Goal: Task Accomplishment & Management: Use online tool/utility

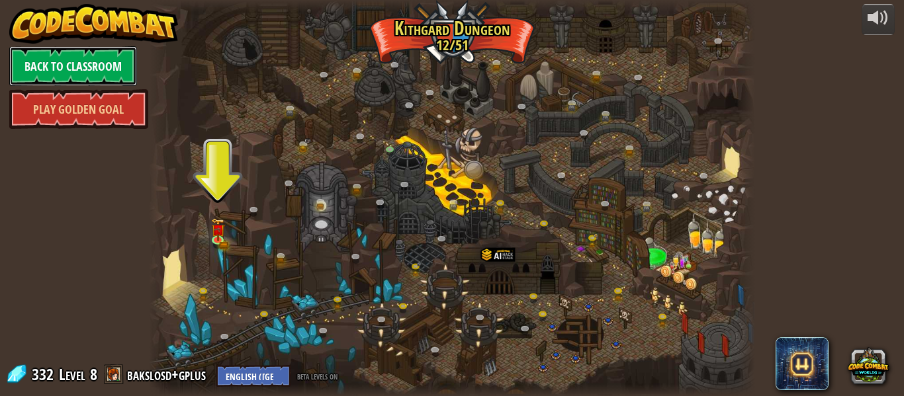
click at [121, 52] on link "Back to Classroom" at bounding box center [73, 66] width 128 height 40
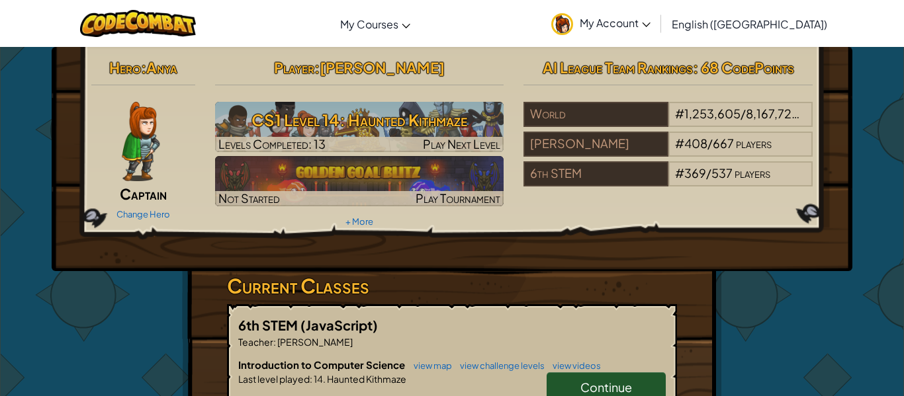
click at [601, 377] on link "Continue" at bounding box center [605, 387] width 119 height 30
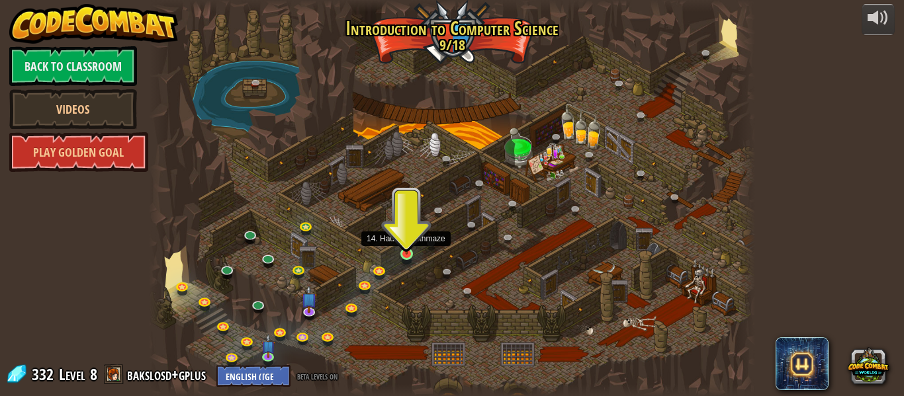
click at [407, 250] on img at bounding box center [407, 239] width 14 height 32
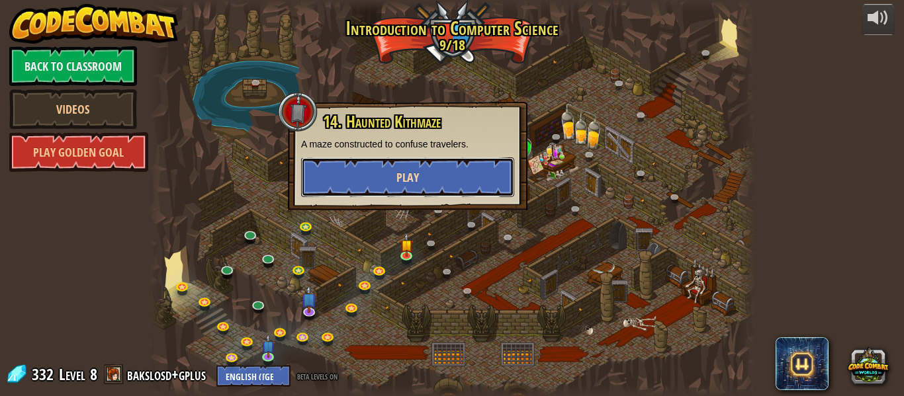
click at [411, 184] on span "Play" at bounding box center [407, 177] width 22 height 17
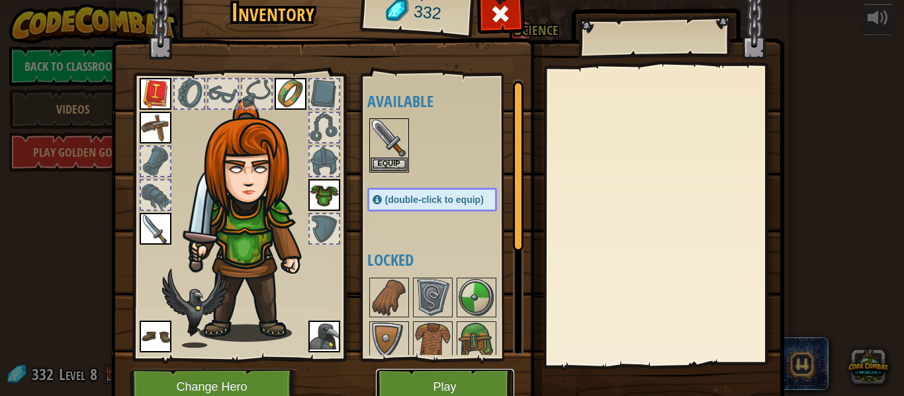
click at [458, 383] on button "Play" at bounding box center [445, 387] width 138 height 36
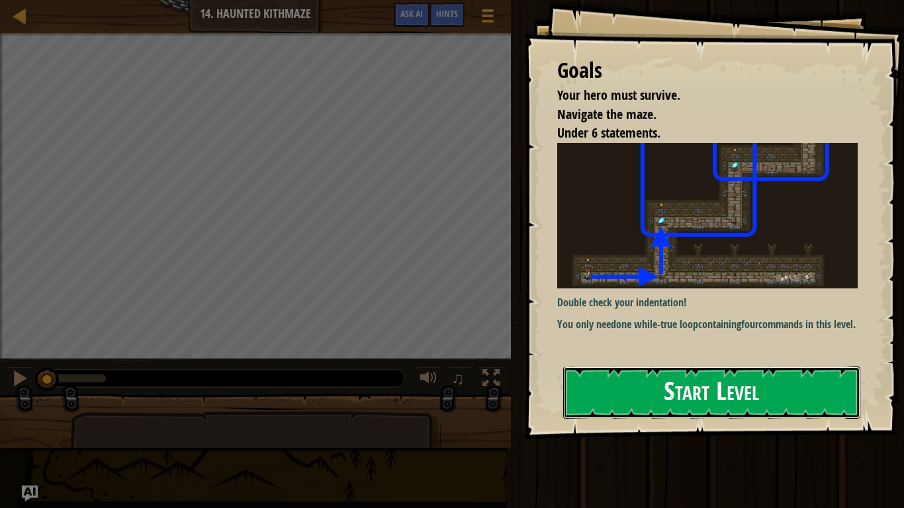
click at [644, 396] on button "Start Level" at bounding box center [711, 392] width 297 height 52
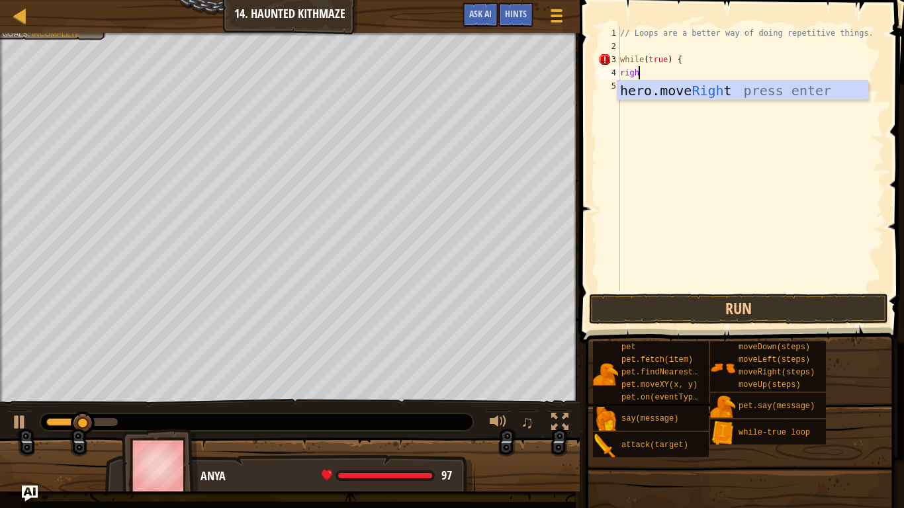
type textarea "right"
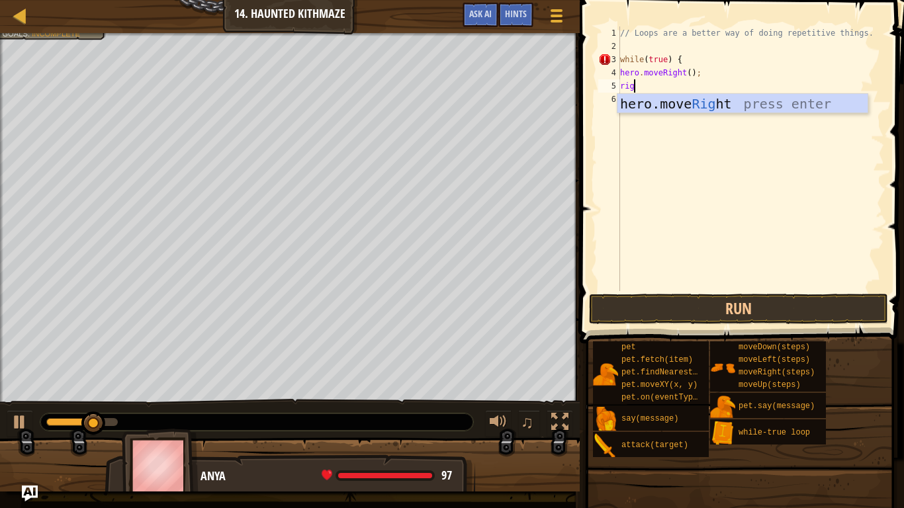
scroll to position [6, 2]
type textarea "right"
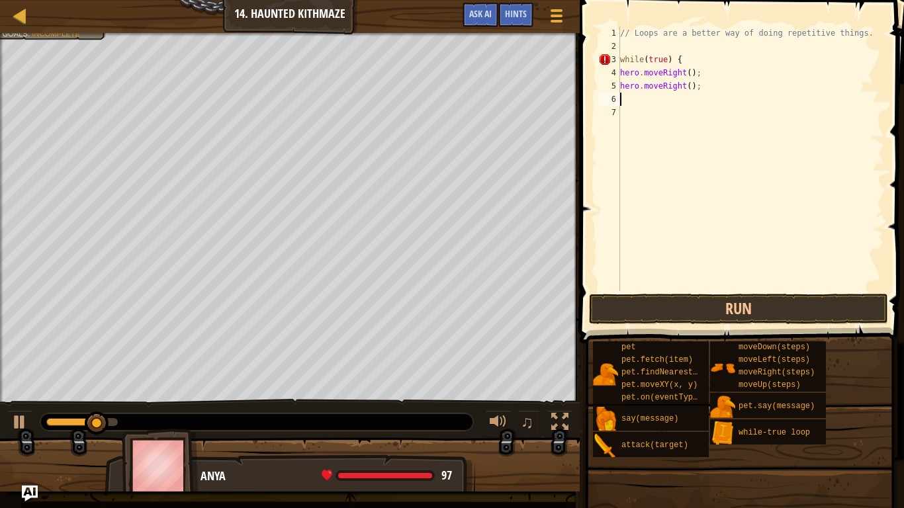
scroll to position [6, 0]
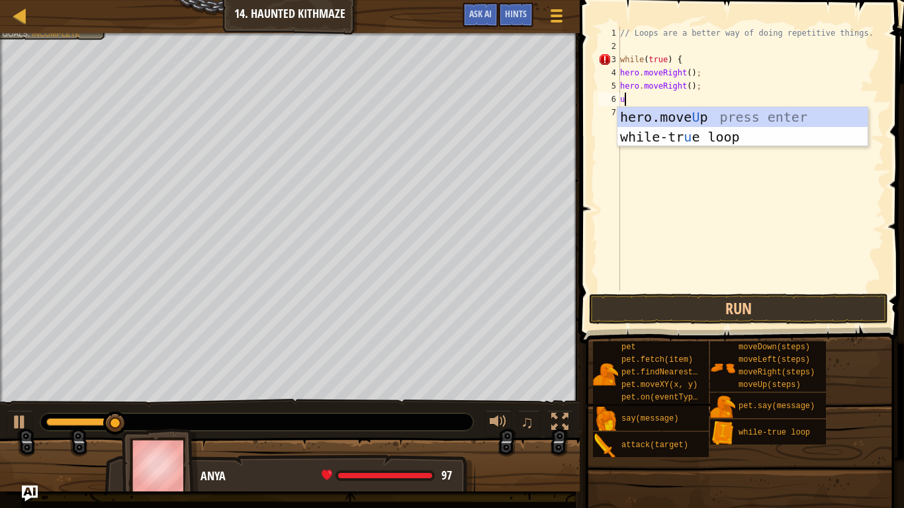
type textarea "up"
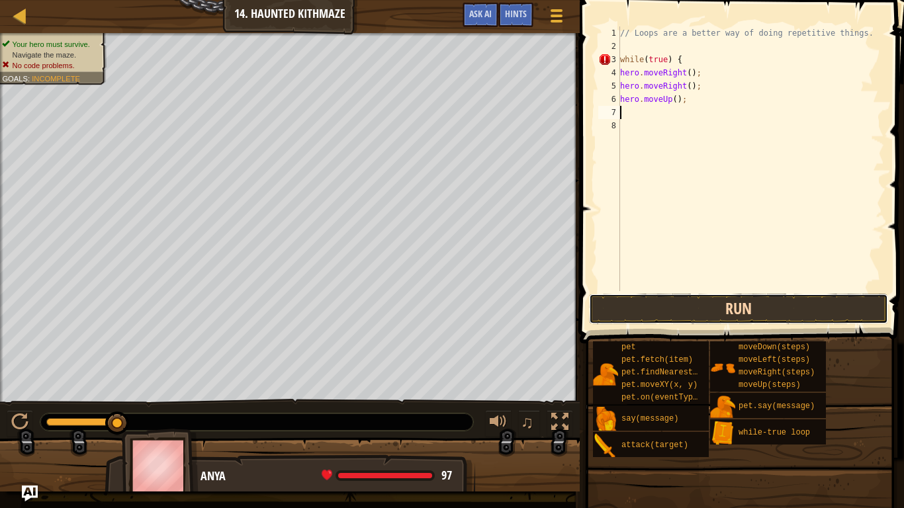
click at [715, 304] on button "Run" at bounding box center [738, 309] width 299 height 30
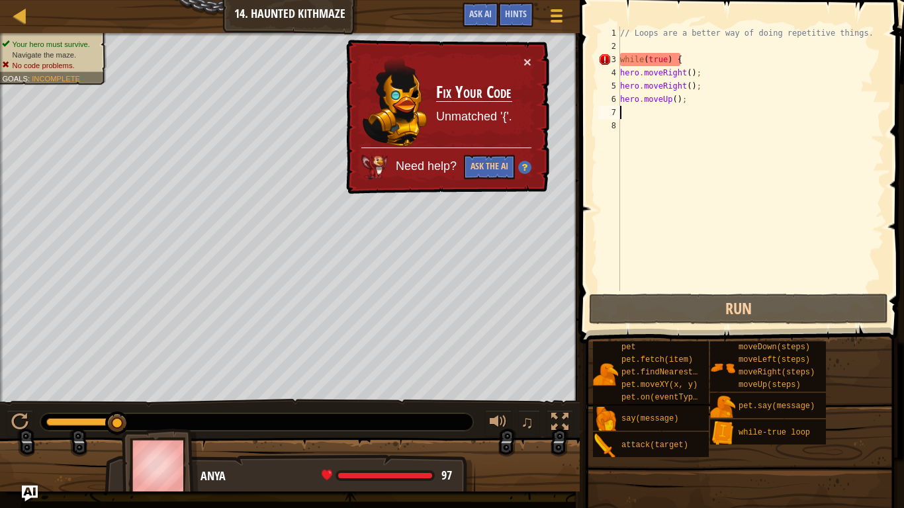
click at [687, 103] on div "// Loops are a better way of doing repetitive things. while ( true ) { hero . m…" at bounding box center [750, 171] width 267 height 291
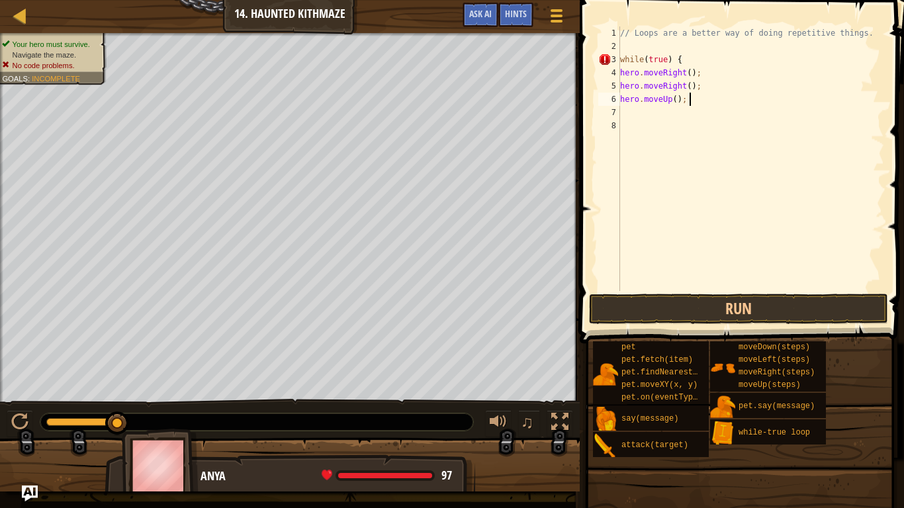
scroll to position [6, 10]
type textarea "hero.moveUp(); }"
click at [695, 306] on button "Run" at bounding box center [738, 309] width 299 height 30
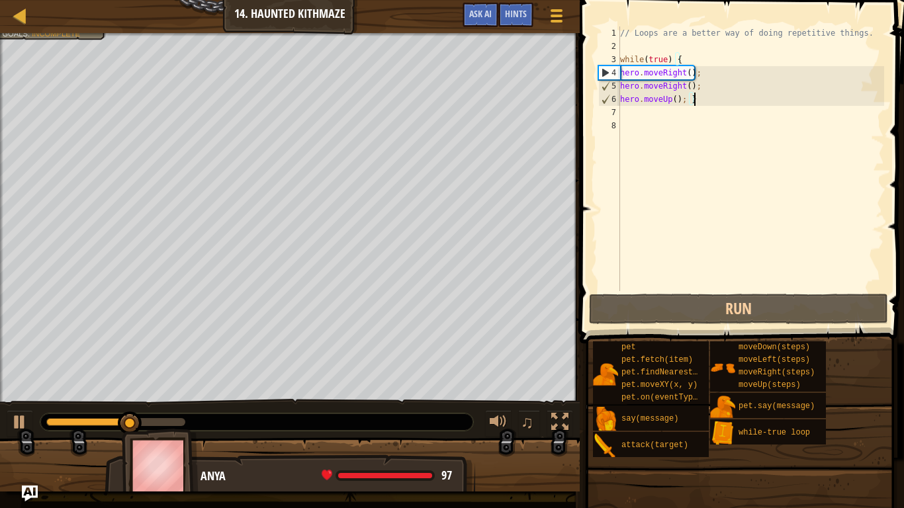
click at [709, 101] on div "// Loops are a better way of doing repetitive things. while ( true ) { hero . m…" at bounding box center [750, 171] width 267 height 291
type textarea "up"
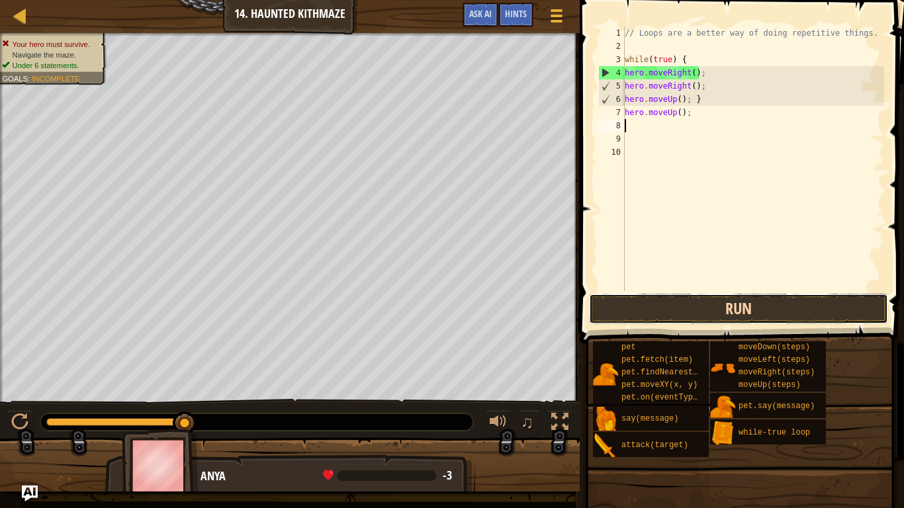
click at [663, 297] on button "Run" at bounding box center [738, 309] width 299 height 30
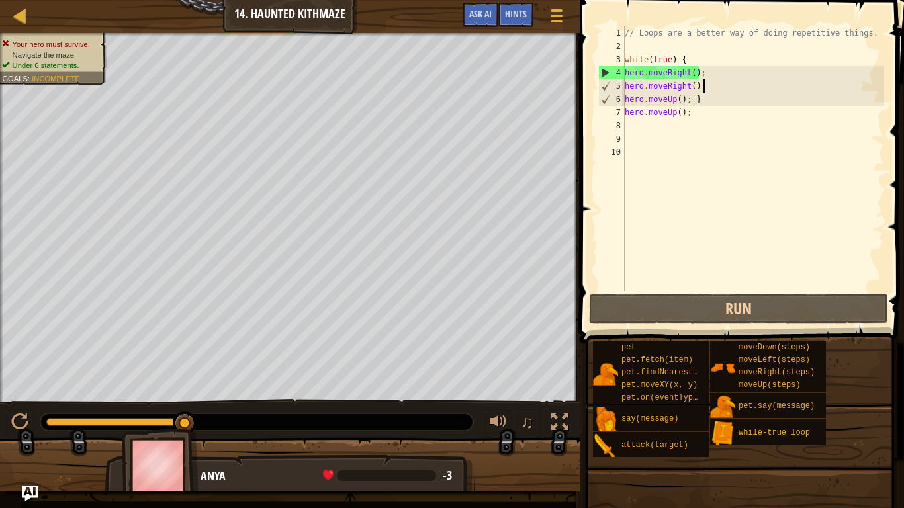
click at [714, 85] on div "// Loops are a better way of doing repetitive things. while ( true ) { hero . m…" at bounding box center [753, 171] width 262 height 291
click at [711, 98] on div "// Loops are a better way of doing repetitive things. while ( true ) { hero . m…" at bounding box center [753, 171] width 262 height 291
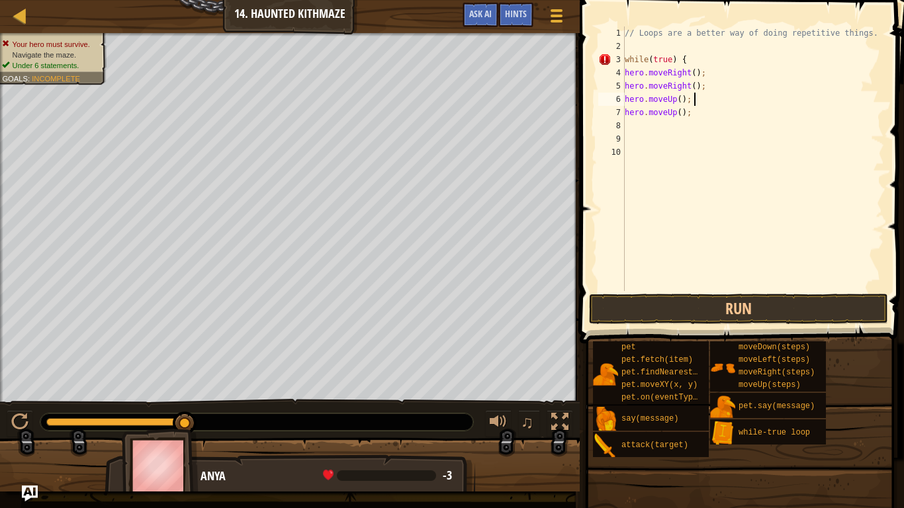
click at [691, 111] on div "// Loops are a better way of doing repetitive things. while ( true ) { hero . m…" at bounding box center [753, 171] width 262 height 291
type textarea "hero.moveUp(); }"
click at [735, 323] on button "Run" at bounding box center [738, 309] width 299 height 30
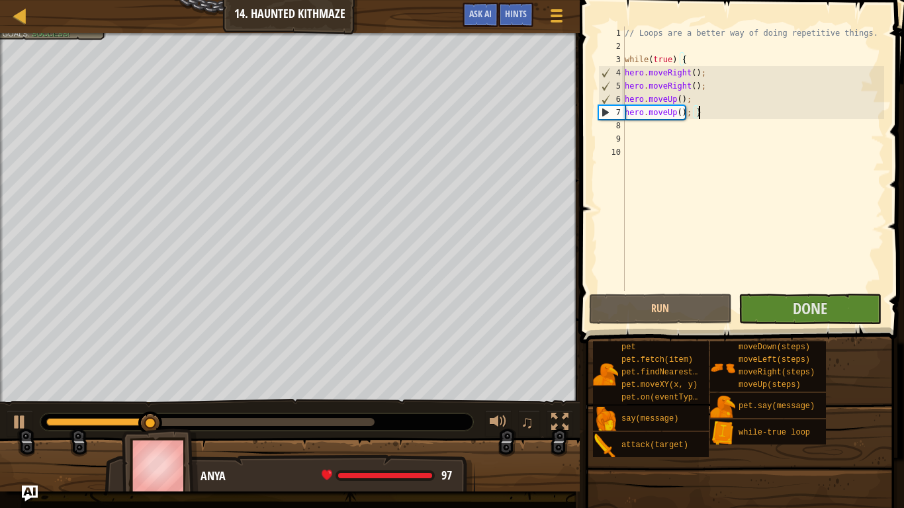
click at [818, 290] on div "// Loops are a better way of doing repetitive things. while ( true ) { hero . m…" at bounding box center [753, 171] width 262 height 291
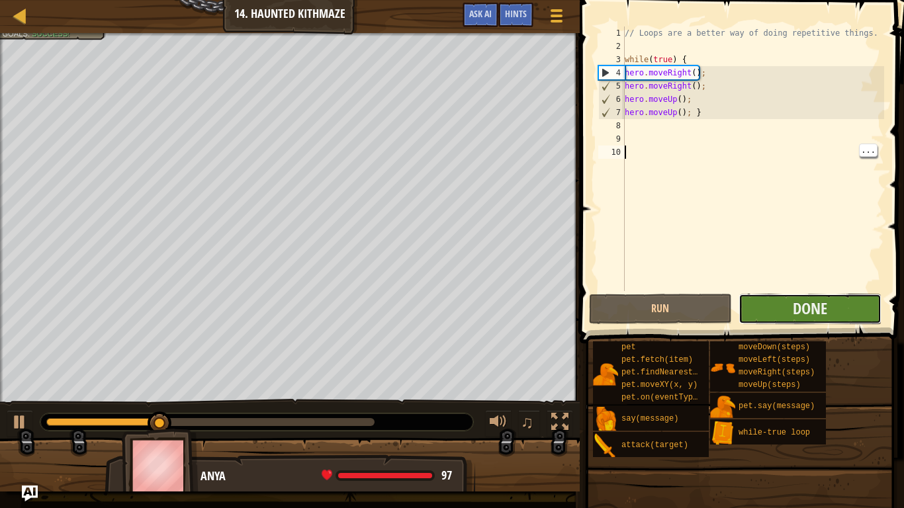
click at [835, 301] on button "Done" at bounding box center [809, 309] width 143 height 30
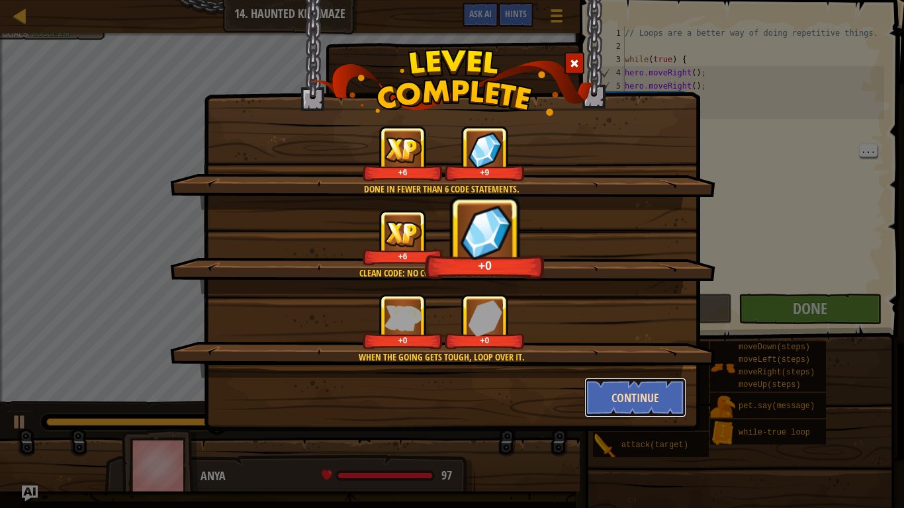
click at [619, 396] on button "Continue" at bounding box center [635, 398] width 103 height 40
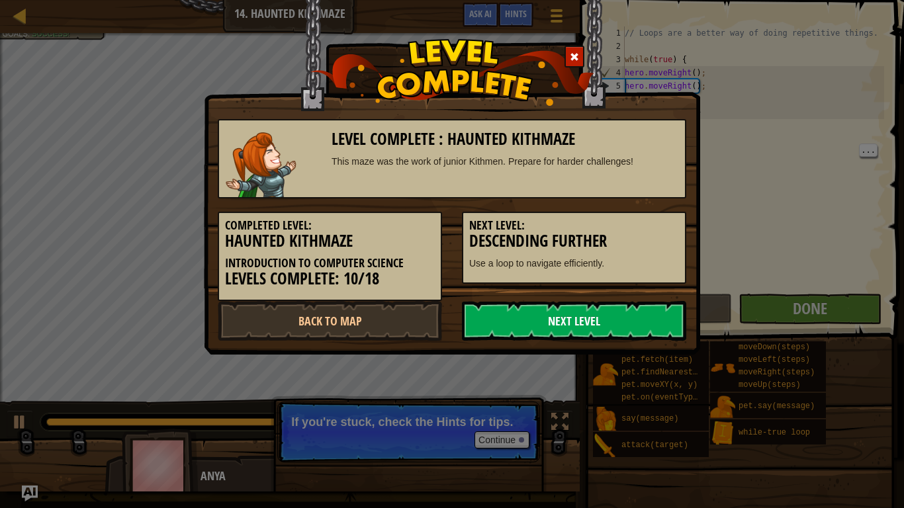
click at [561, 329] on link "Next Level" at bounding box center [574, 321] width 224 height 40
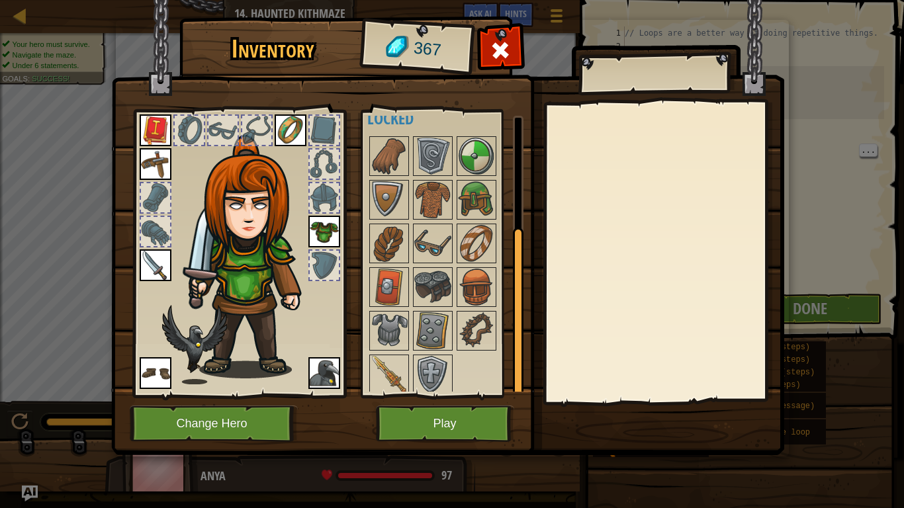
scroll to position [183, 0]
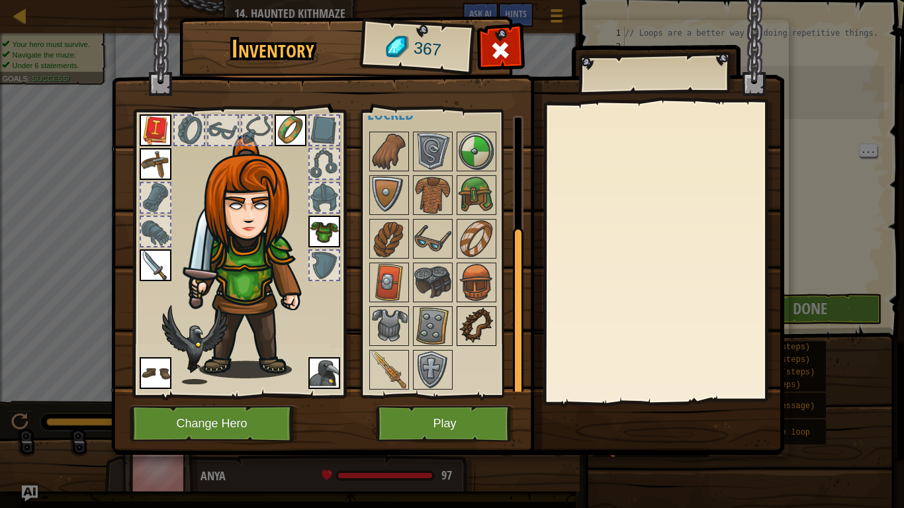
click at [474, 335] on img at bounding box center [476, 326] width 37 height 37
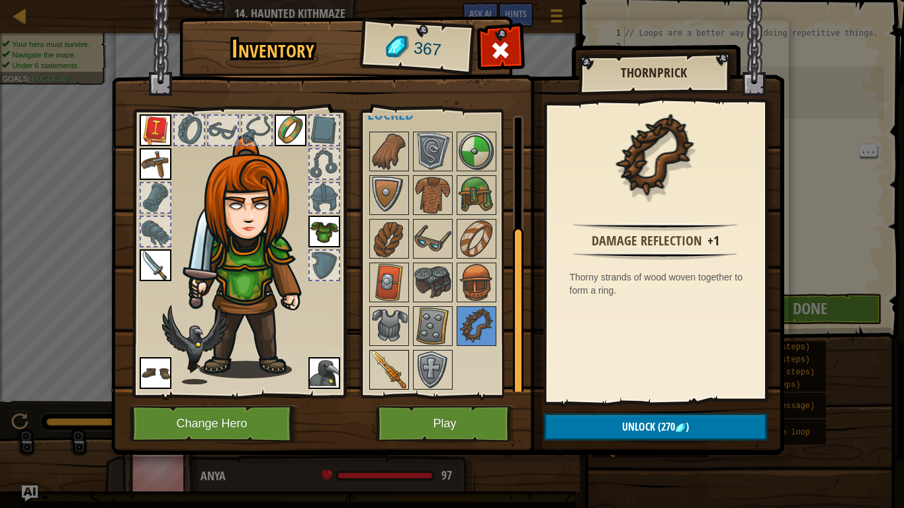
click at [382, 358] on img at bounding box center [388, 369] width 37 height 37
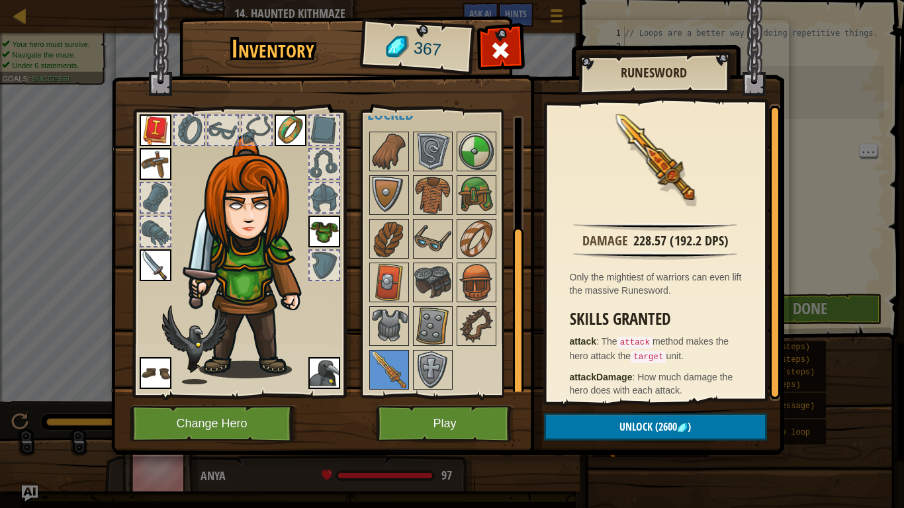
click at [815, 130] on div "Inventory 367 Available Equip Equip Equip Equip Equip Equip Equip (double-click…" at bounding box center [452, 254] width 904 height 508
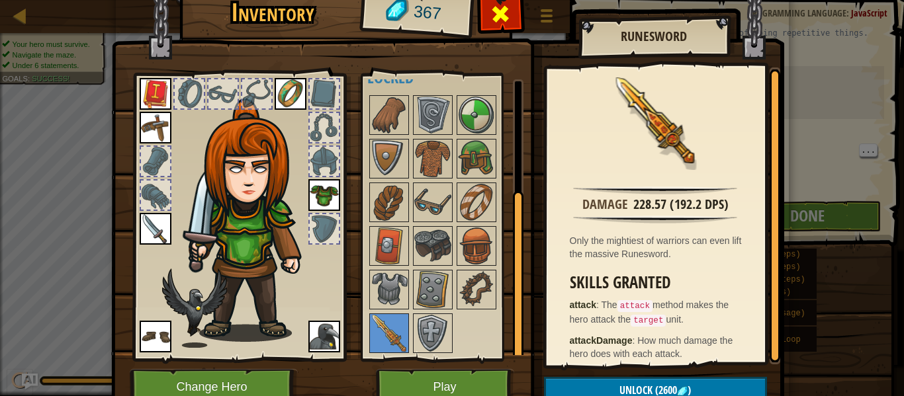
click at [503, 22] on span at bounding box center [500, 13] width 21 height 21
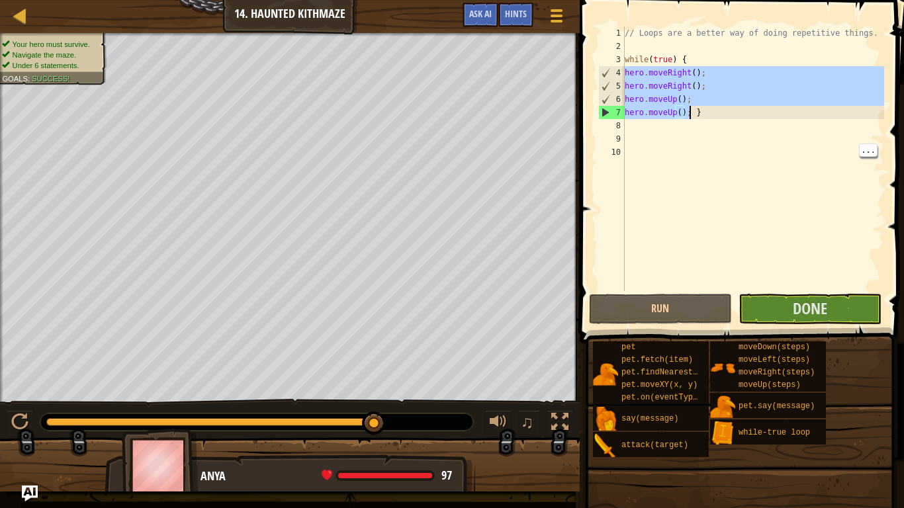
drag, startPoint x: 624, startPoint y: 73, endPoint x: 687, endPoint y: 112, distance: 74.3
click at [687, 112] on div "// Loops are a better way of doing repetitive things. while ( true ) { hero . m…" at bounding box center [753, 171] width 262 height 291
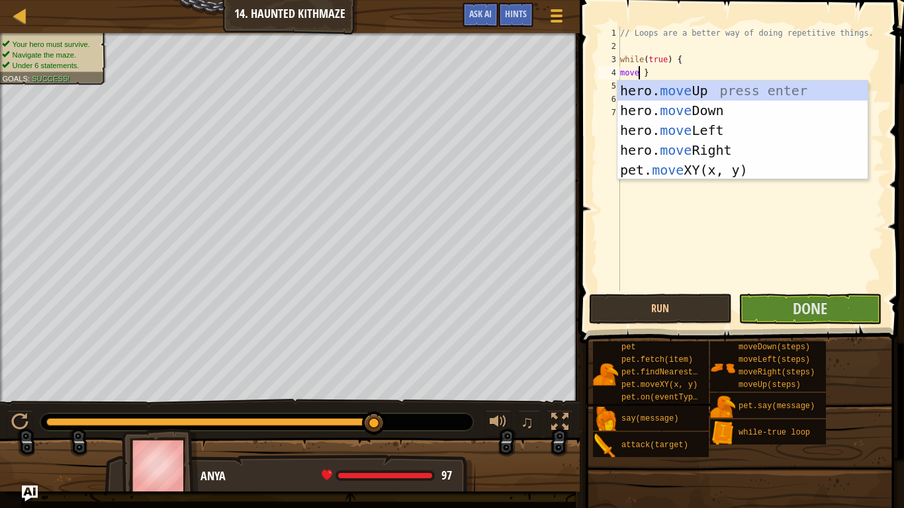
scroll to position [6, 3]
click at [722, 108] on div "hero. move Up press enter hero. move Down press enter hero. move Left press ent…" at bounding box center [742, 150] width 250 height 139
type textarea "hero.moveDown() }"
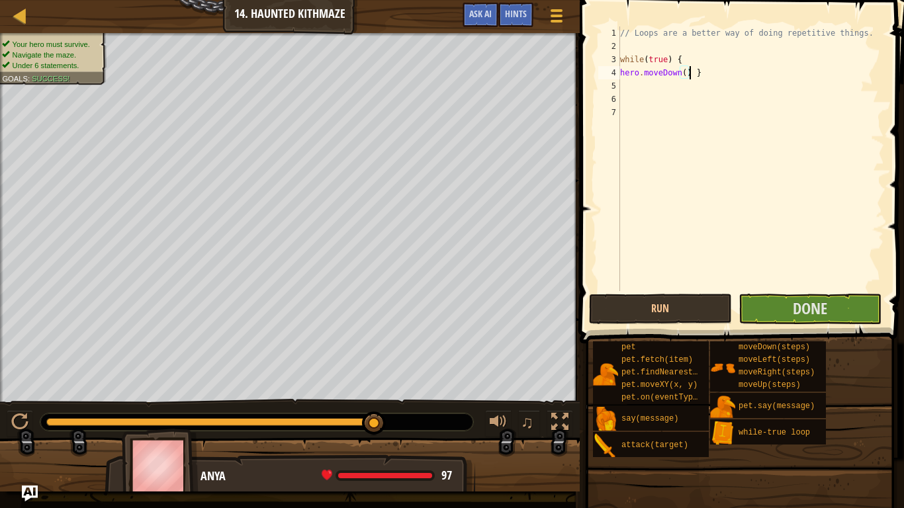
click at [652, 92] on div "// Loops are a better way of doing repetitive things. while ( true ) { hero . m…" at bounding box center [750, 171] width 267 height 291
click at [684, 75] on div "// Loops are a better way of doing repetitive things. while ( true ) { hero . m…" at bounding box center [750, 171] width 267 height 291
click at [710, 78] on div "// Loops are a better way of doing repetitive things. while ( true ) { hero . m…" at bounding box center [750, 171] width 267 height 291
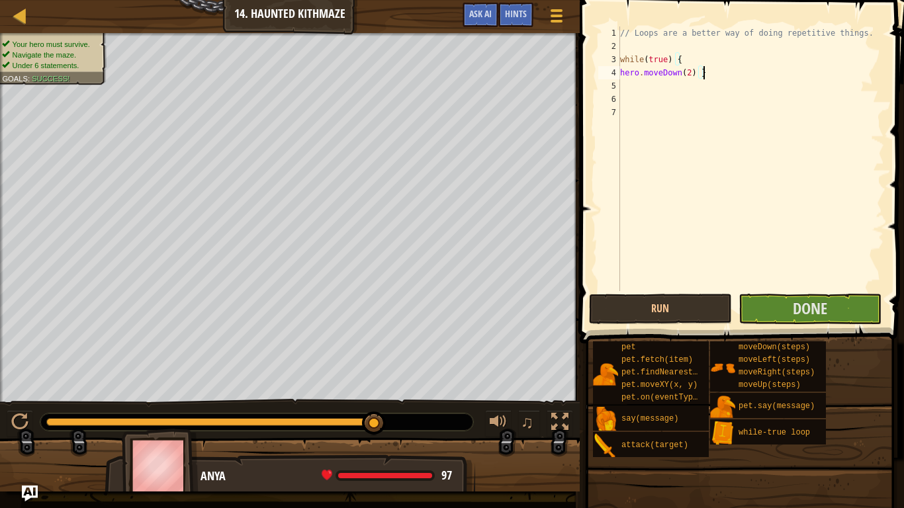
click at [683, 57] on div "// Loops are a better way of doing repetitive things. while ( true ) { hero . m…" at bounding box center [750, 171] width 267 height 291
type textarea "while(true) {"
click at [693, 81] on div "// Loops are a better way of doing repetitive things. while ( true ) { hero . m…" at bounding box center [750, 171] width 267 height 291
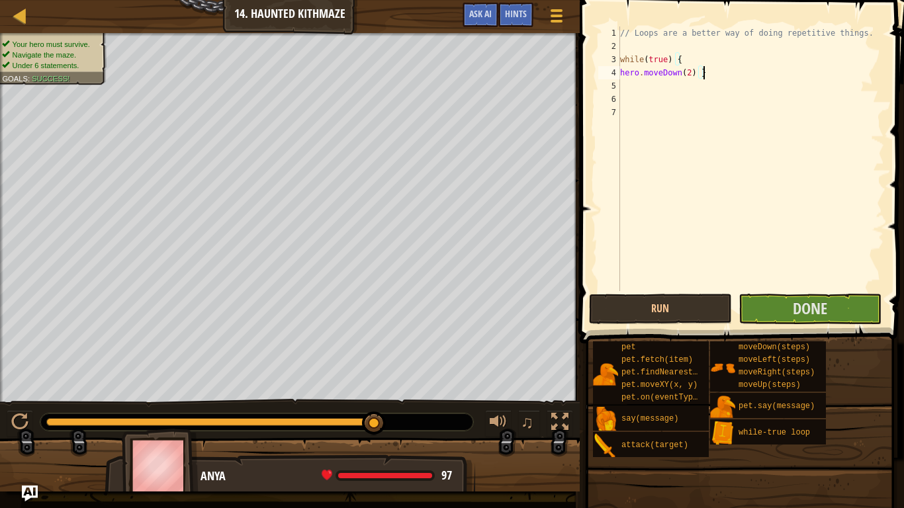
click at [702, 73] on div "// Loops are a better way of doing repetitive things. while ( true ) { hero . m…" at bounding box center [750, 171] width 267 height 291
type textarea "hero.moveDown(2)"
click at [644, 83] on div "// Loops are a better way of doing repetitive things. while ( true ) { hero . m…" at bounding box center [750, 171] width 267 height 291
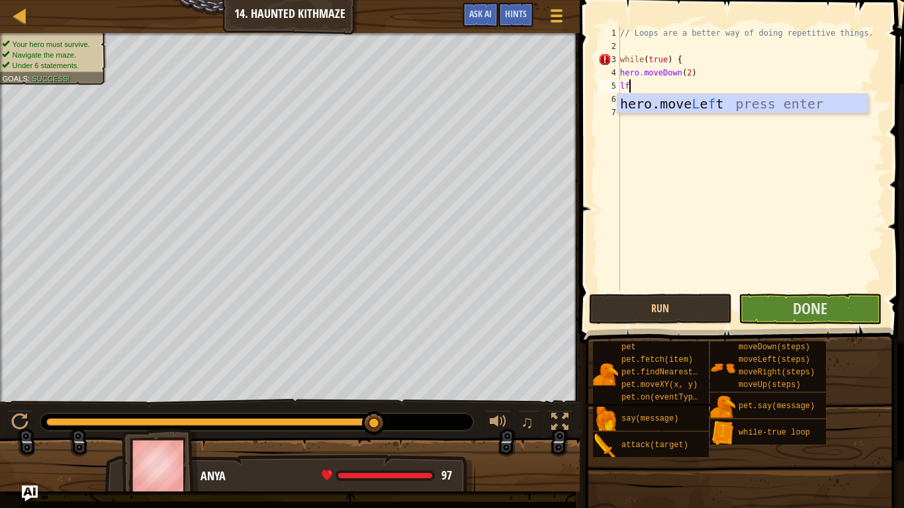
type textarea "le"
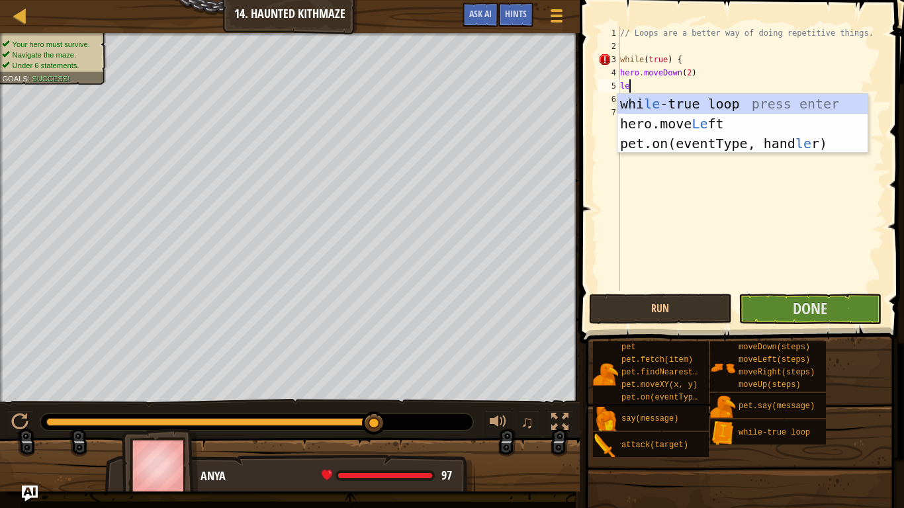
scroll to position [6, 1]
click at [683, 128] on div "whi le -true loop press enter hero.move Le ft press enter pet.on(eventType, han…" at bounding box center [742, 143] width 250 height 99
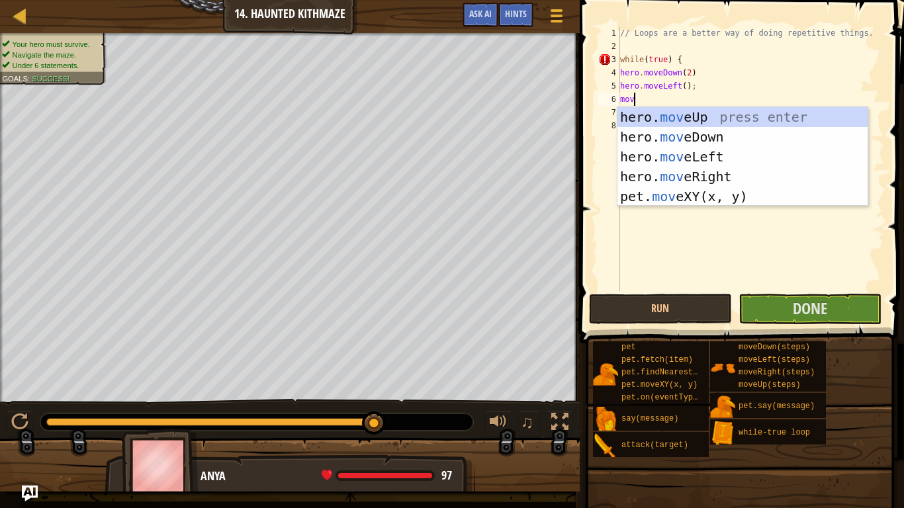
scroll to position [6, 2]
type textarea "move"
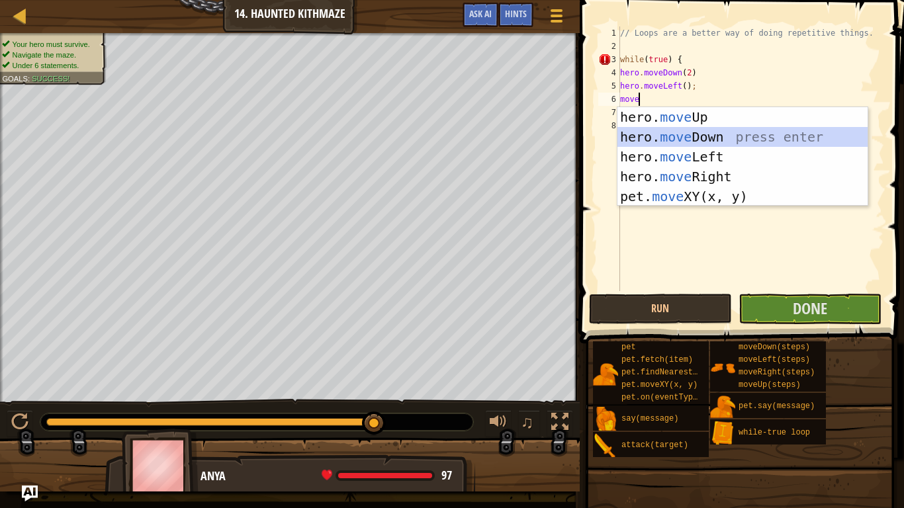
click at [711, 131] on div "hero. move Up press enter hero. move Down press enter hero. move Left press ent…" at bounding box center [742, 176] width 250 height 139
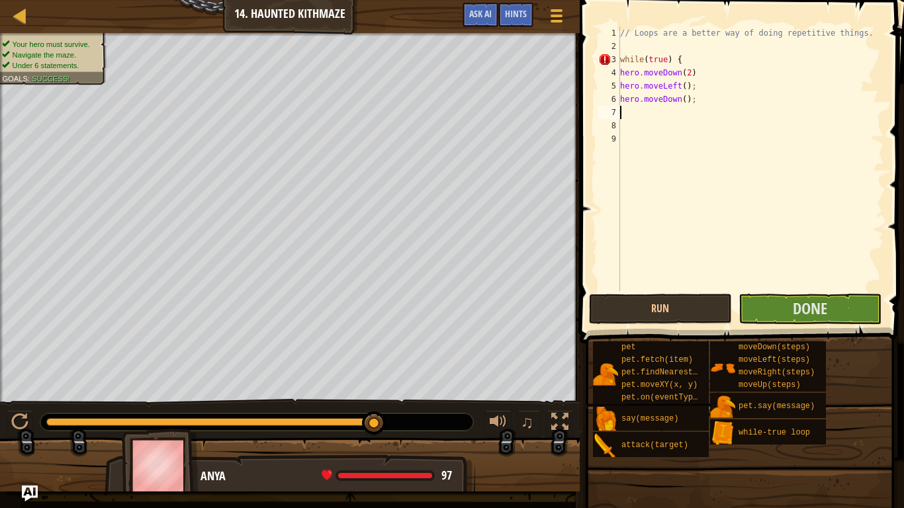
click at [687, 88] on div "// Loops are a better way of doing repetitive things. while ( true ) { hero . m…" at bounding box center [750, 171] width 267 height 291
click at [683, 99] on div "// Loops are a better way of doing repetitive things. while ( true ) { hero . m…" at bounding box center [750, 171] width 267 height 291
type textarea "hero.moveDown(2);"
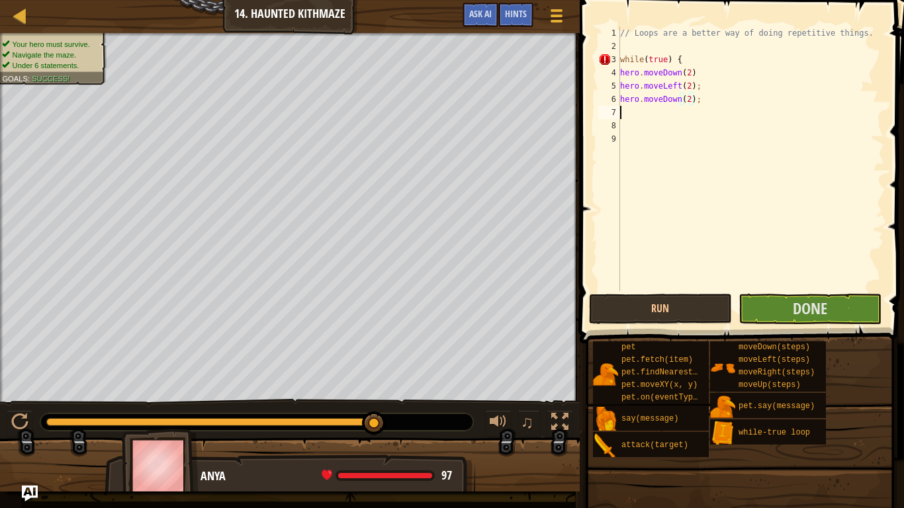
click at [652, 114] on div "// Loops are a better way of doing repetitive things. while ( true ) { hero . m…" at bounding box center [750, 171] width 267 height 291
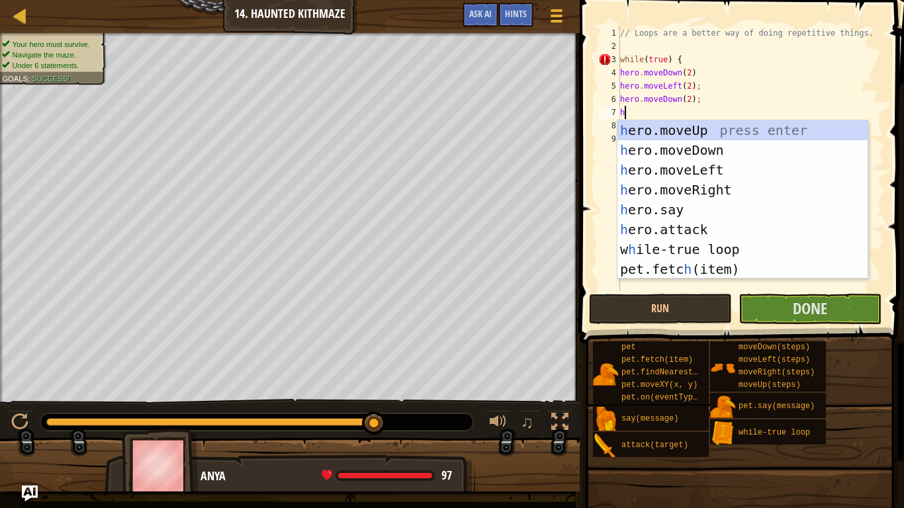
type textarea "he"
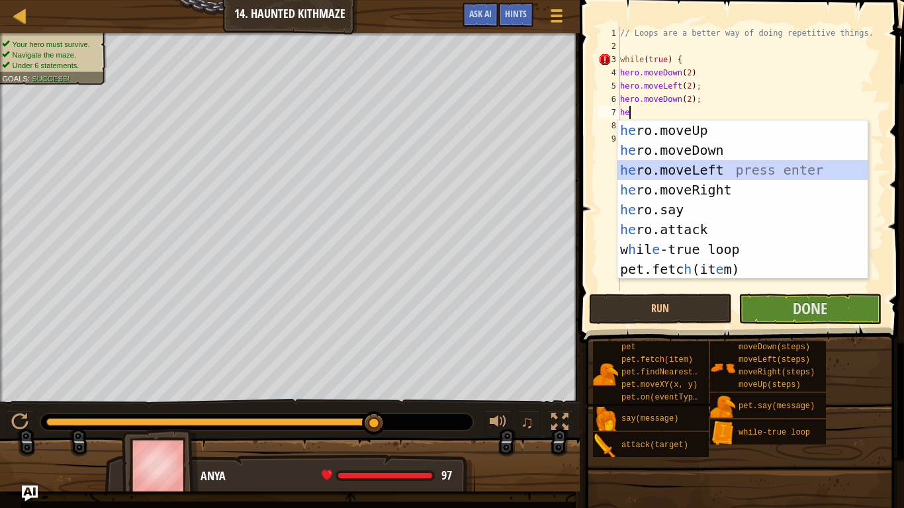
click at [727, 164] on div "he ro.moveUp press enter he ro.moveDown press enter he ro.moveLeft press enter …" at bounding box center [742, 219] width 250 height 198
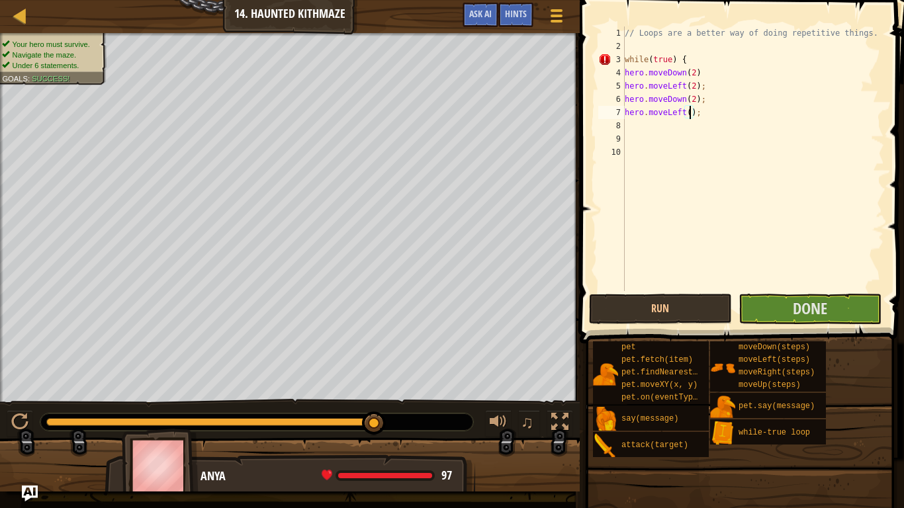
click at [691, 117] on div "// Loops are a better way of doing repetitive things. while ( true ) { hero . m…" at bounding box center [753, 171] width 262 height 291
type textarea "hero.moveLeft(2);"
click at [736, 128] on div "// Loops are a better way of doing repetitive things. while ( true ) { hero . m…" at bounding box center [753, 171] width 262 height 291
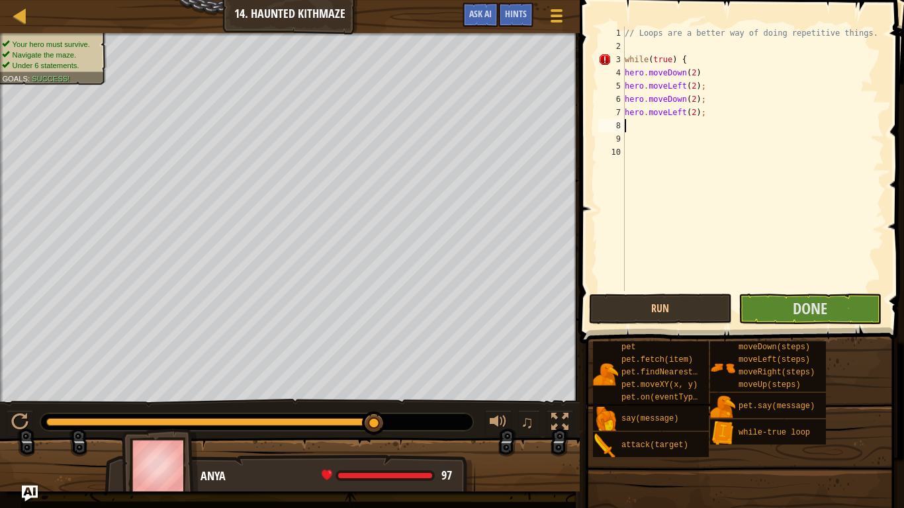
click at [716, 113] on div "// Loops are a better way of doing repetitive things. while ( true ) { hero . m…" at bounding box center [753, 171] width 262 height 291
type textarea "hero.moveLeft(2);}"
click at [701, 110] on div "// Loops are a better way of doing repetitive things. while ( true ) { hero . m…" at bounding box center [753, 171] width 262 height 291
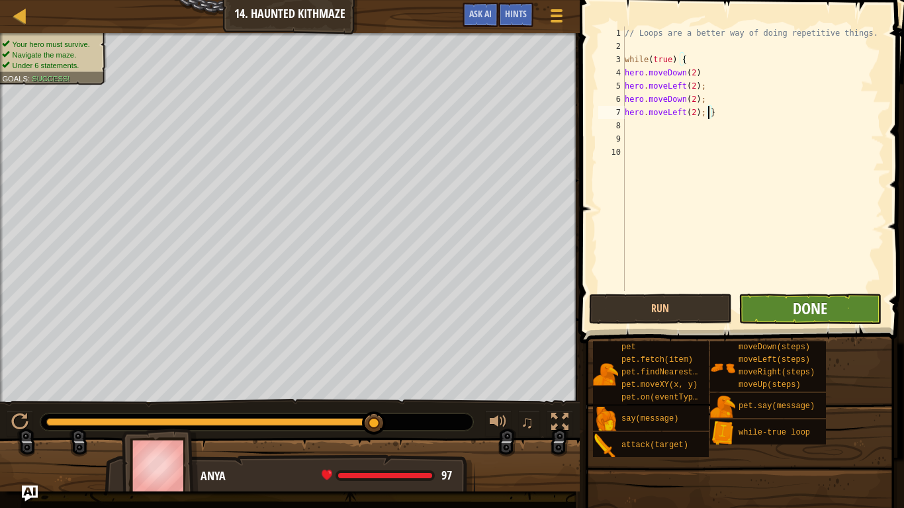
type textarea "hero.moveLeft(2); }"
click at [806, 312] on span "Done" at bounding box center [809, 308] width 34 height 21
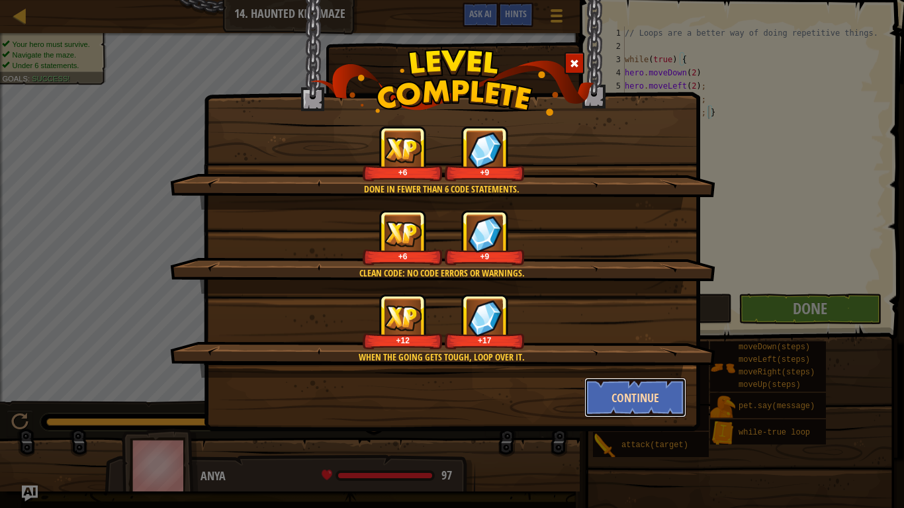
click at [605, 396] on button "Continue" at bounding box center [635, 398] width 103 height 40
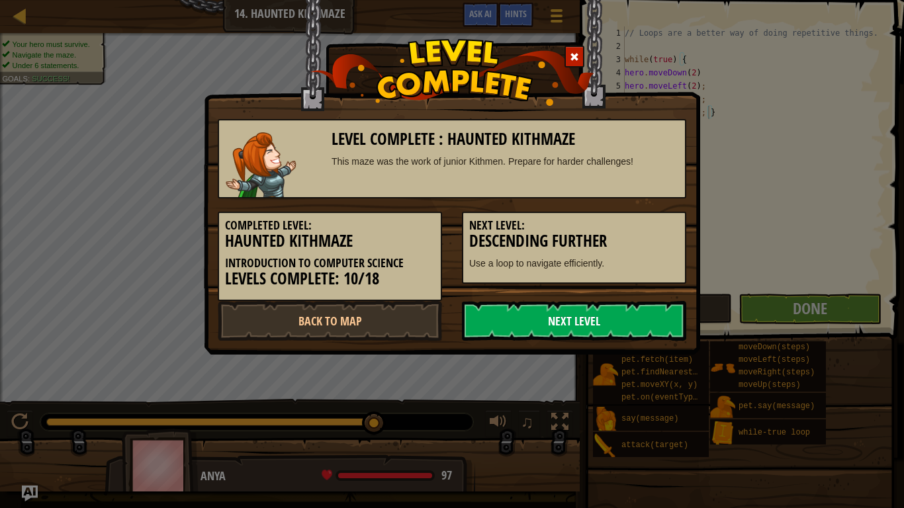
click at [534, 309] on link "Next Level" at bounding box center [574, 321] width 224 height 40
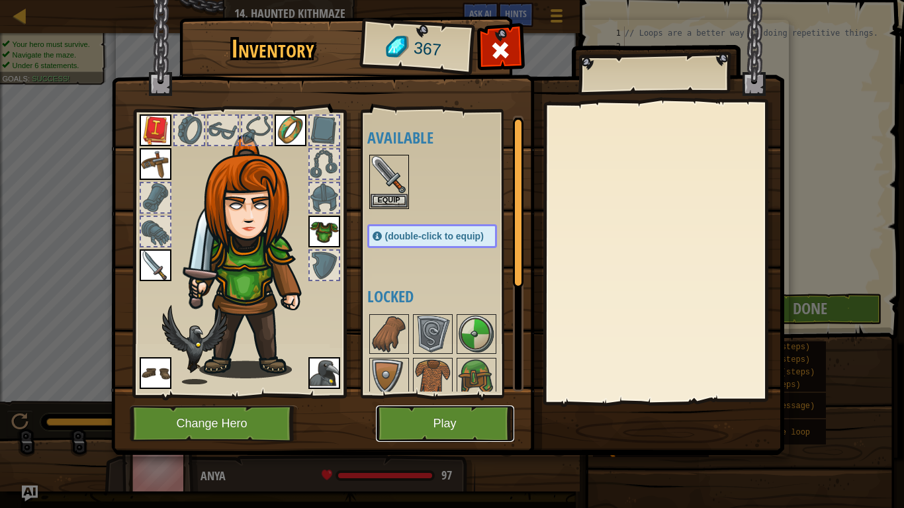
click at [461, 396] on button "Play" at bounding box center [445, 423] width 138 height 36
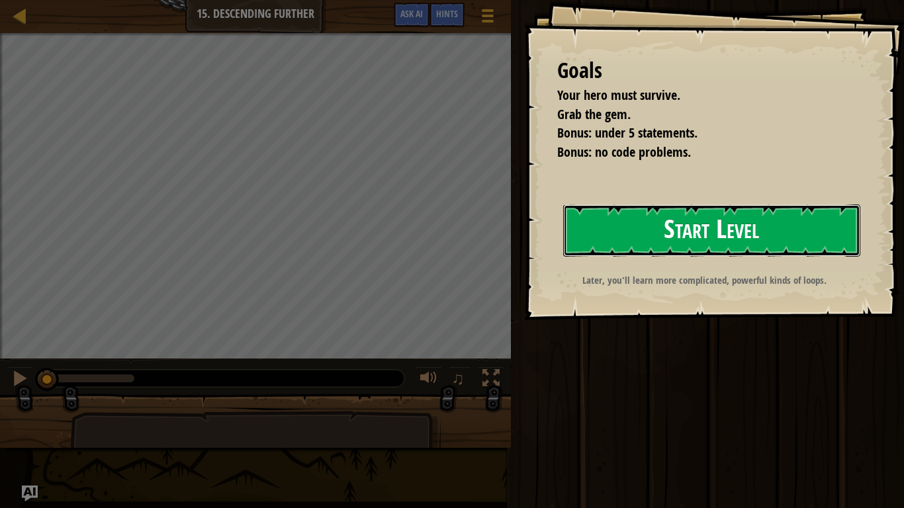
click at [720, 224] on button "Start Level" at bounding box center [711, 230] width 297 height 52
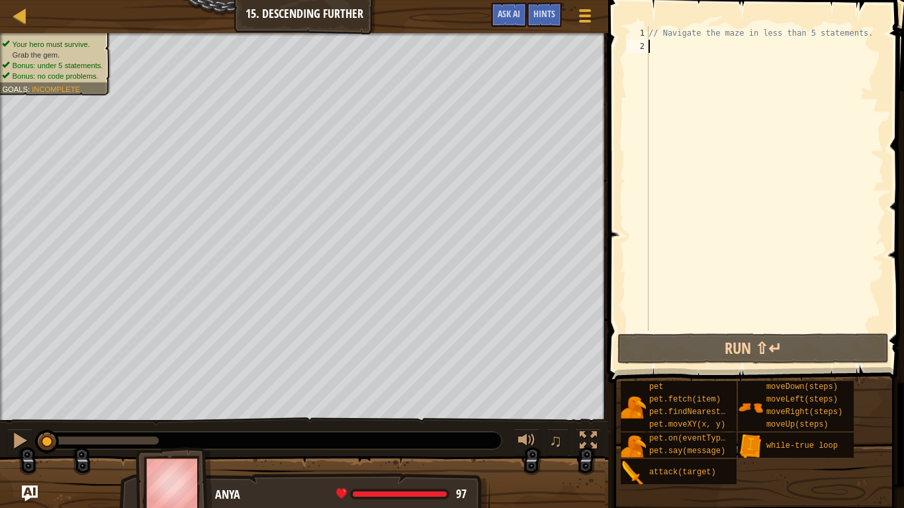
type textarea "m"
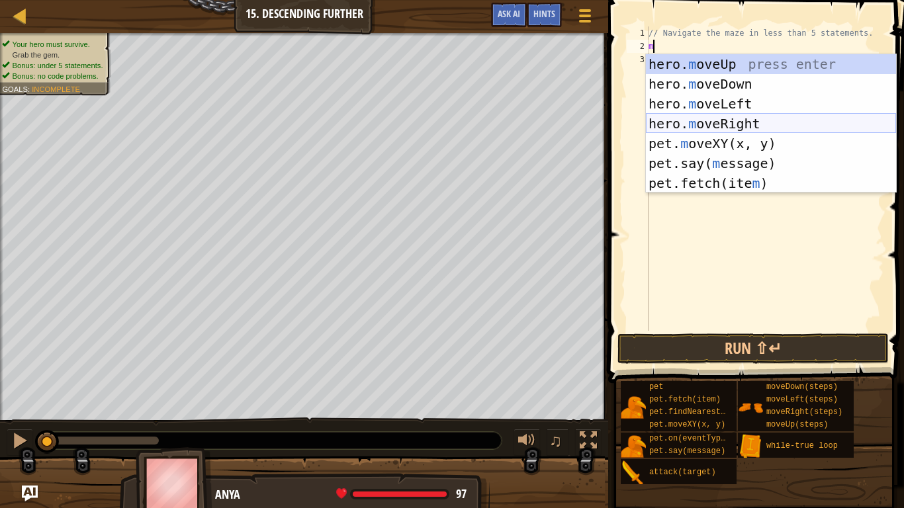
click at [696, 118] on div "hero. m oveUp press enter hero. m oveDown press enter hero. m oveLeft press ent…" at bounding box center [771, 143] width 250 height 179
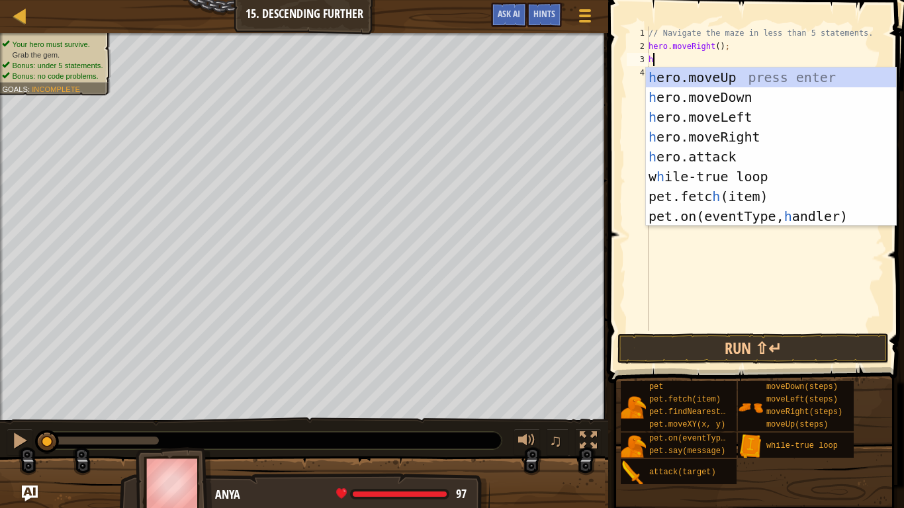
click at [721, 48] on div "// Navigate the maze in less than 5 statements. hero . moveRight ( ) ; h" at bounding box center [765, 191] width 238 height 331
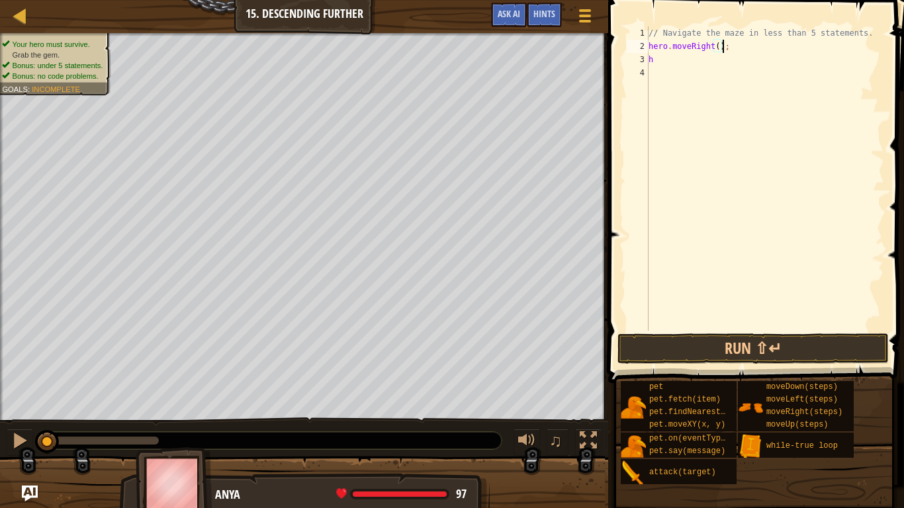
click at [717, 48] on div "// Navigate the maze in less than 5 statements. hero . moveRight ( ) ; h" at bounding box center [765, 191] width 238 height 331
click at [672, 58] on div "// Navigate the maze in less than 5 statements. hero . moveRight ( 2 ) ; h" at bounding box center [765, 191] width 238 height 331
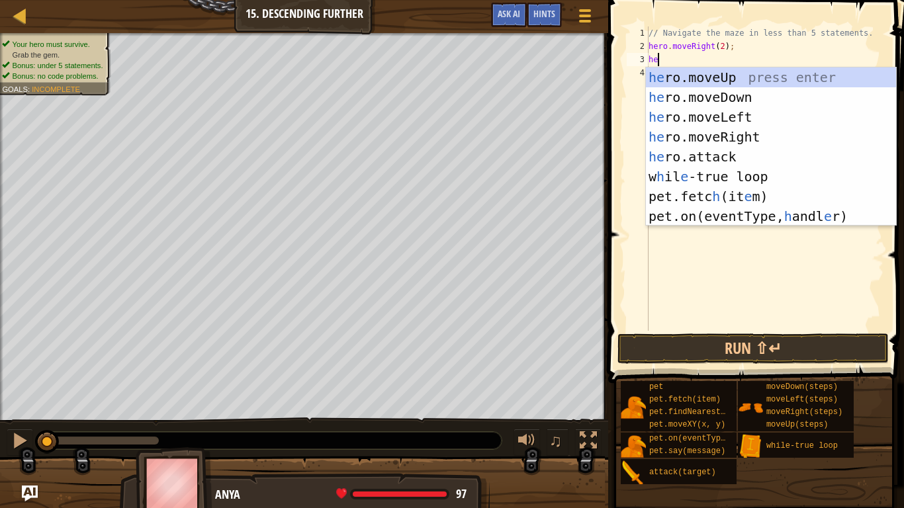
type textarea "her"
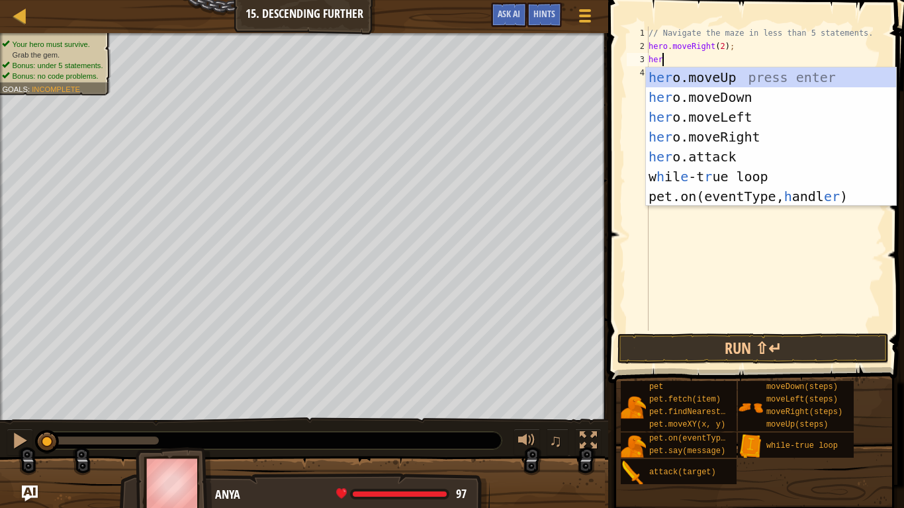
scroll to position [6, 1]
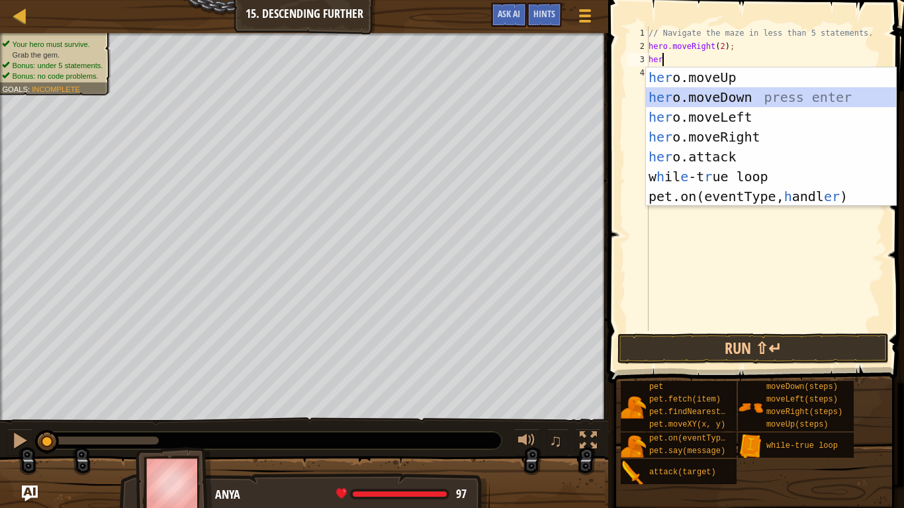
click at [749, 97] on div "her o.moveUp press enter her o.moveDown press enter her o.moveLeft press enter …" at bounding box center [771, 156] width 250 height 179
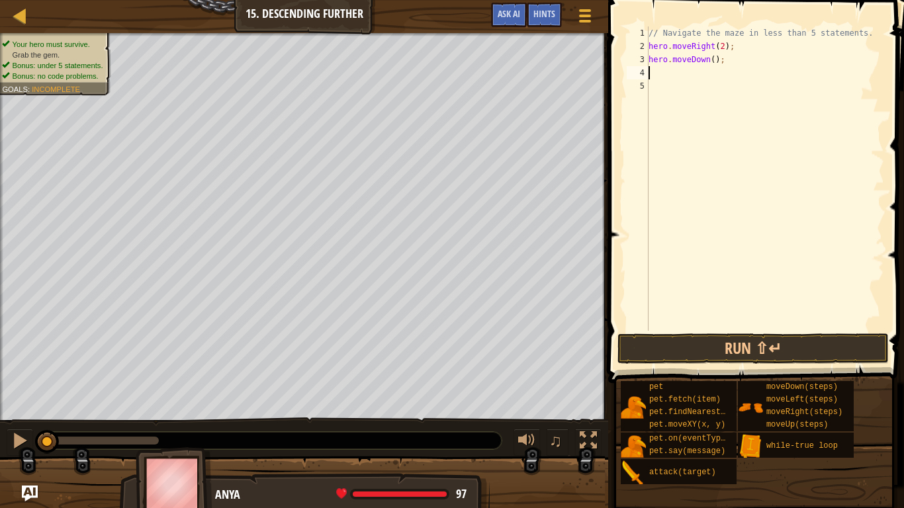
click at [648, 47] on div "2" at bounding box center [637, 46] width 22 height 13
type textarea "{hero.moveRight(2);"
click at [730, 67] on div "// Navigate the maze in less than 5 statements. { hero . moveRight ( 2 ) ; hero…" at bounding box center [765, 191] width 238 height 331
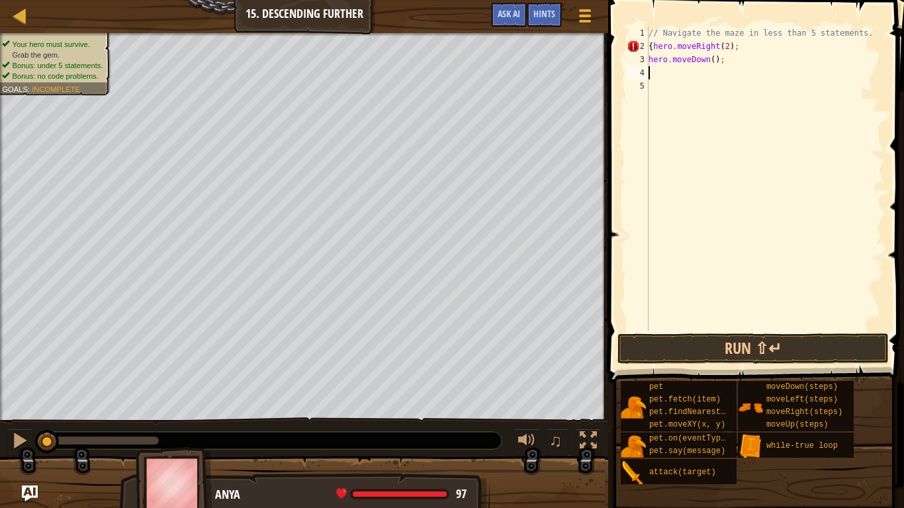
click at [729, 62] on div "// Navigate the maze in less than 5 statements. { hero . moveRight ( 2 ) ; hero…" at bounding box center [765, 191] width 238 height 331
click at [638, 349] on button "Run ⇧↵" at bounding box center [752, 348] width 271 height 30
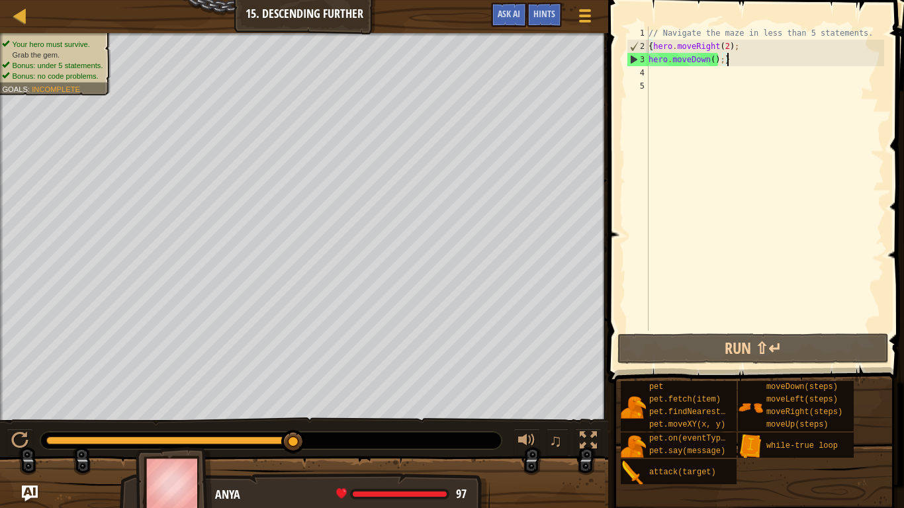
type textarea "hero.moveDown();"
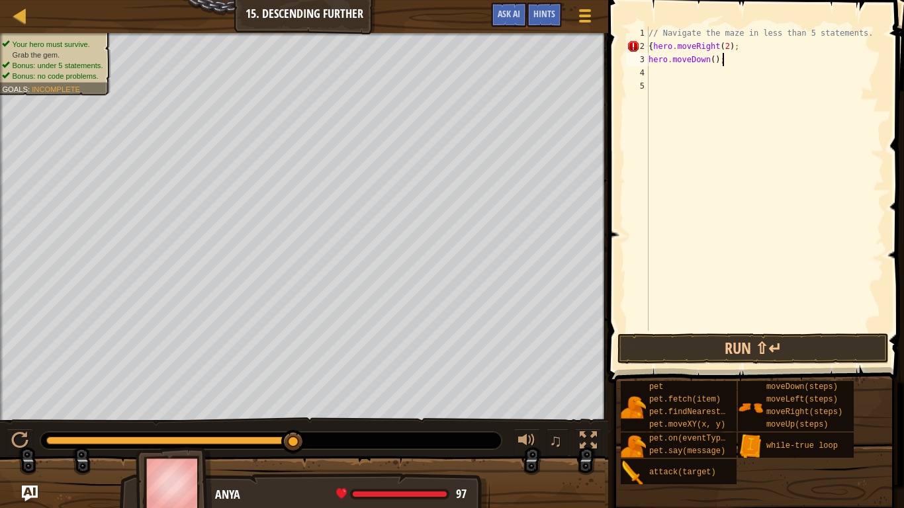
scroll to position [6, 0]
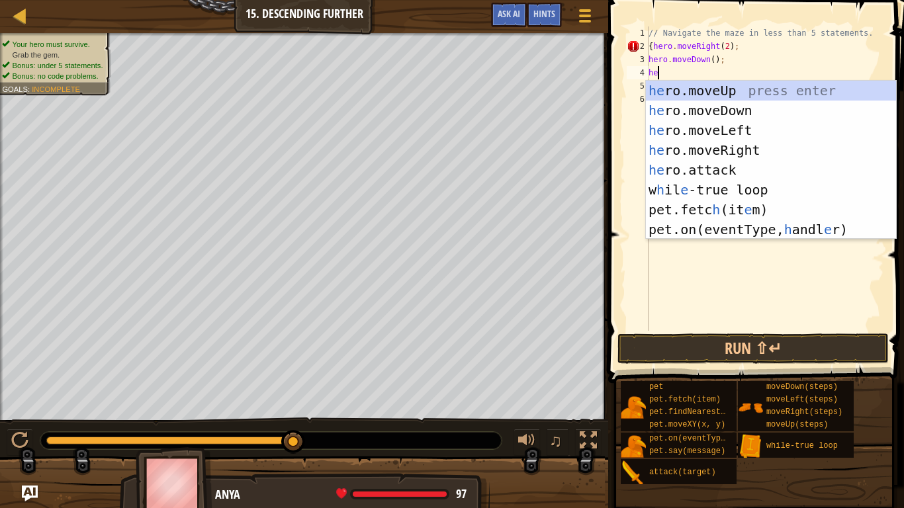
type textarea "her"
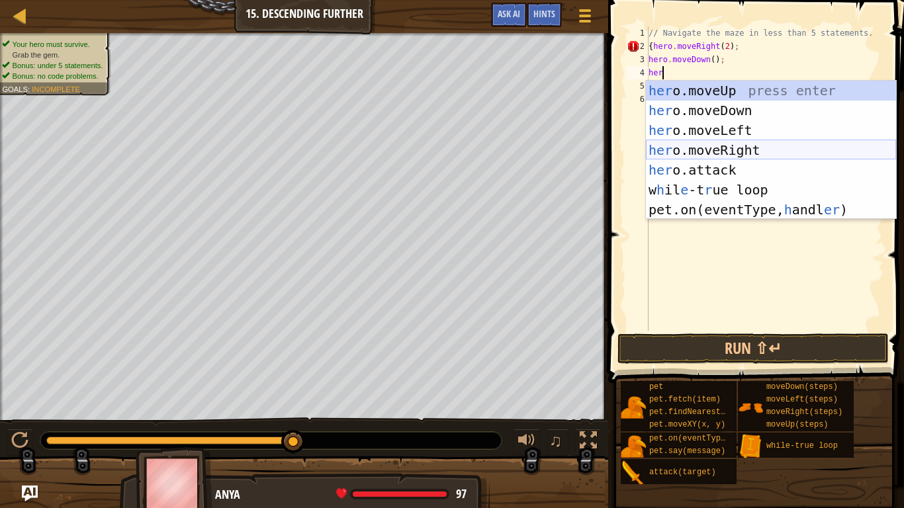
click at [690, 145] on div "her o.moveUp press enter her o.moveDown press enter her o.moveLeft press enter …" at bounding box center [771, 170] width 250 height 179
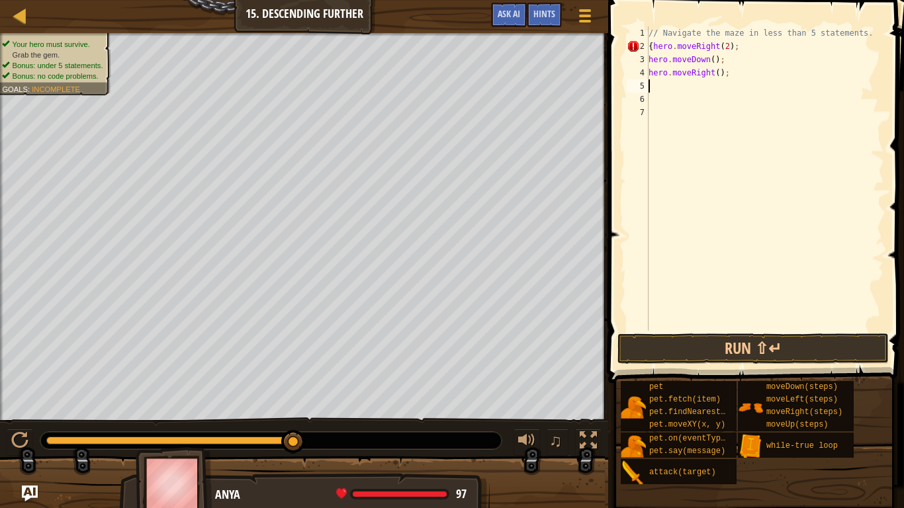
click at [717, 76] on div "// Navigate the maze in less than 5 statements. { hero . moveRight ( 2 ) ; hero…" at bounding box center [765, 191] width 238 height 331
type textarea "hero.moveRight(2);"
click at [661, 89] on div "// Navigate the maze in less than 5 statements. { hero . moveRight ( 2 ) ; hero…" at bounding box center [765, 191] width 238 height 331
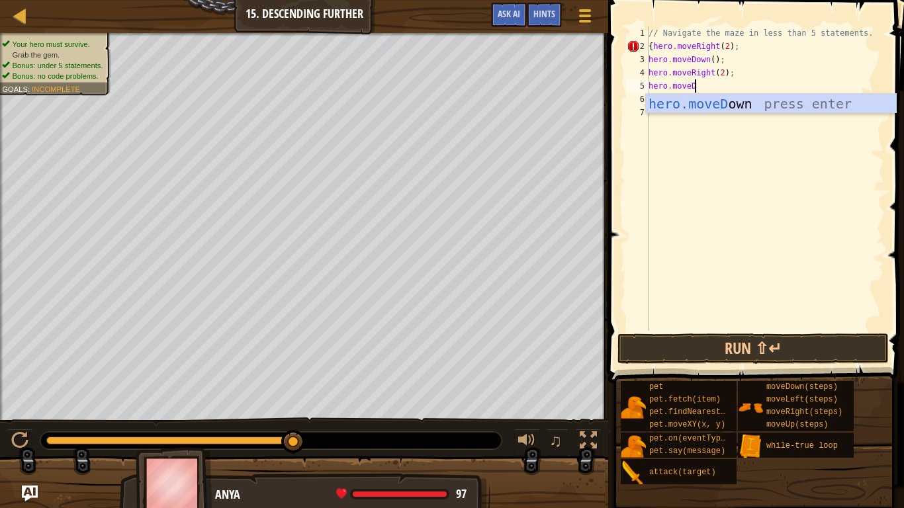
scroll to position [6, 6]
type textarea "hero.moveDow"
click at [733, 104] on div "hero.moveDow n press enter" at bounding box center [771, 124] width 250 height 60
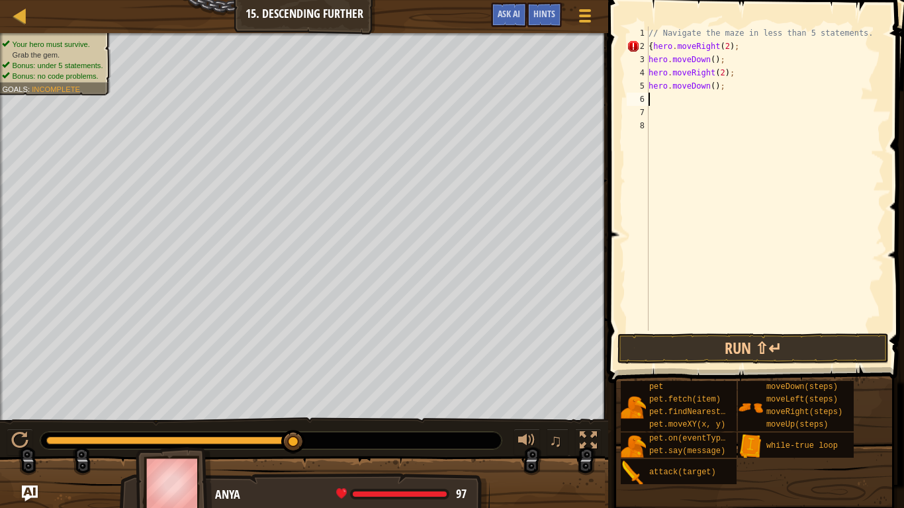
type textarea "he"
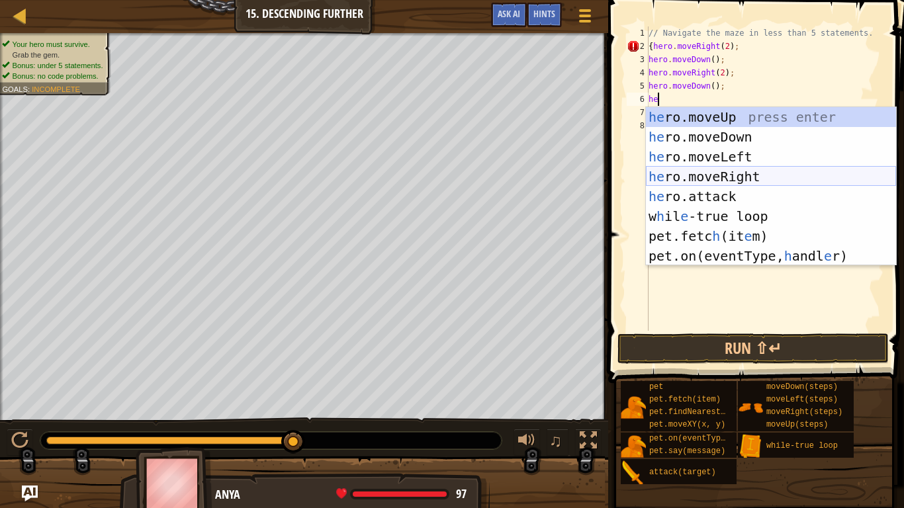
click at [750, 173] on div "he ro.moveUp press enter he ro.moveDown press enter he ro.moveLeft press enter …" at bounding box center [771, 206] width 250 height 198
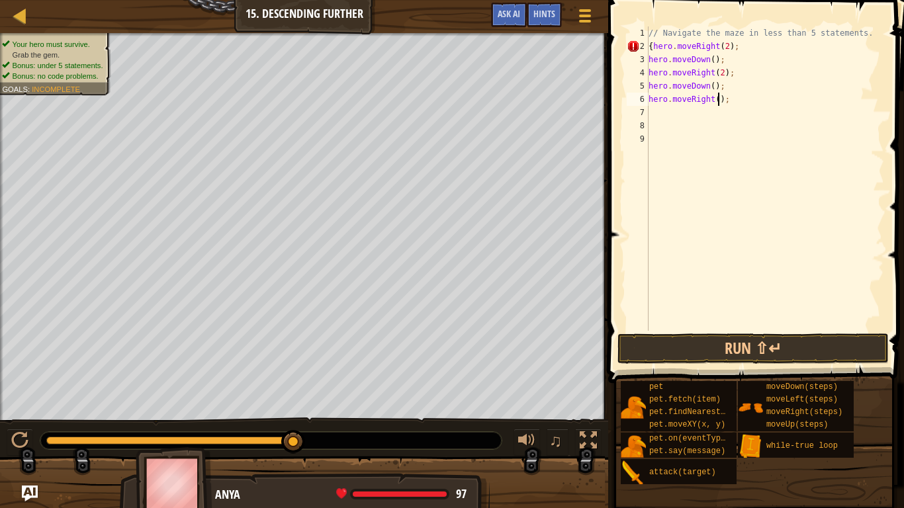
click at [717, 103] on div "// Navigate the maze in less than 5 statements. { hero . moveRight ( 2 ) ; hero…" at bounding box center [765, 191] width 238 height 331
type textarea "hero.moveRight(2);}"
click at [691, 352] on button "Run ⇧↵" at bounding box center [752, 348] width 271 height 30
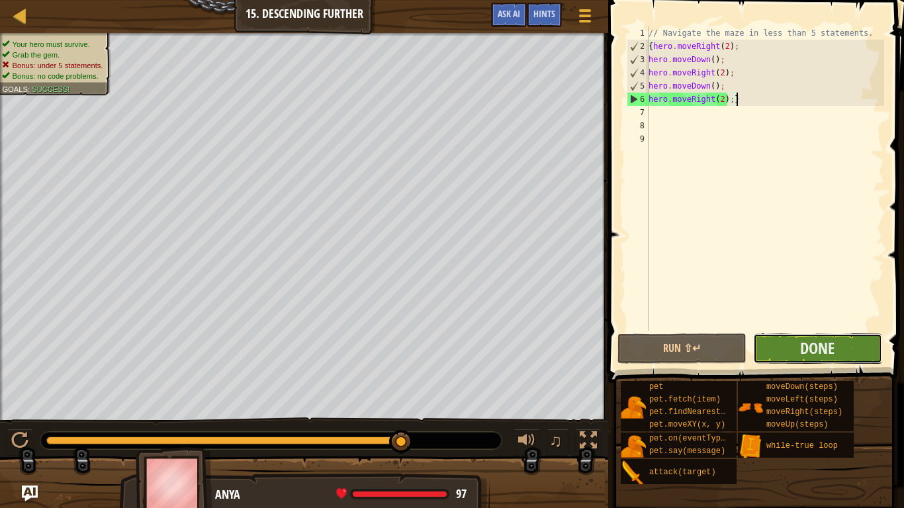
click at [802, 359] on button "Done" at bounding box center [817, 348] width 129 height 30
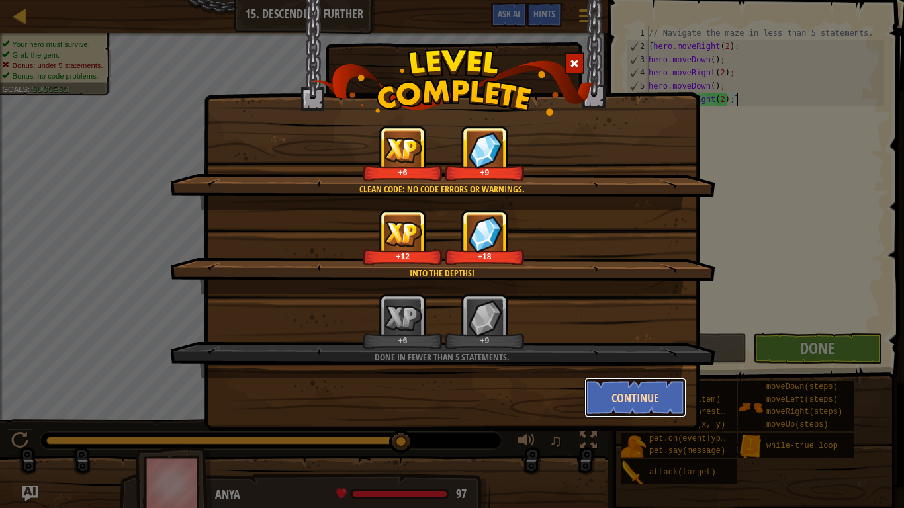
click at [619, 396] on button "Continue" at bounding box center [635, 398] width 103 height 40
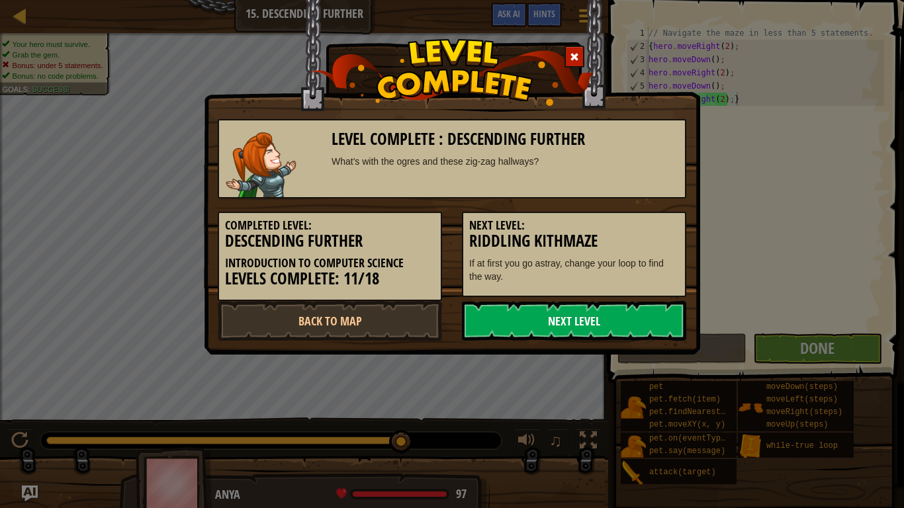
click at [510, 304] on link "Next Level" at bounding box center [574, 321] width 224 height 40
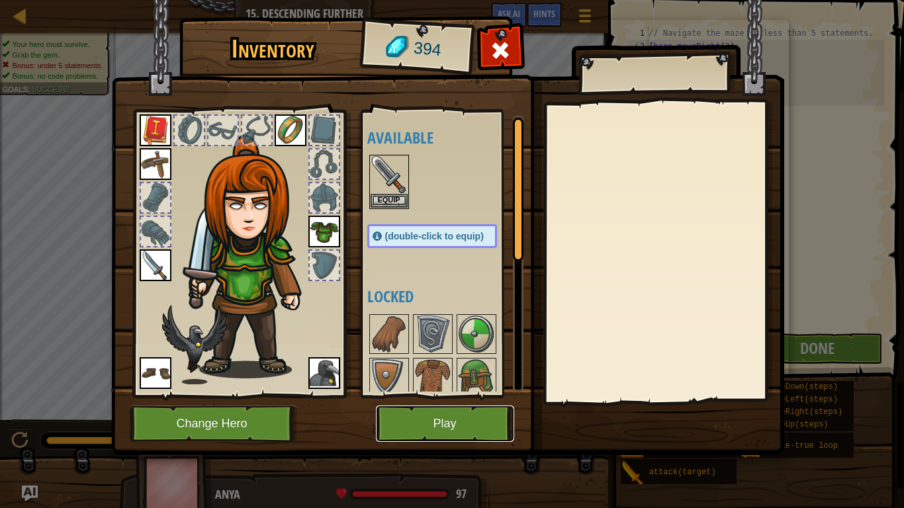
click at [377, 396] on button "Play" at bounding box center [445, 423] width 138 height 36
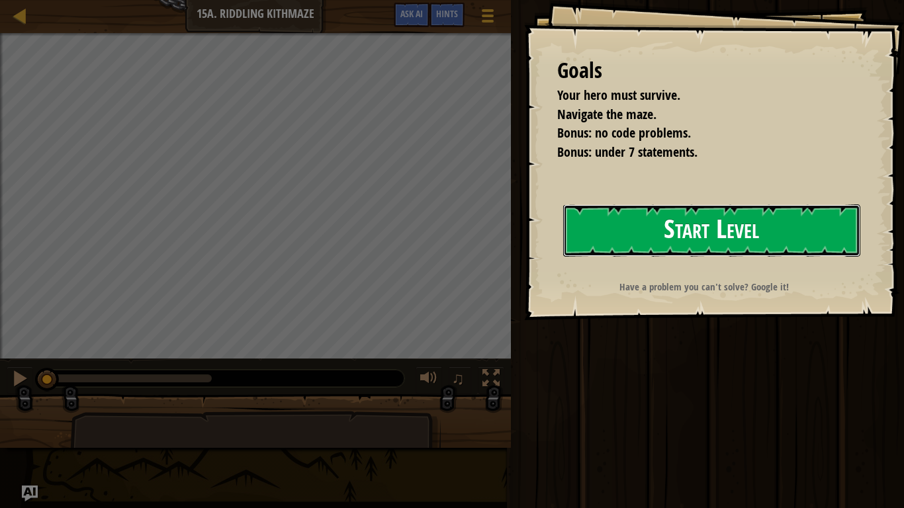
click at [658, 218] on button "Start Level" at bounding box center [711, 230] width 297 height 52
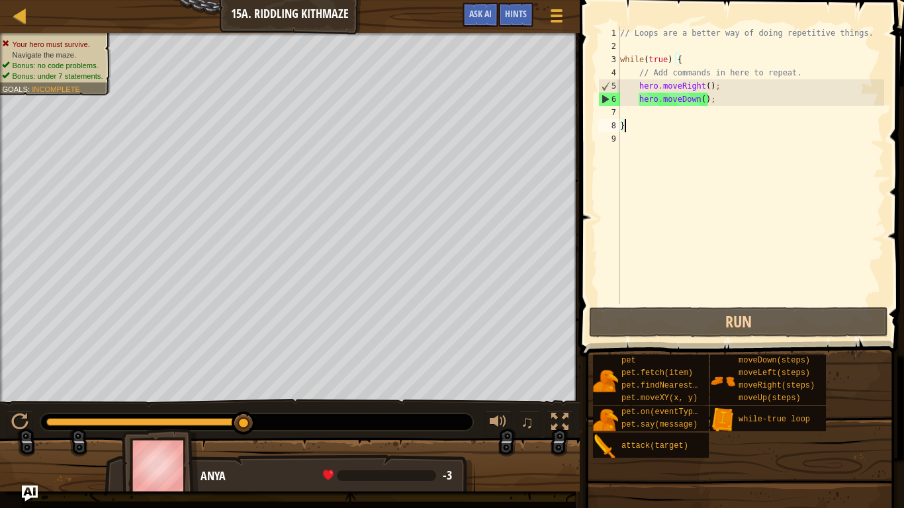
click at [632, 114] on div "// Loops are a better way of doing repetitive things. while ( true ) { // Add c…" at bounding box center [750, 178] width 267 height 304
click at [699, 103] on div "// Loops are a better way of doing repetitive things. while ( true ) { // Add c…" at bounding box center [750, 178] width 267 height 304
click at [682, 57] on div "// Loops are a better way of doing repetitive things. while ( true ) { // Add c…" at bounding box center [750, 178] width 267 height 304
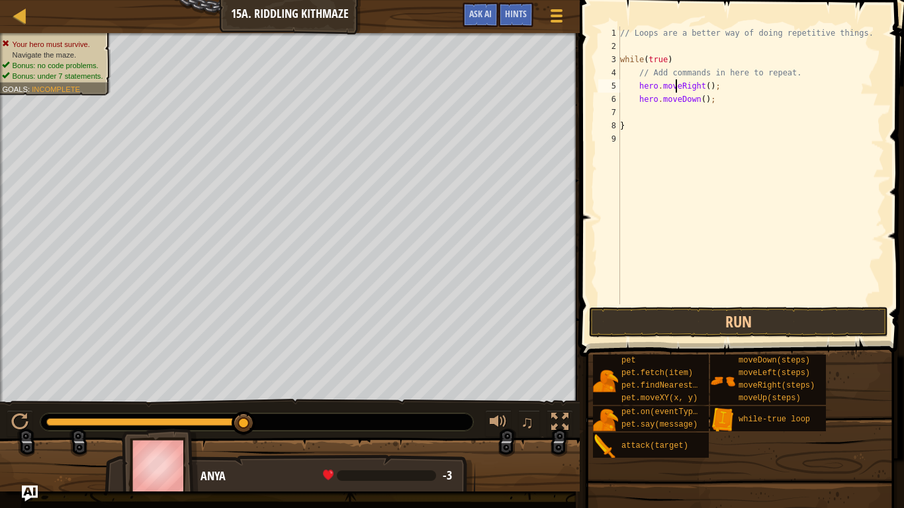
type textarea "hero.moveDown();"
type textarea "}"
click at [657, 116] on div "// Loops are a better way of doing repetitive things. while ( true ) // Add com…" at bounding box center [750, 178] width 267 height 304
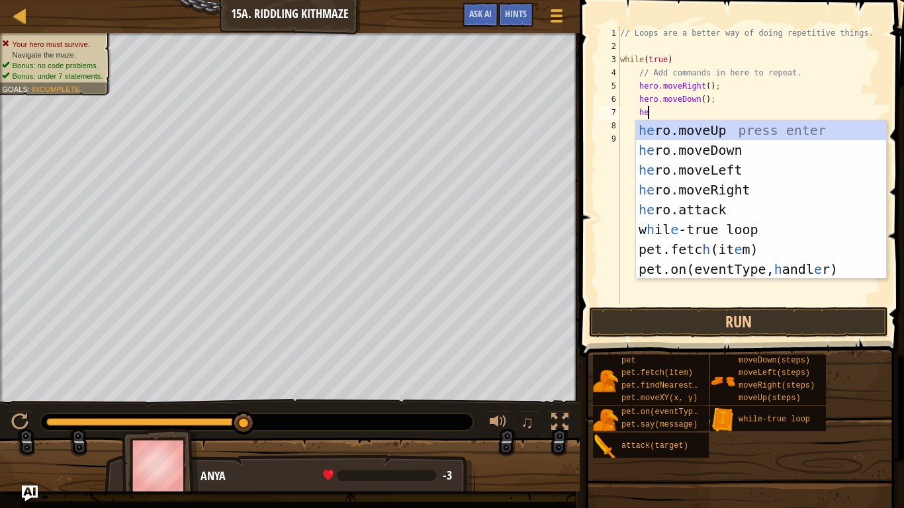
scroll to position [6, 4]
type textarea "her"
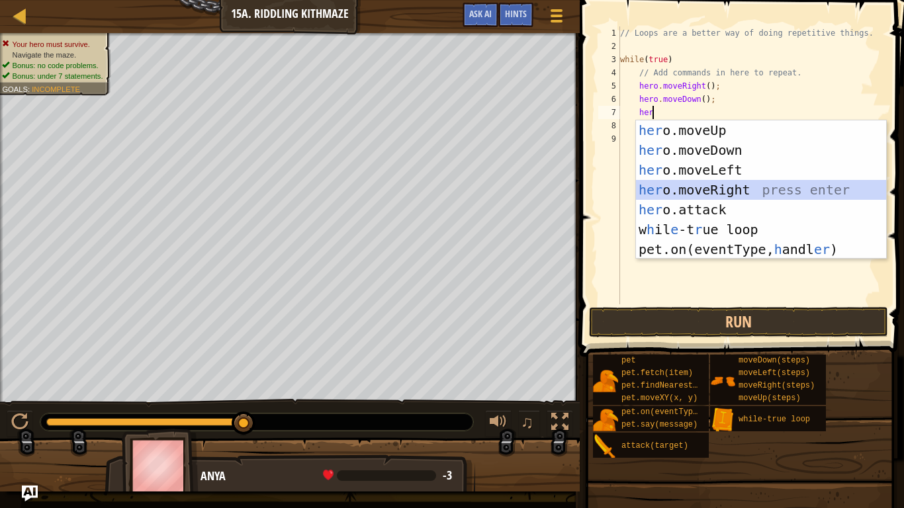
click at [736, 184] on div "her o.moveUp press enter her o.moveDown press enter her o.moveLeft press enter …" at bounding box center [761, 209] width 250 height 179
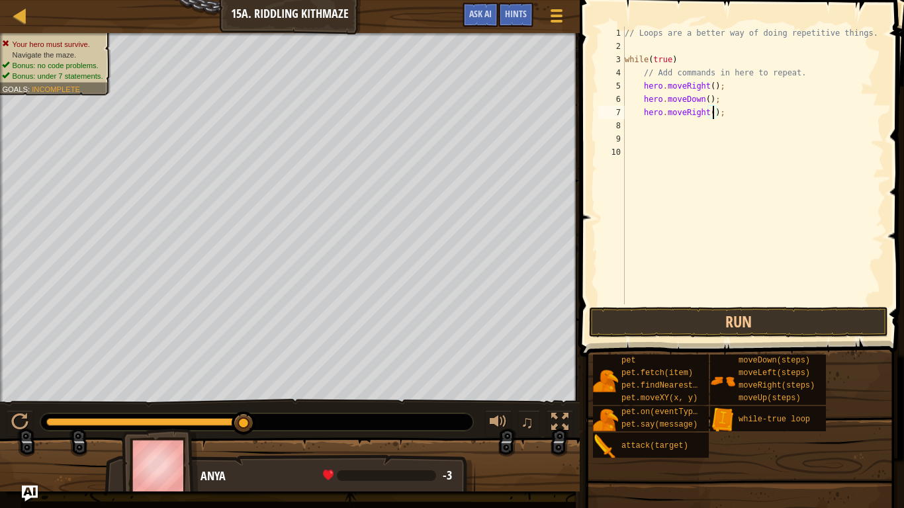
click at [714, 113] on div "// Loops are a better way of doing repetitive things. while ( true ) // Add com…" at bounding box center [753, 178] width 262 height 304
type textarea "hero.moveRight(2);"
click at [692, 127] on div "// Loops are a better way of doing repetitive things. while ( true ) // Add com…" at bounding box center [753, 178] width 262 height 304
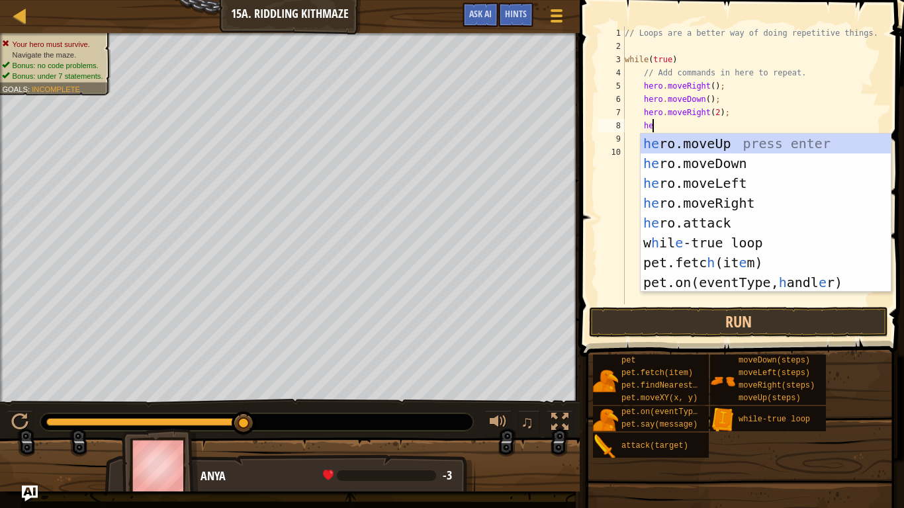
type textarea "her"
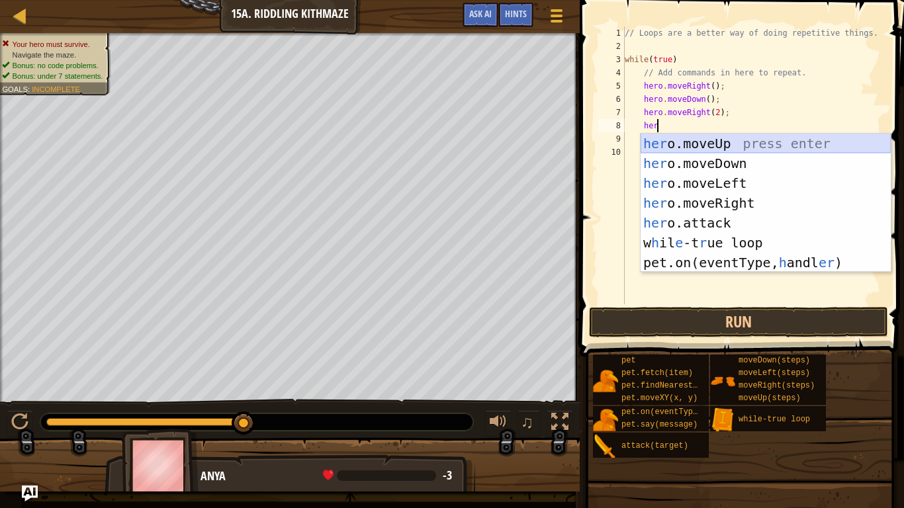
click at [717, 145] on div "her o.moveUp press enter her o.moveDown press enter her o.moveLeft press enter …" at bounding box center [765, 223] width 250 height 179
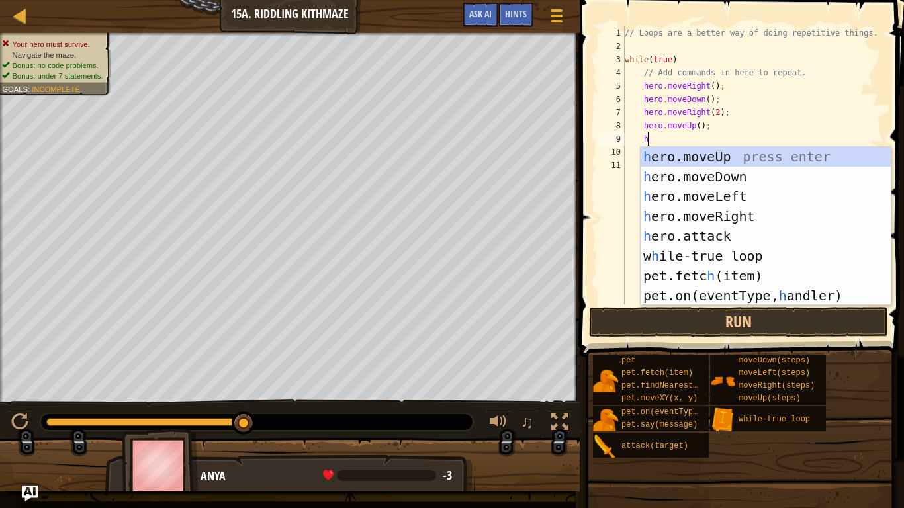
type textarea "her"
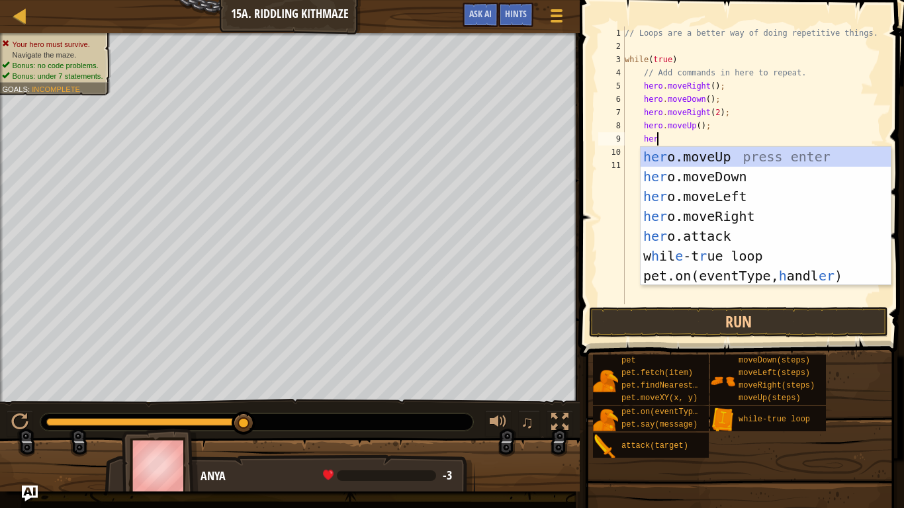
scroll to position [6, 4]
click at [761, 214] on div "her o.moveUp press enter her o.moveDown press enter her o.moveLeft press enter …" at bounding box center [765, 236] width 250 height 179
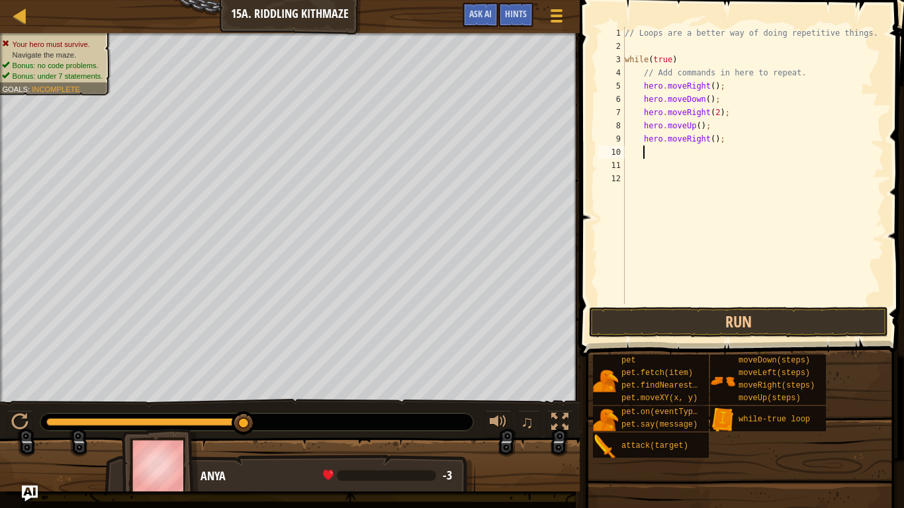
scroll to position [6, 2]
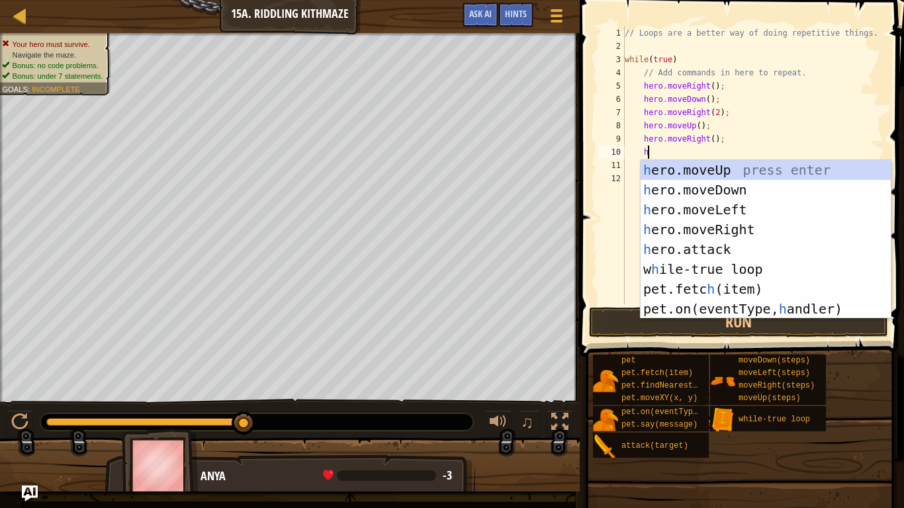
type textarea "her"
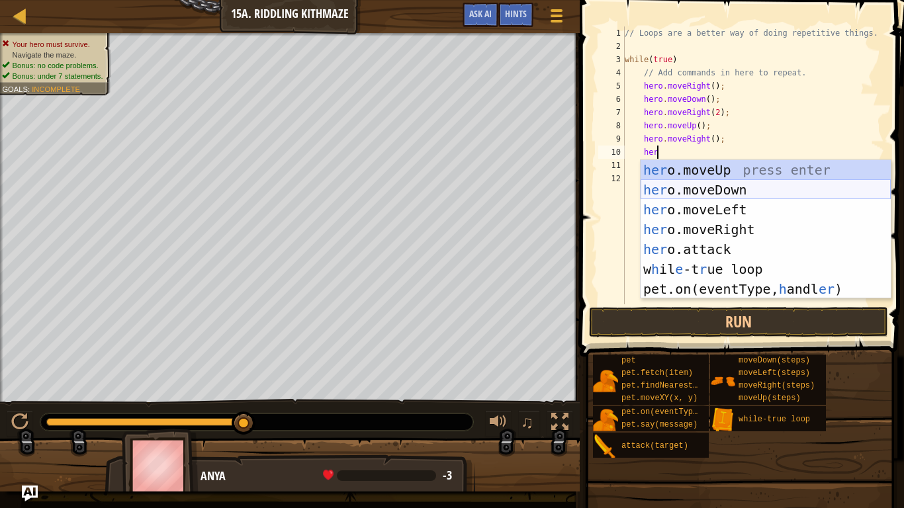
click at [728, 186] on div "her o.moveUp press enter her o.moveDown press enter her o.moveLeft press enter …" at bounding box center [765, 249] width 250 height 179
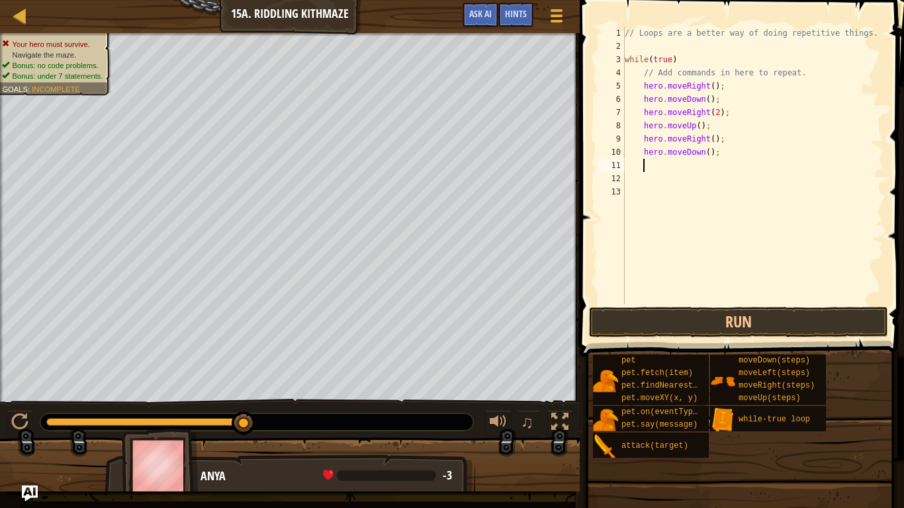
scroll to position [6, 2]
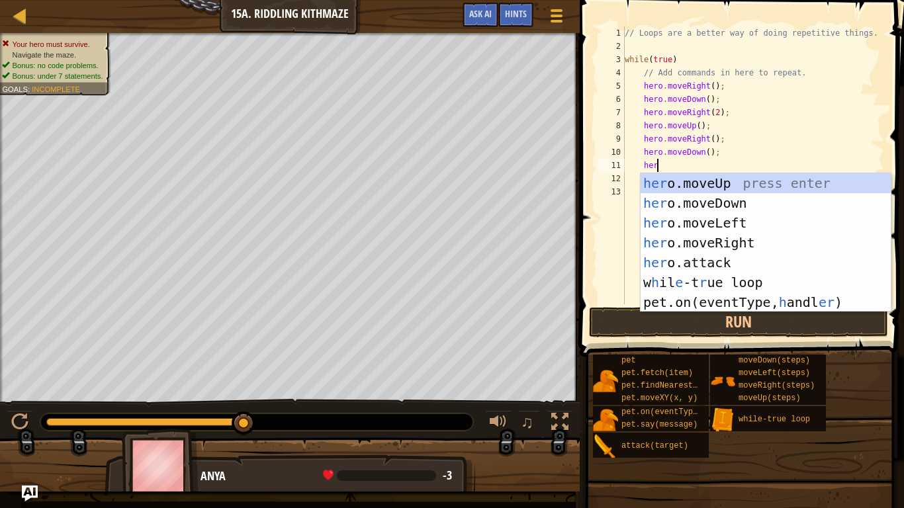
type textarea "hero"
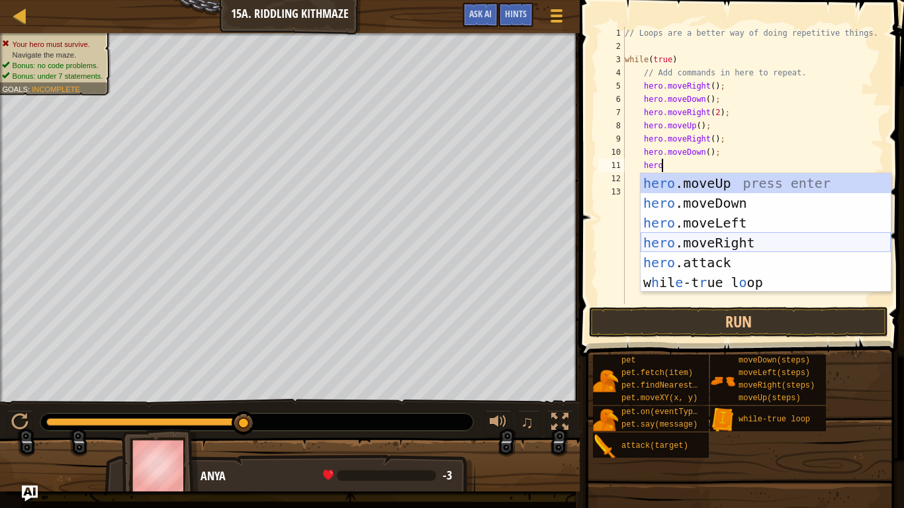
click at [738, 237] on div "hero .moveUp press enter hero .moveDown press enter hero .moveLeft press enter …" at bounding box center [765, 252] width 250 height 159
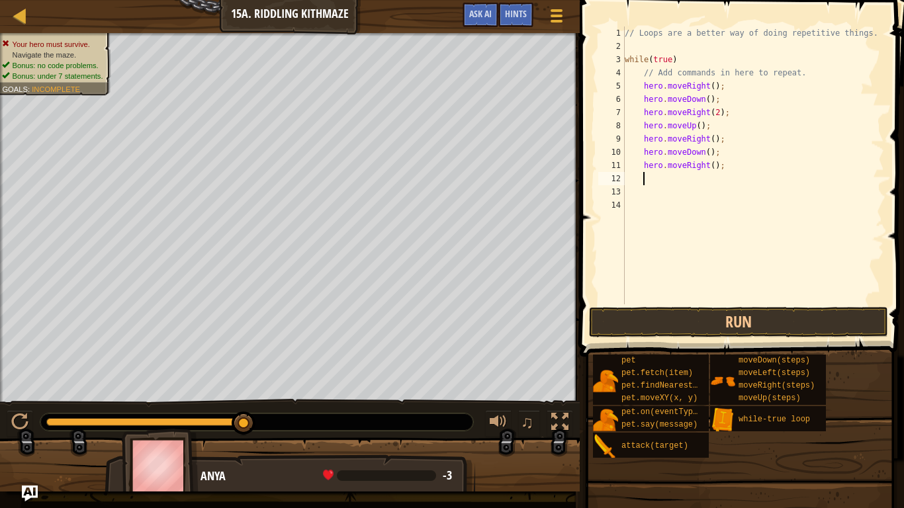
click at [713, 171] on div "// Loops are a better way of doing repetitive things. while ( true ) // Add com…" at bounding box center [753, 178] width 262 height 304
type textarea "hero.moveRight(2);"
click at [663, 183] on div "// Loops are a better way of doing repetitive things. while ( true ) // Add com…" at bounding box center [753, 178] width 262 height 304
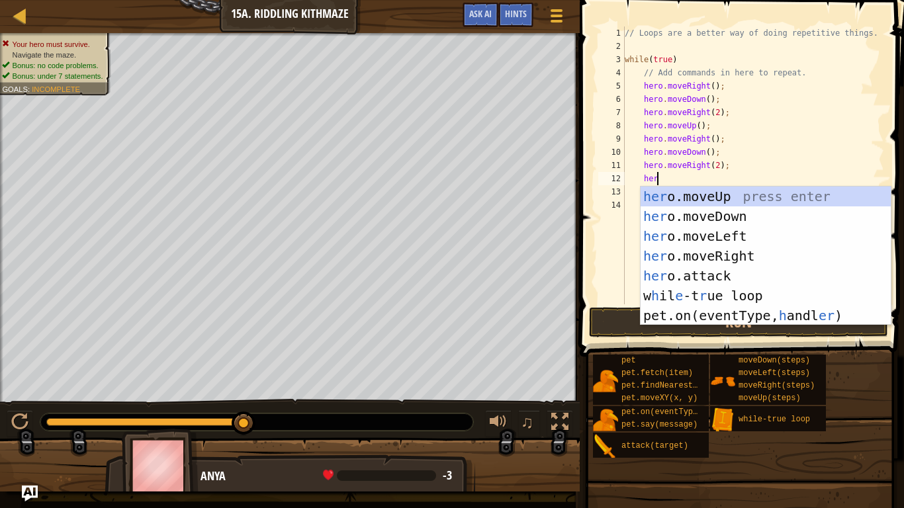
type textarea "hero"
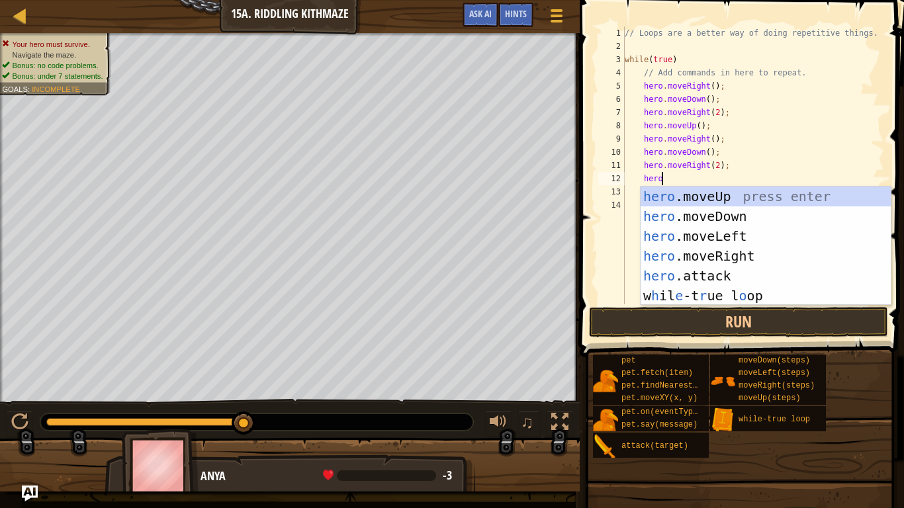
scroll to position [6, 5]
click at [711, 190] on div "hero .moveUp press enter hero .moveDown press enter hero .moveLeft press enter …" at bounding box center [765, 266] width 250 height 159
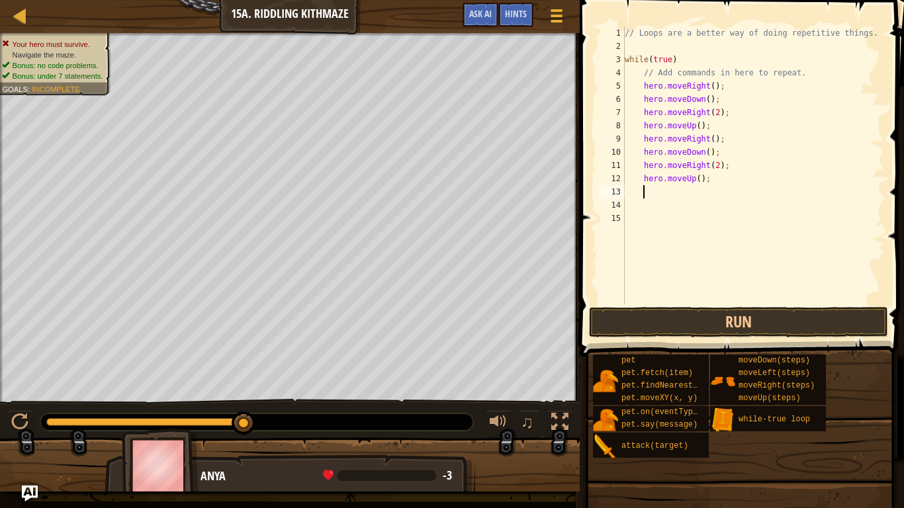
scroll to position [6, 2]
click at [642, 82] on div "// Loops are a better way of doing repetitive things. while ( true ) // Add com…" at bounding box center [753, 178] width 262 height 304
type textarea "hero.moveUp();}"
click at [728, 325] on button "Run" at bounding box center [738, 322] width 299 height 30
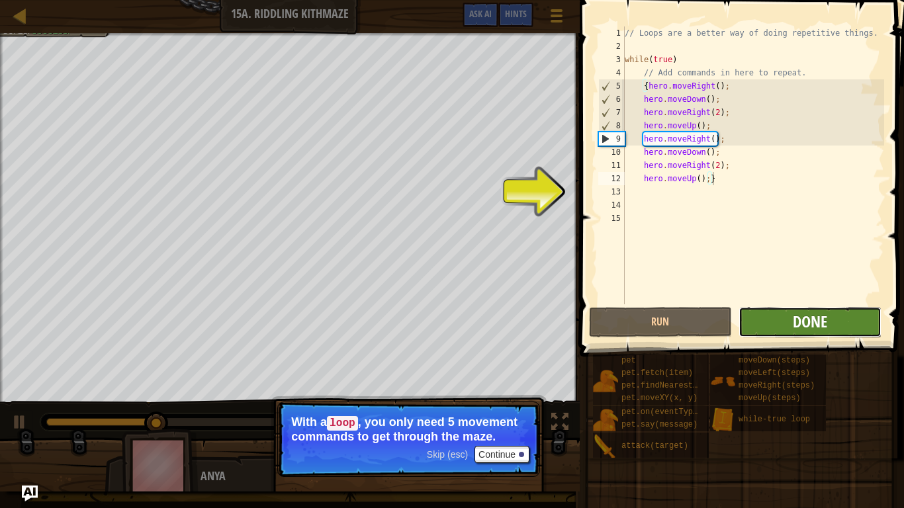
click at [798, 329] on span "Done" at bounding box center [809, 321] width 34 height 21
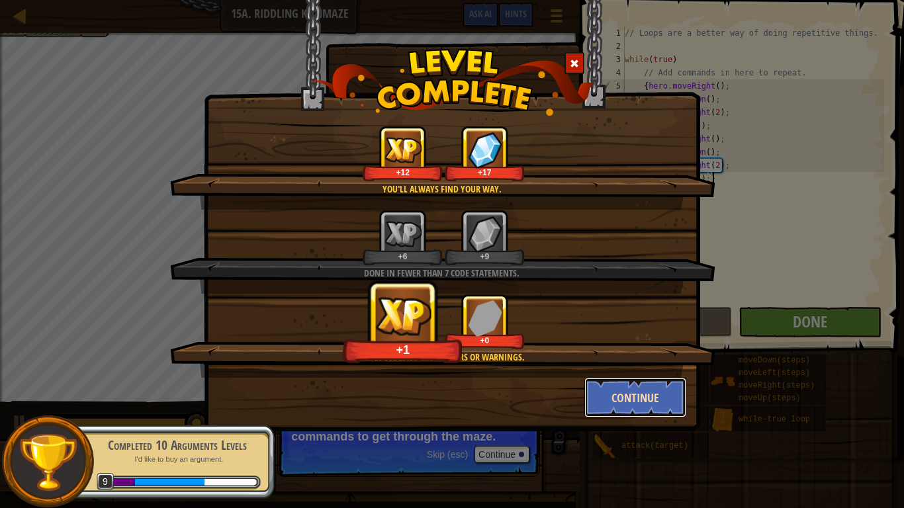
click at [650, 396] on button "Continue" at bounding box center [635, 398] width 103 height 40
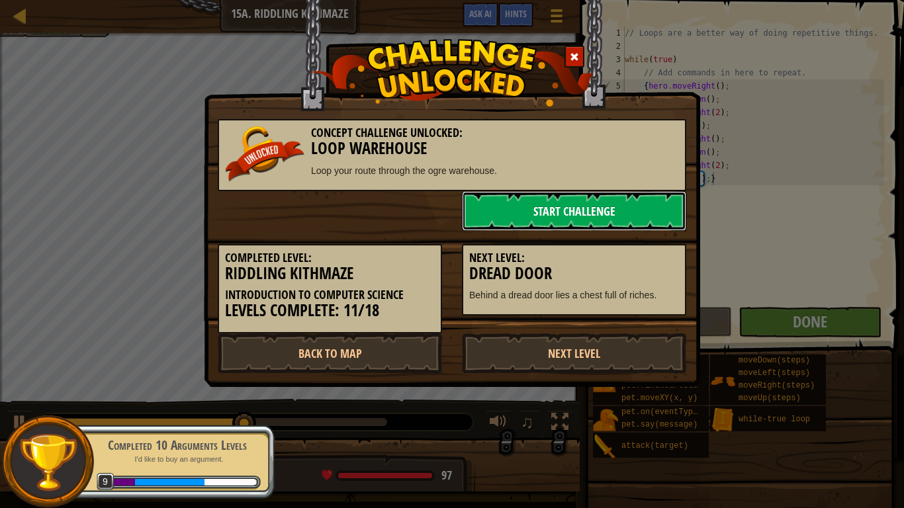
click at [617, 198] on link "Start Challenge" at bounding box center [574, 211] width 224 height 40
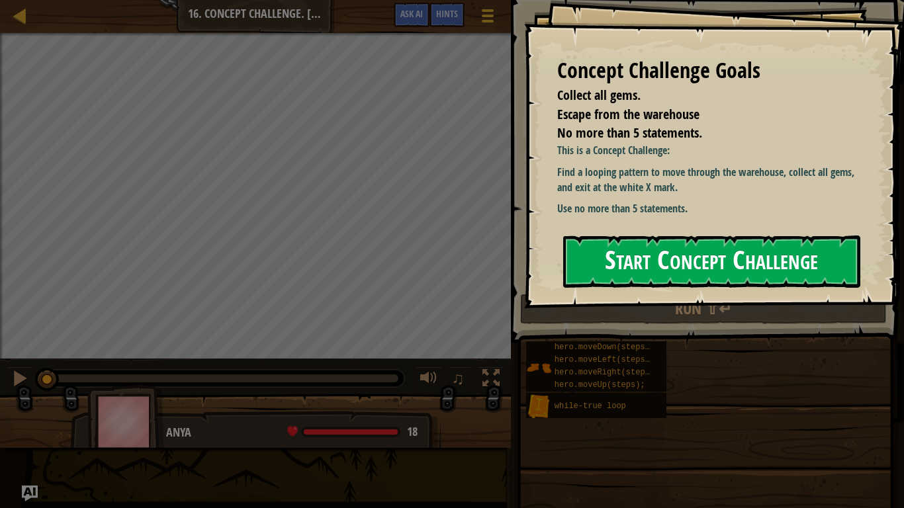
click at [642, 262] on button "Start Concept Challenge" at bounding box center [711, 261] width 297 height 52
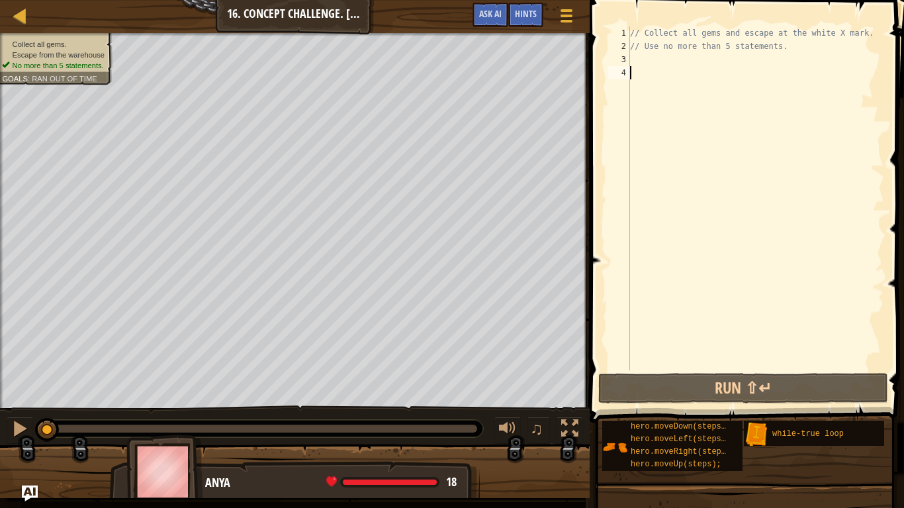
type textarea "up"
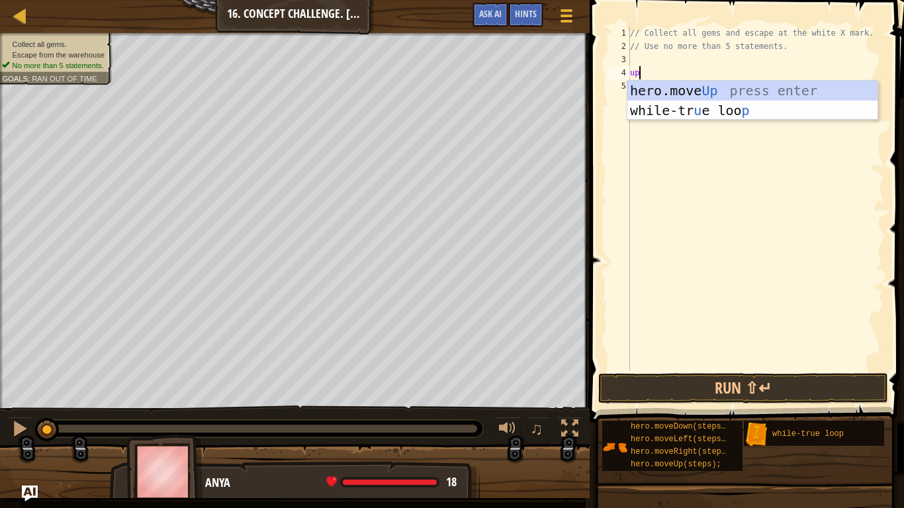
scroll to position [6, 0]
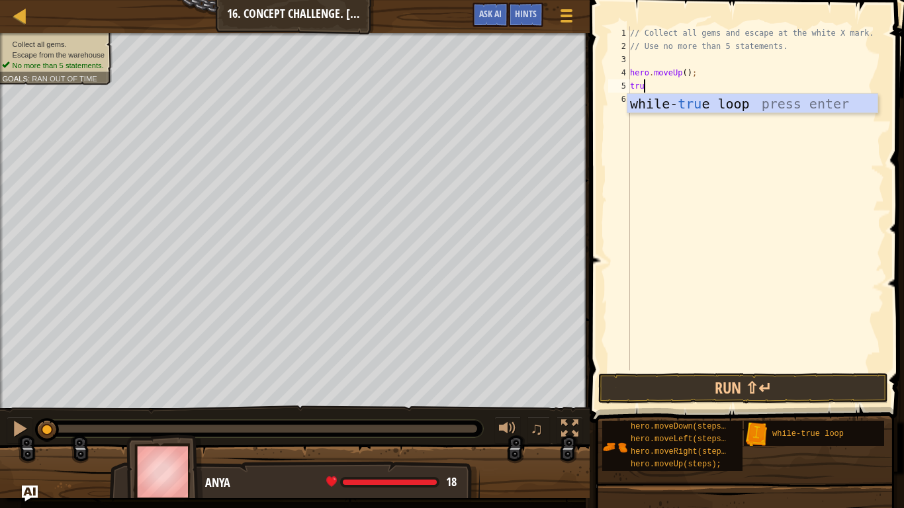
type textarea "true"
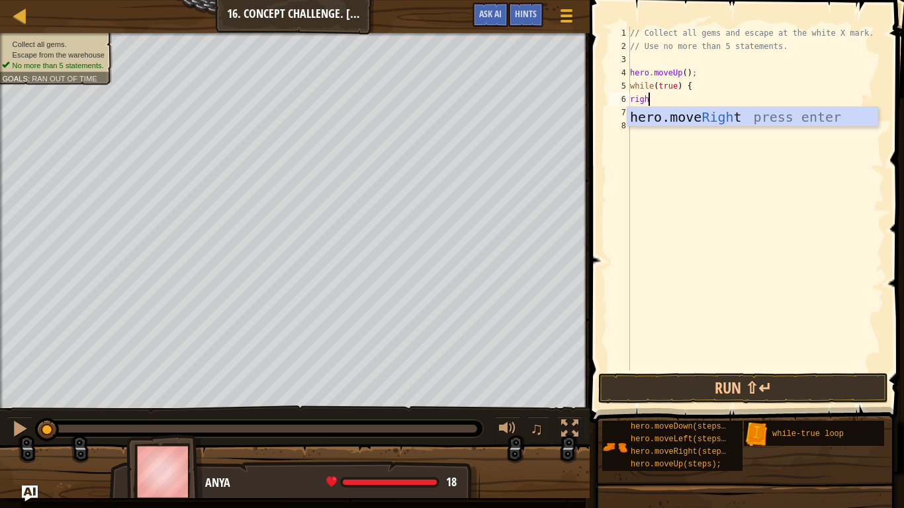
type textarea "right"
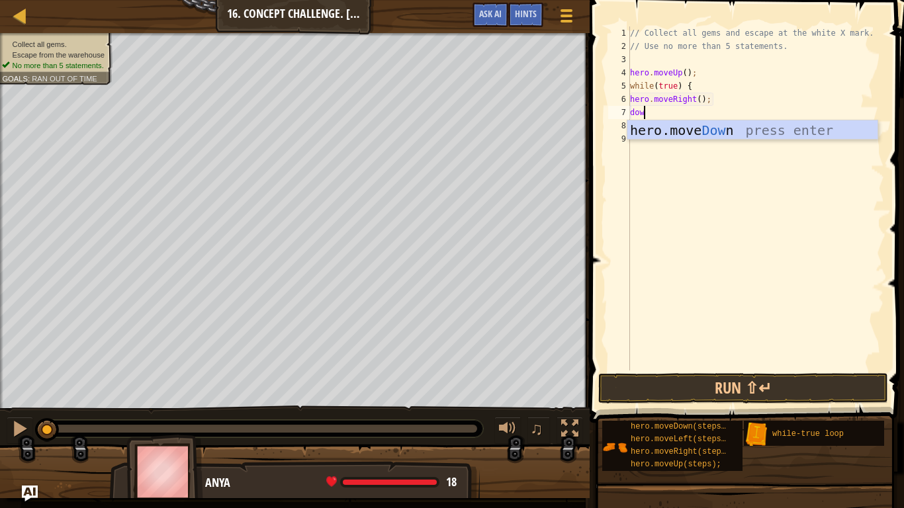
type textarea "down"
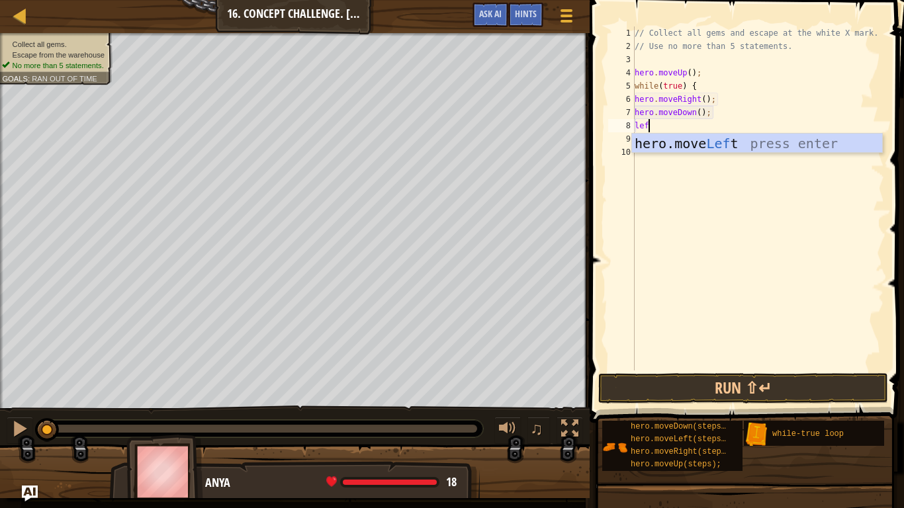
scroll to position [6, 1]
type textarea "left"
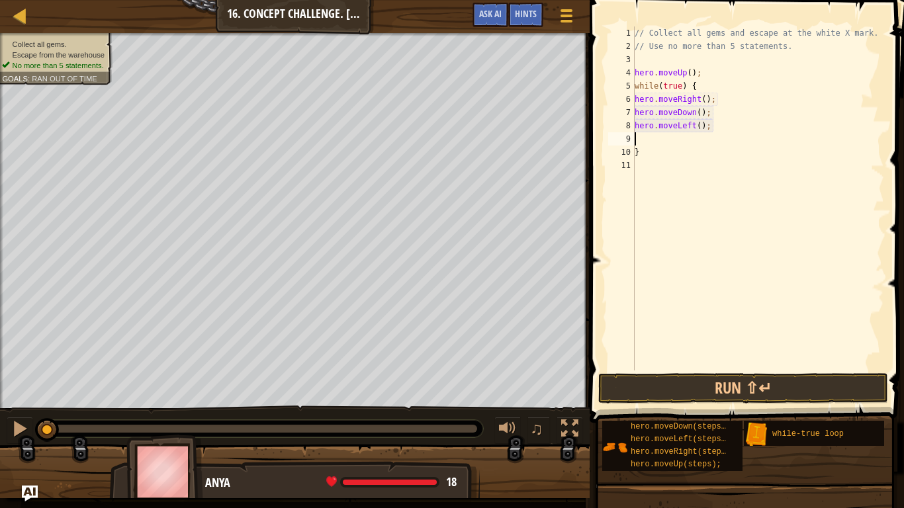
type textarea "up"
click at [775, 393] on button "Run ⇧↵" at bounding box center [743, 388] width 290 height 30
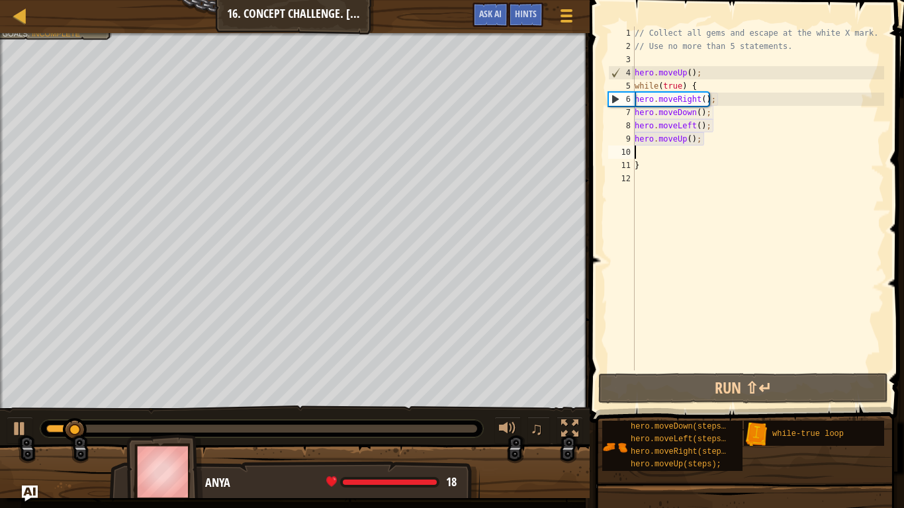
click at [706, 74] on div "// Collect all gems and escape at the white X mark. // Use no more than 5 state…" at bounding box center [758, 211] width 252 height 370
click at [690, 71] on div "// Collect all gems and escape at the white X mark. // Use no more than 5 state…" at bounding box center [758, 211] width 252 height 370
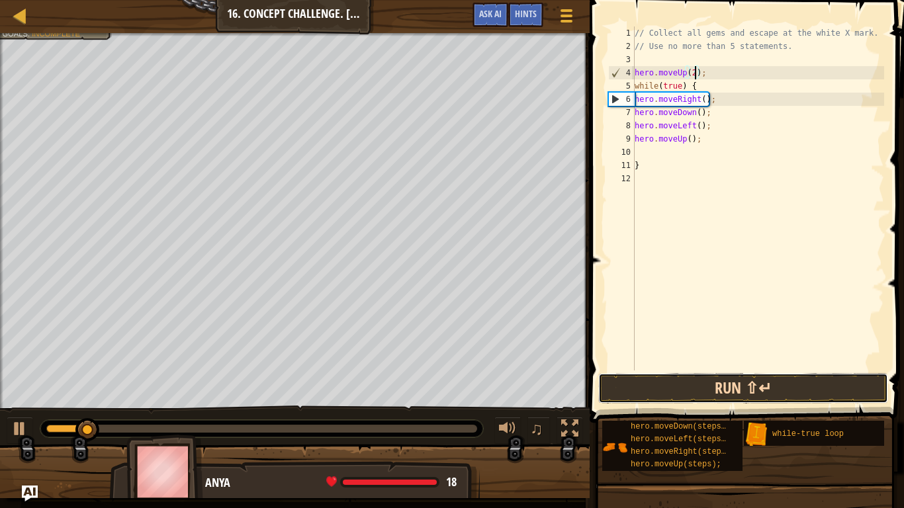
click at [728, 396] on button "Run ⇧↵" at bounding box center [743, 388] width 290 height 30
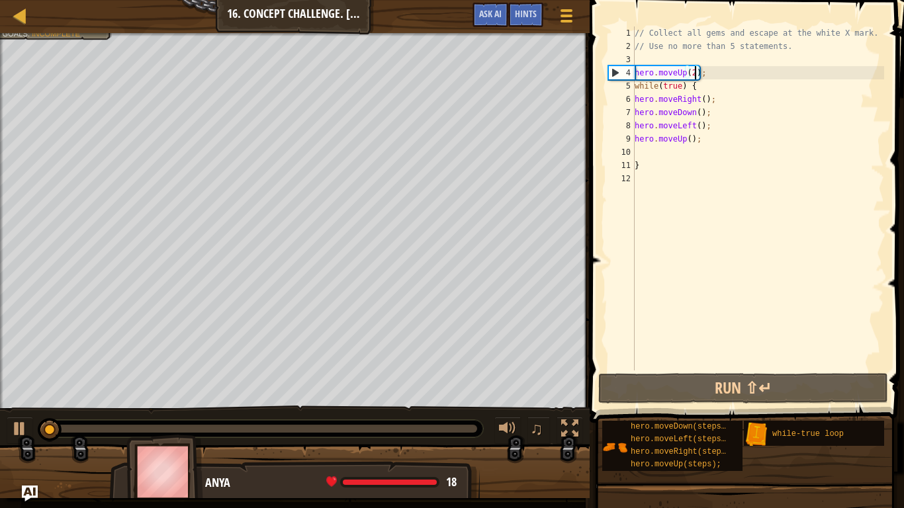
click at [703, 136] on div "// Collect all gems and escape at the white X mark. // Use no more than 5 state…" at bounding box center [758, 211] width 252 height 370
type textarea "hero.moveUp();"
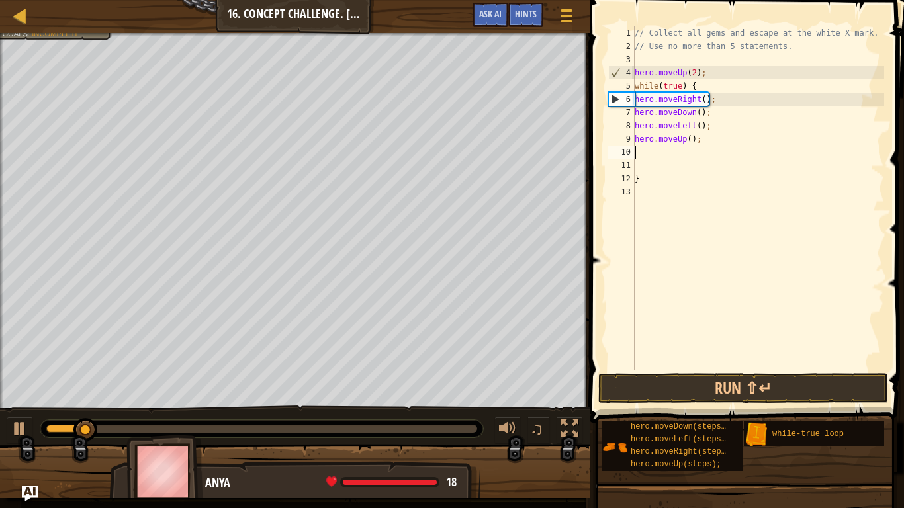
scroll to position [6, 0]
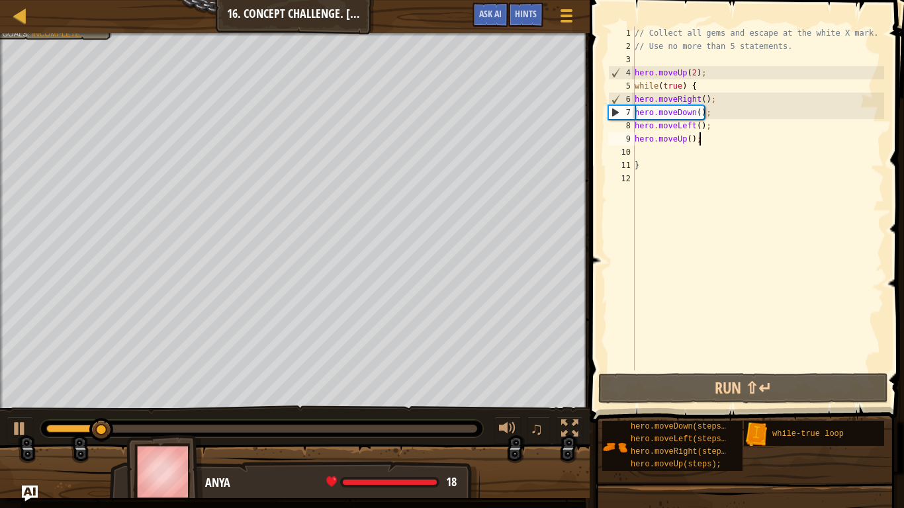
click at [690, 144] on div "// Collect all gems and escape at the white X mark. // Use no more than 5 state…" at bounding box center [758, 211] width 252 height 370
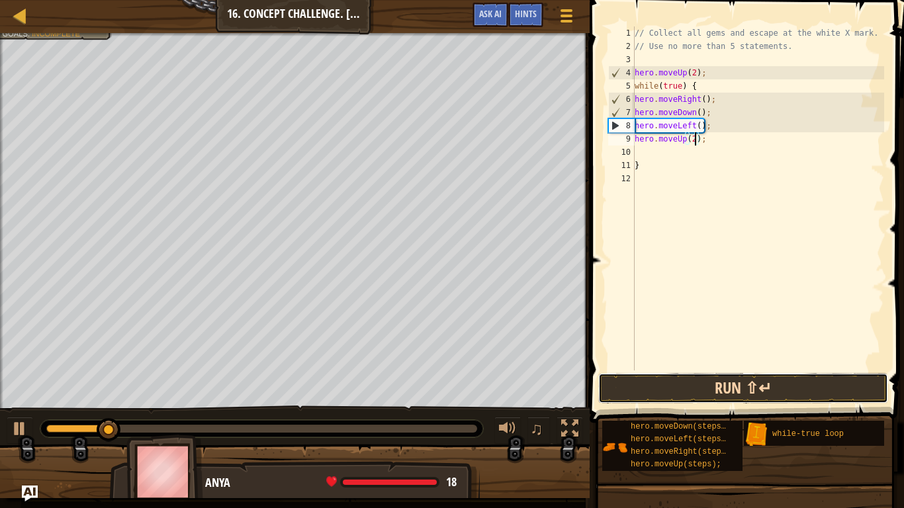
click at [693, 396] on button "Run ⇧↵" at bounding box center [743, 388] width 290 height 30
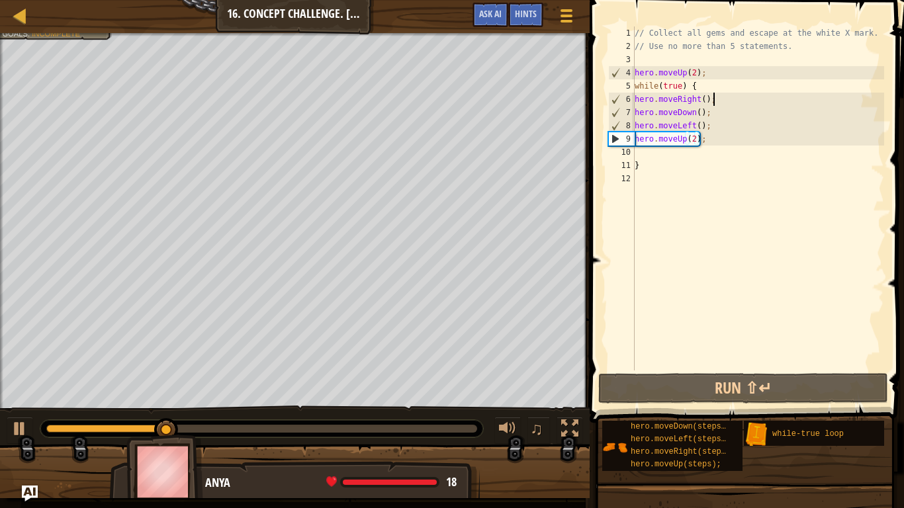
click at [713, 103] on div "// Collect all gems and escape at the white X mark. // Use no more than 5 state…" at bounding box center [758, 211] width 252 height 370
type textarea "hero.moveRight();"
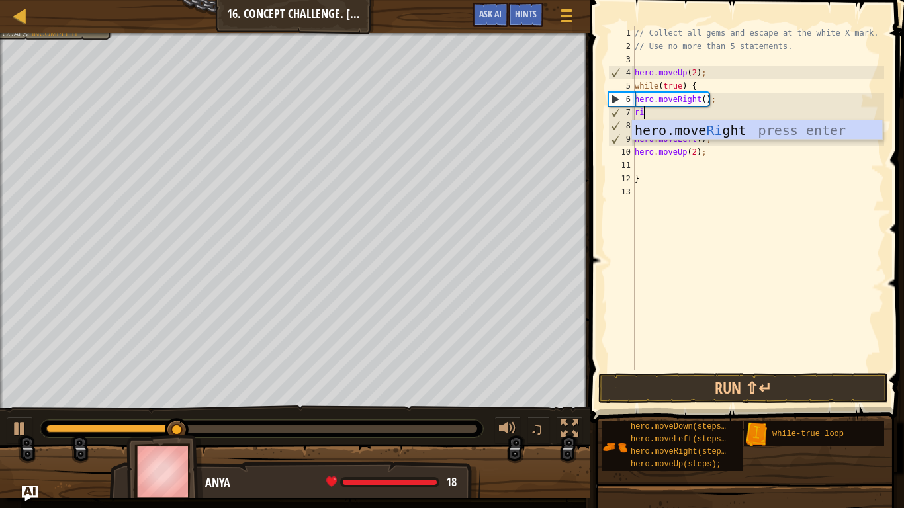
scroll to position [6, 2]
type textarea "right"
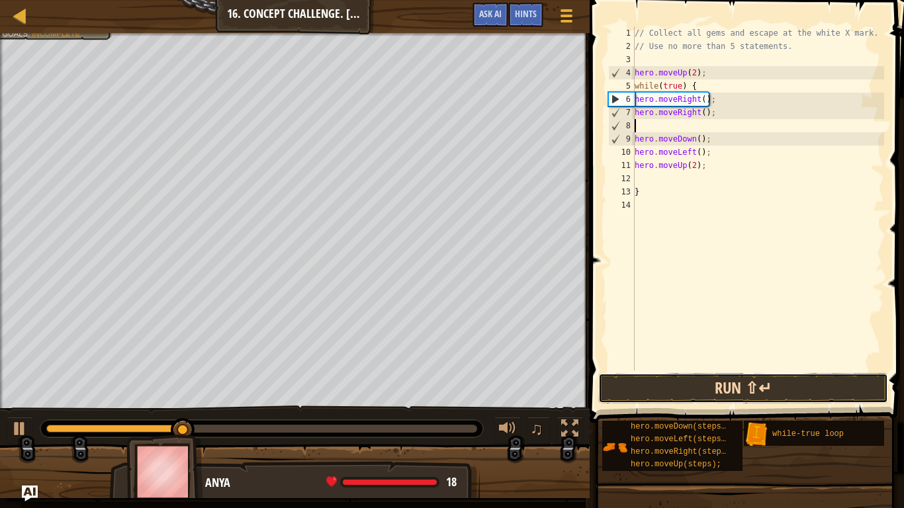
click at [744, 383] on button "Run ⇧↵" at bounding box center [743, 388] width 290 height 30
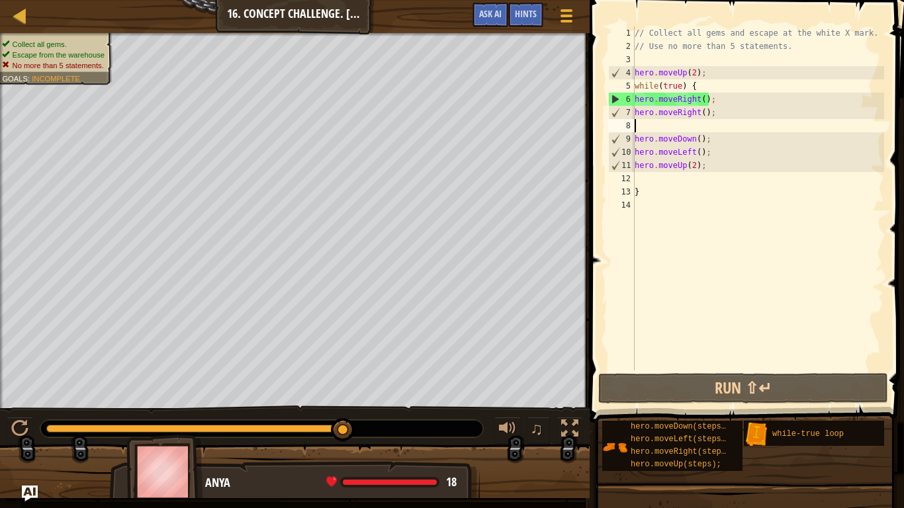
click at [716, 114] on div "// Collect all gems and escape at the white X mark. // Use no more than 5 state…" at bounding box center [758, 211] width 252 height 370
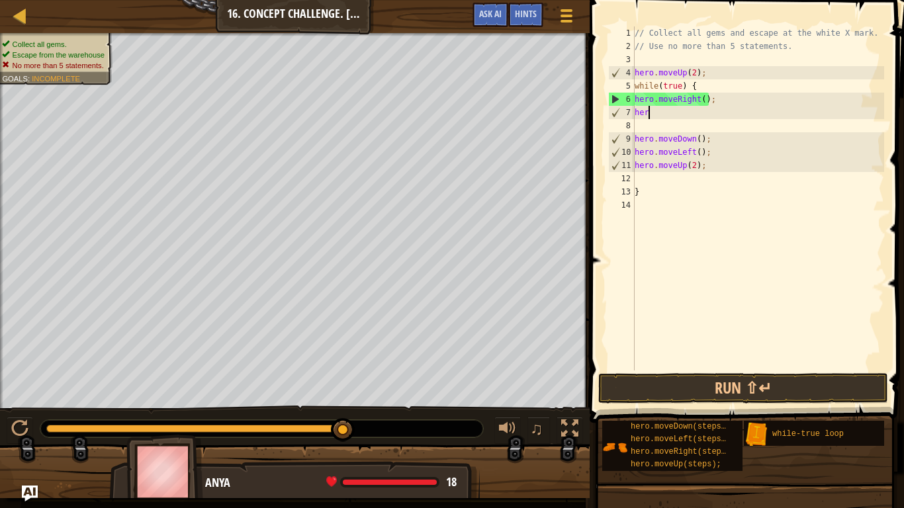
type textarea "h"
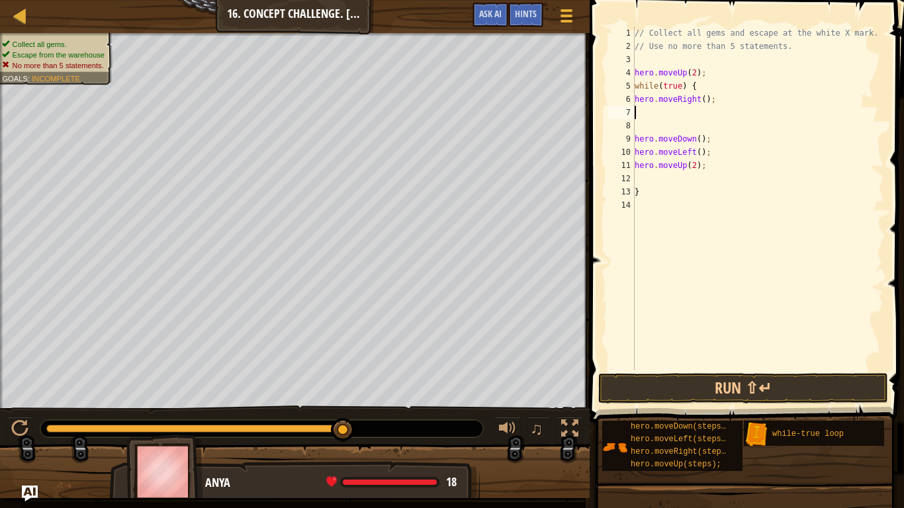
click at [702, 103] on div "// Collect all gems and escape at the white X mark. // Use no more than 5 state…" at bounding box center [758, 211] width 252 height 370
click at [712, 133] on div "// Collect all gems and escape at the white X mark. // Use no more than 5 state…" at bounding box center [758, 211] width 252 height 370
type textarea "hero.moveDown();"
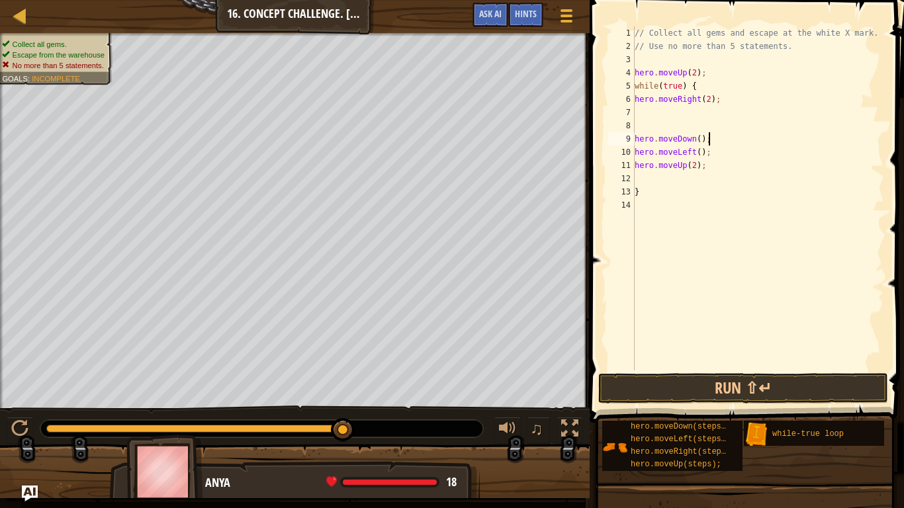
click at [701, 128] on div "// Collect all gems and escape at the white X mark. // Use no more than 5 state…" at bounding box center [758, 211] width 252 height 370
click at [710, 73] on div "// Collect all gems and escape at the white X mark. // Use no more than 5 state…" at bounding box center [758, 211] width 252 height 370
click at [646, 167] on div "// Collect all gems and escape at the white X mark. // Use no more than 5 state…" at bounding box center [758, 211] width 252 height 370
type textarea "}"
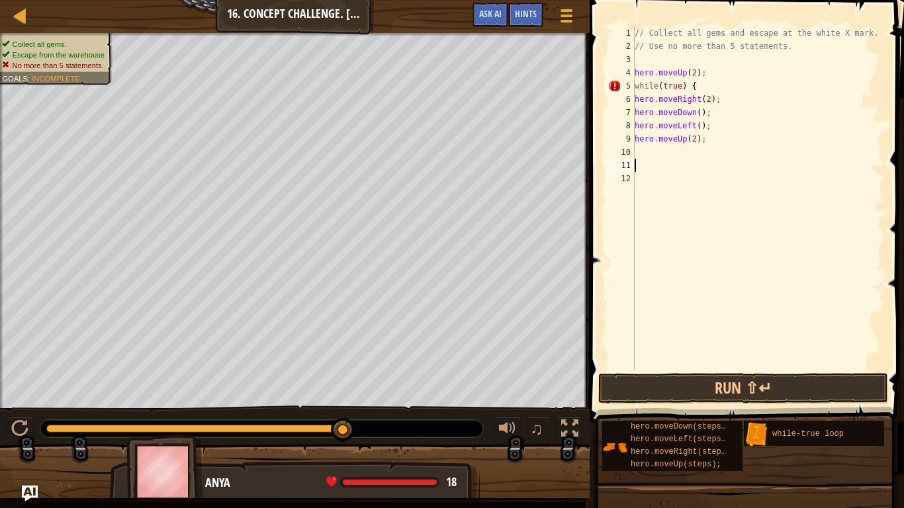
click at [709, 142] on div "// Collect all gems and escape at the white X mark. // Use no more than 5 state…" at bounding box center [758, 211] width 252 height 370
click at [706, 73] on div "// Collect all gems and escape at the white X mark. // Use no more than 5 state…" at bounding box center [758, 211] width 252 height 370
type textarea "h"
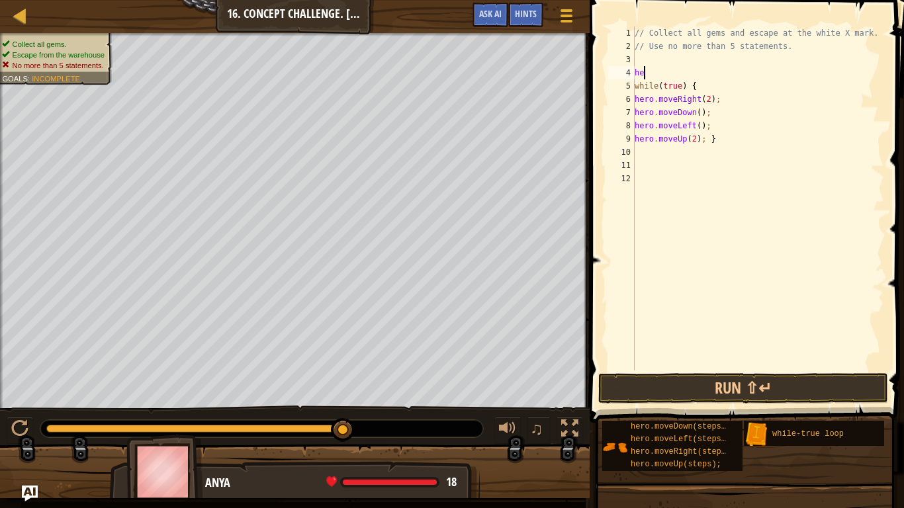
scroll to position [6, 0]
click at [718, 140] on div "// Collect all gems and escape at the white X mark. // Use no more than 5 state…" at bounding box center [758, 211] width 252 height 370
type textarea "hero.moveUp(2); }"
drag, startPoint x: 714, startPoint y: 142, endPoint x: 607, endPoint y: 143, distance: 107.8
click at [607, 143] on div "hero.moveUp(2); } 1 2 3 4 5 6 7 8 9 10 11 12 // Collect all gems and escape at …" at bounding box center [744, 198] width 278 height 344
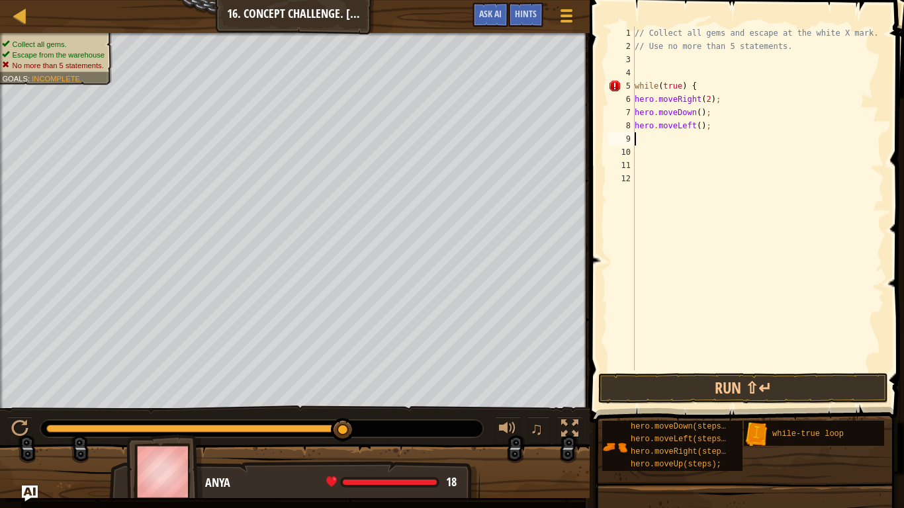
click at [702, 91] on div "// Collect all gems and escape at the white X mark. // Use no more than 5 state…" at bounding box center [758, 211] width 252 height 370
type textarea "while(true) {"
type textarea "up"
click at [691, 100] on div "// Collect all gems and escape at the white X mark. // Use no more than 5 state…" at bounding box center [758, 211] width 252 height 370
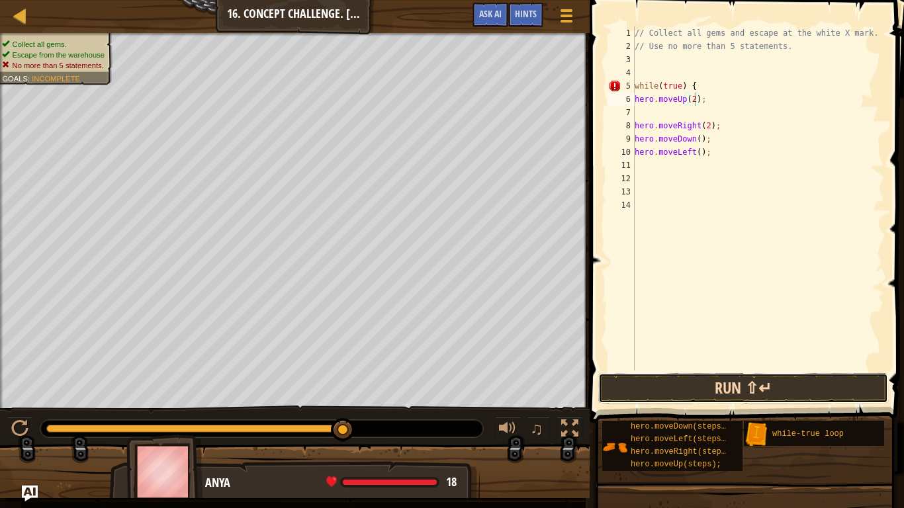
click at [704, 382] on button "Run ⇧↵" at bounding box center [743, 388] width 290 height 30
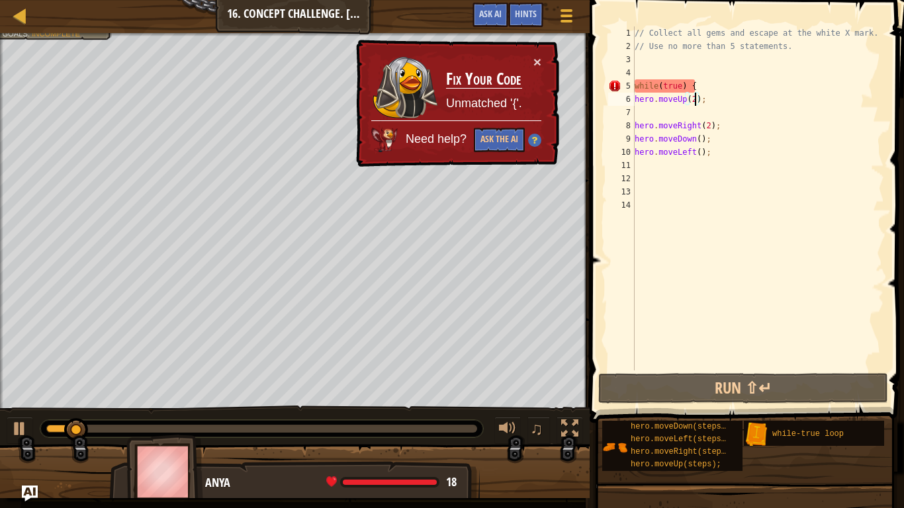
click at [721, 155] on div "// Collect all gems and escape at the white X mark. // Use no more than 5 state…" at bounding box center [758, 211] width 252 height 370
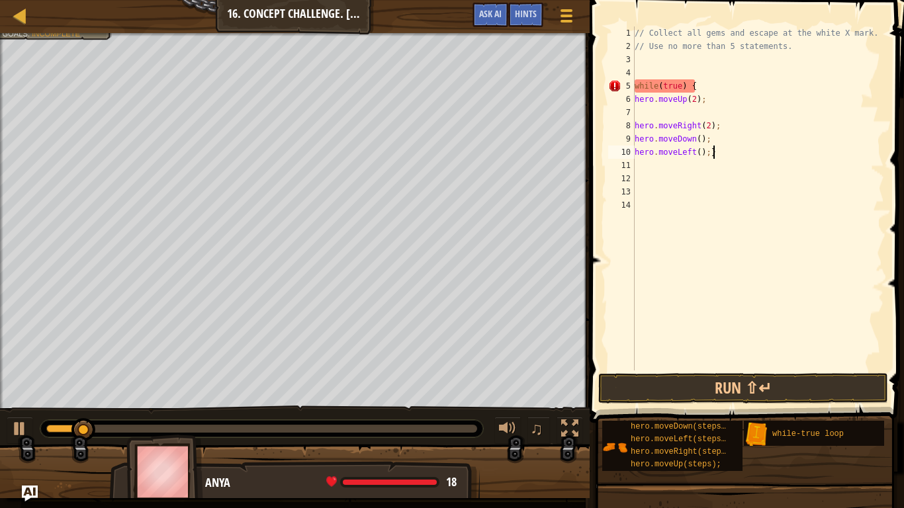
scroll to position [6, 11]
type textarea "hero.moveLeft();}"
click at [820, 385] on button "Run ⇧↵" at bounding box center [743, 388] width 290 height 30
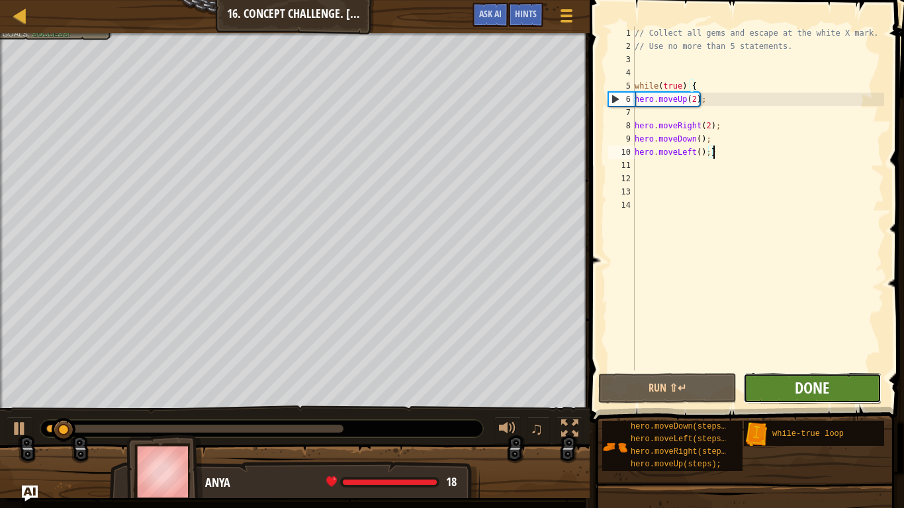
click at [814, 394] on span "Done" at bounding box center [811, 387] width 34 height 21
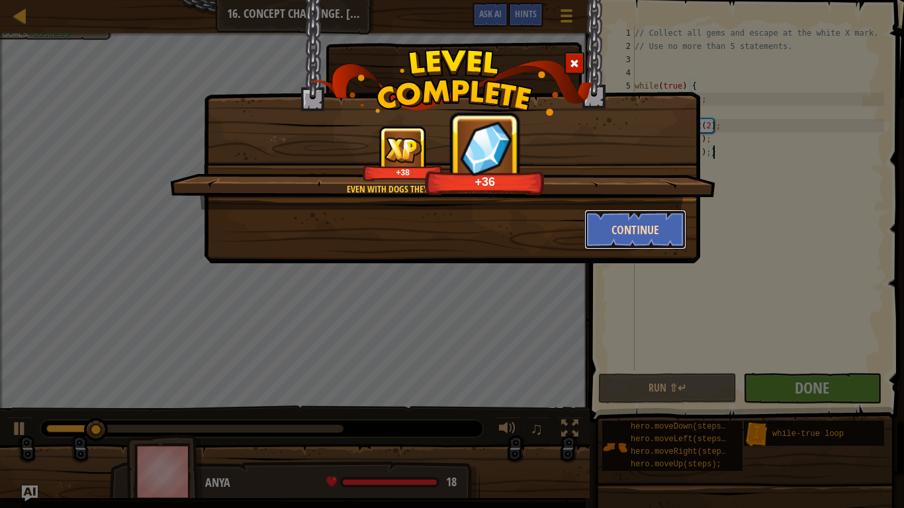
click at [636, 232] on button "Continue" at bounding box center [635, 230] width 103 height 40
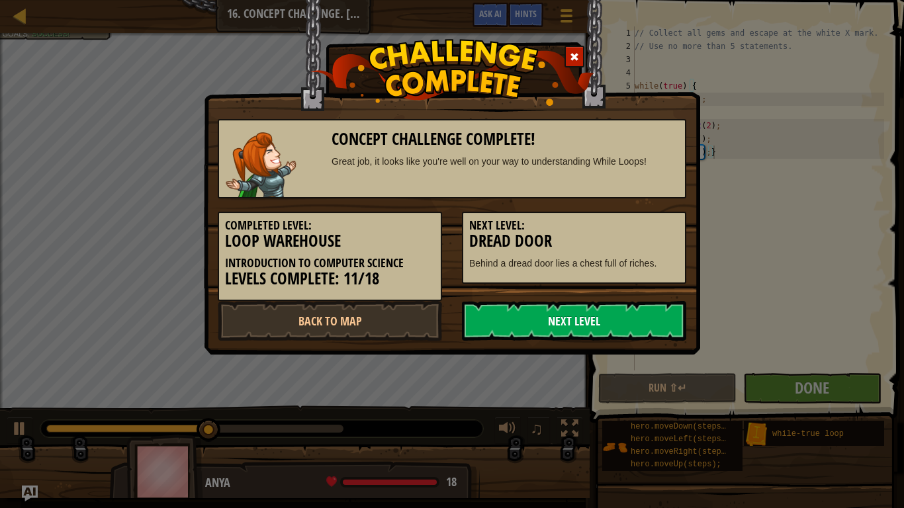
click at [556, 312] on link "Next Level" at bounding box center [574, 321] width 224 height 40
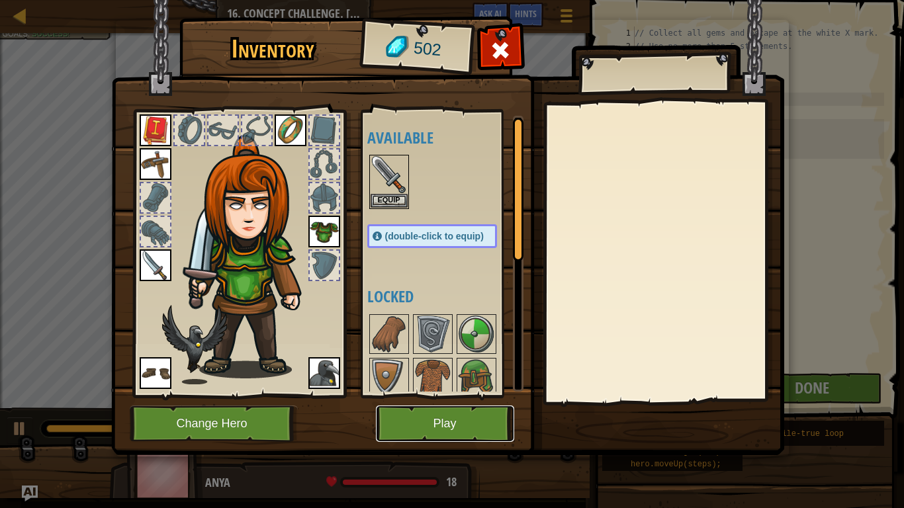
click at [471, 396] on button "Play" at bounding box center [445, 423] width 138 height 36
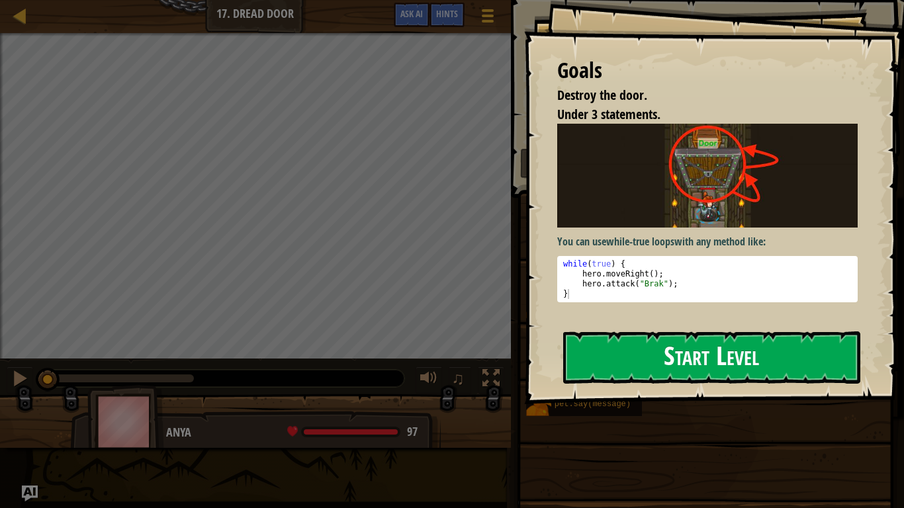
click at [633, 364] on button "Start Level" at bounding box center [711, 357] width 297 height 52
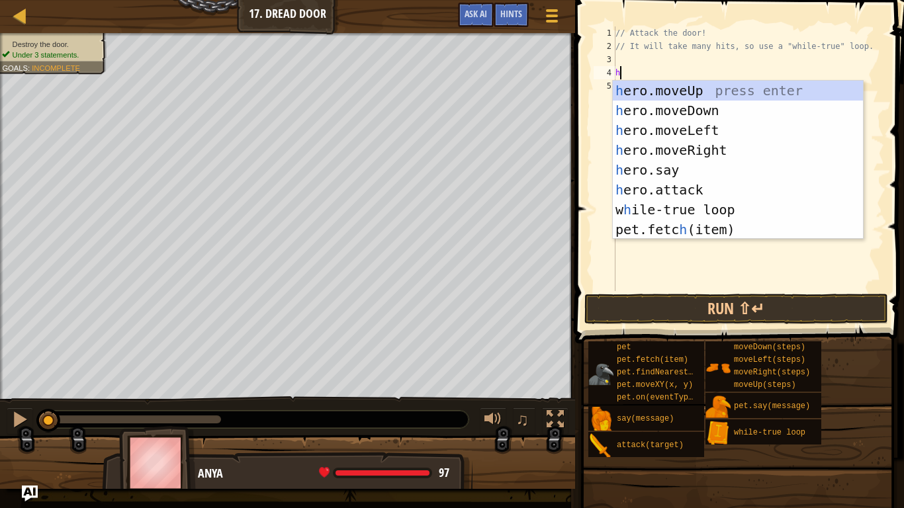
type textarea "her"
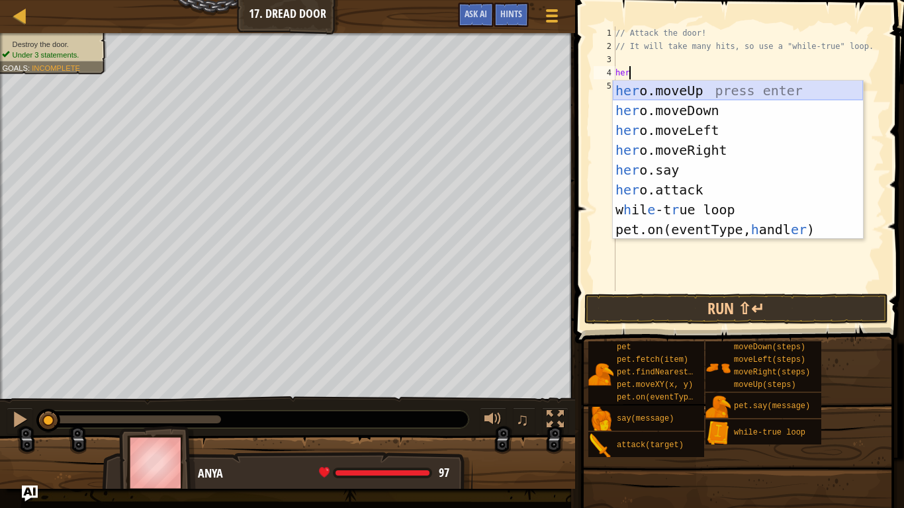
click at [645, 94] on div "her o.moveUp press enter her o.moveDown press enter her o.moveLeft press enter …" at bounding box center [738, 180] width 250 height 198
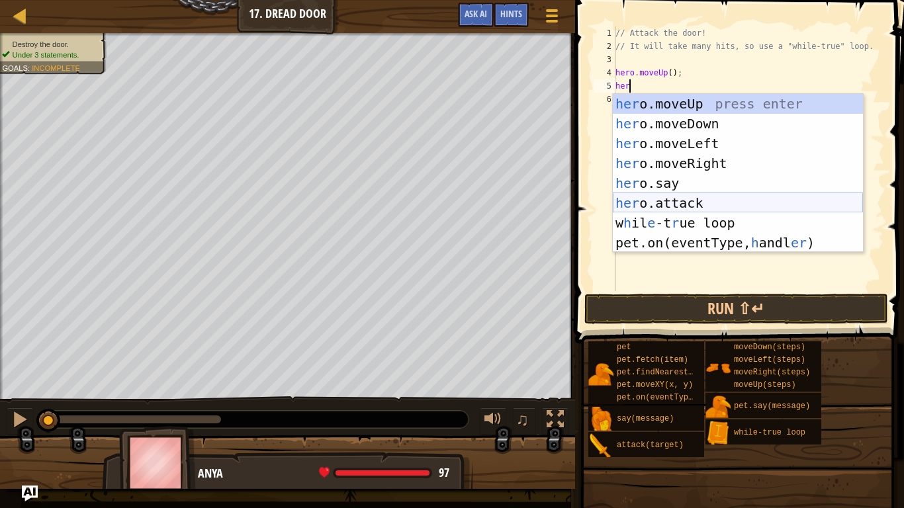
click at [673, 205] on div "her o.moveUp press enter her o.moveDown press enter her o.moveLeft press enter …" at bounding box center [738, 193] width 250 height 198
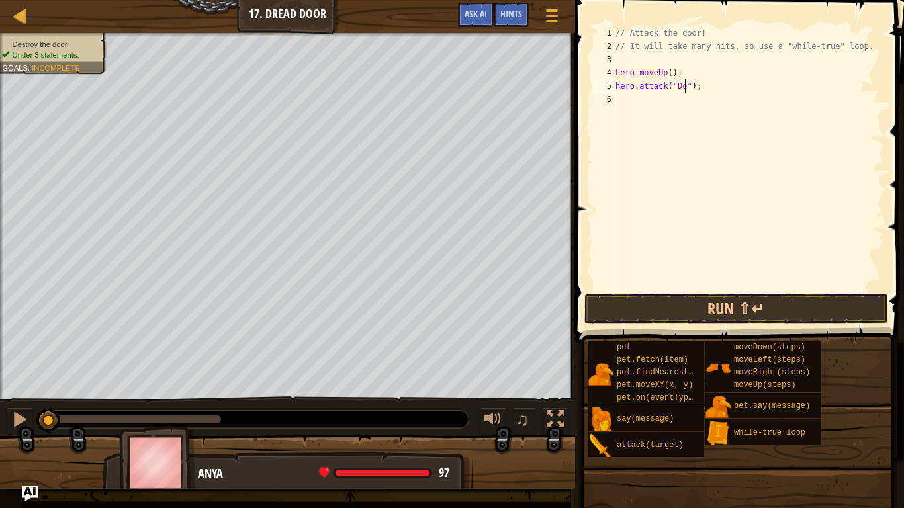
scroll to position [6, 10]
type textarea "hero.attack("Door");"
click at [685, 109] on div "// Attack the door! // It will take many hits, so use a "while-true" loop. hero…" at bounding box center [748, 171] width 271 height 291
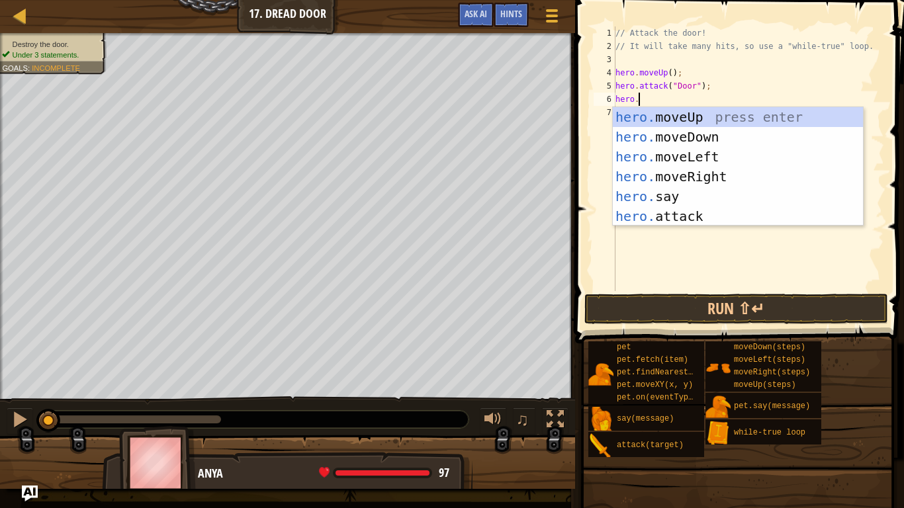
scroll to position [6, 3]
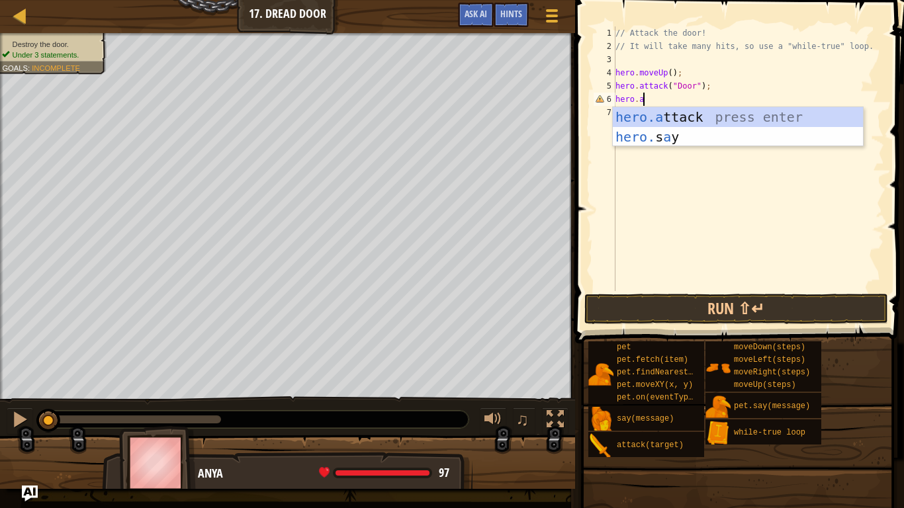
type textarea "hero.att"
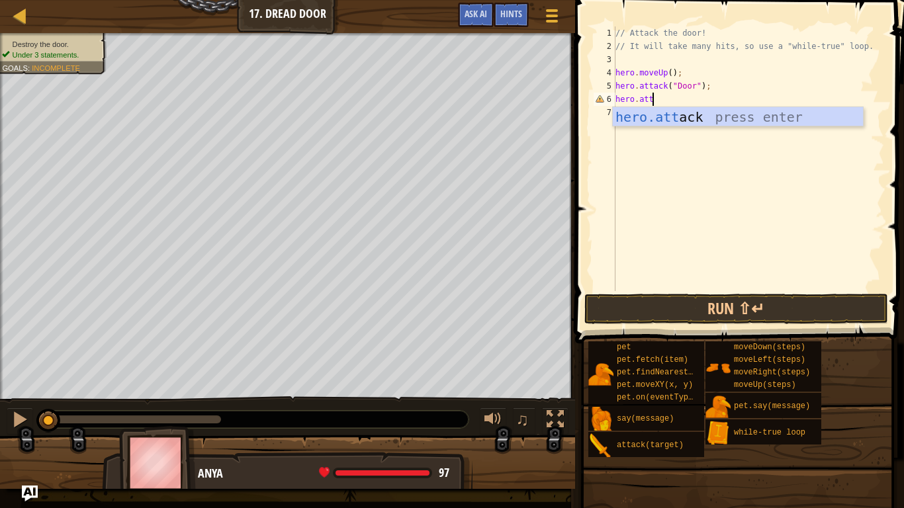
scroll to position [6, 5]
click at [710, 128] on div "// Attack the door! // It will take many hits, so use a "while-true" loop. hero…" at bounding box center [748, 171] width 271 height 291
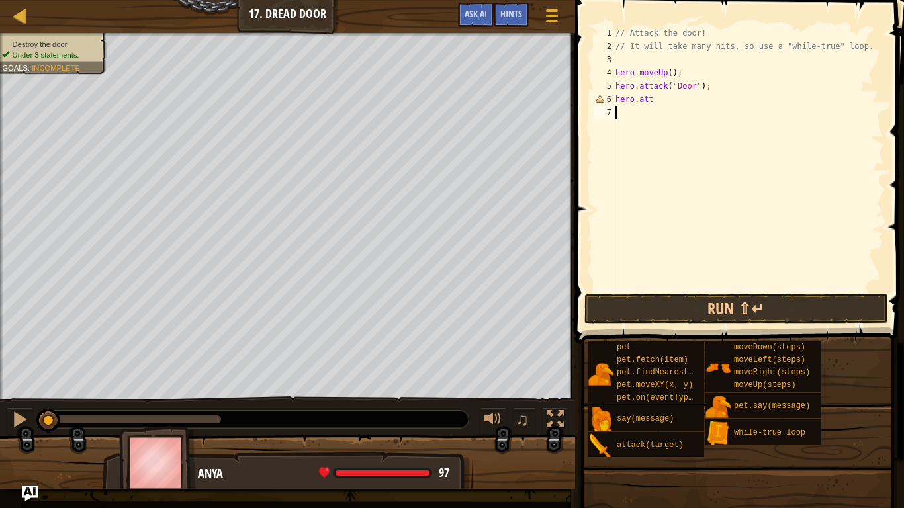
scroll to position [6, 0]
click at [681, 110] on div "// Attack the door! // It will take many hits, so use a "while-true" loop. hero…" at bounding box center [748, 171] width 271 height 291
click at [656, 99] on div "// Attack the door! // It will take many hits, so use a "while-true" loop. hero…" at bounding box center [748, 171] width 271 height 291
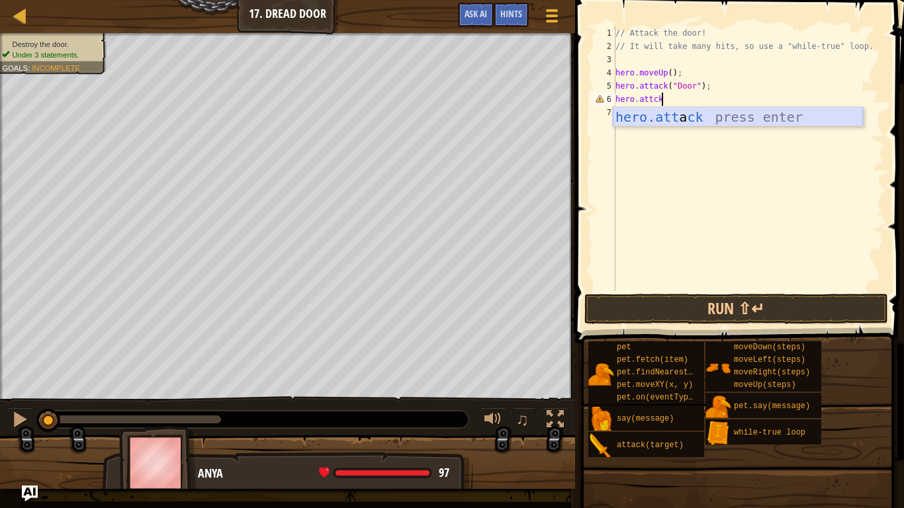
click at [695, 111] on div "hero.att a ck press enter" at bounding box center [738, 137] width 250 height 60
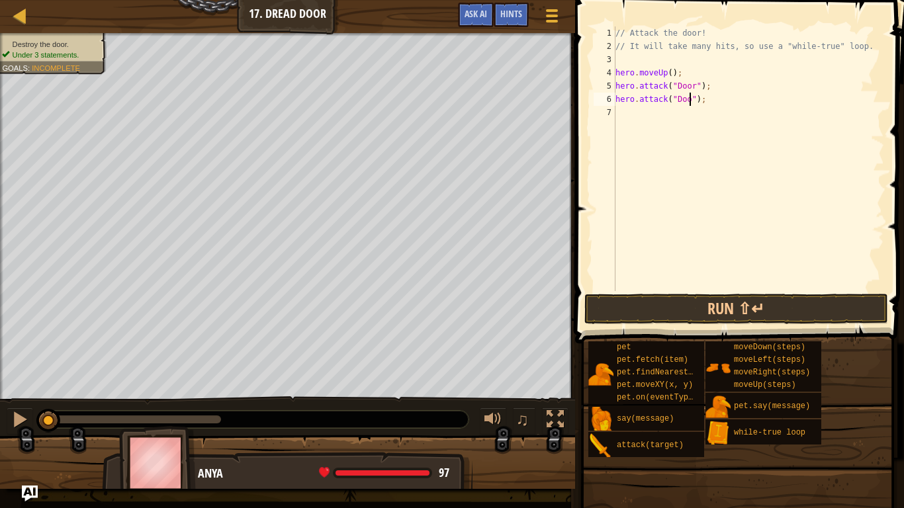
type textarea "hero.attack("Door");"
click at [660, 302] on button "Run ⇧↵" at bounding box center [736, 309] width 304 height 30
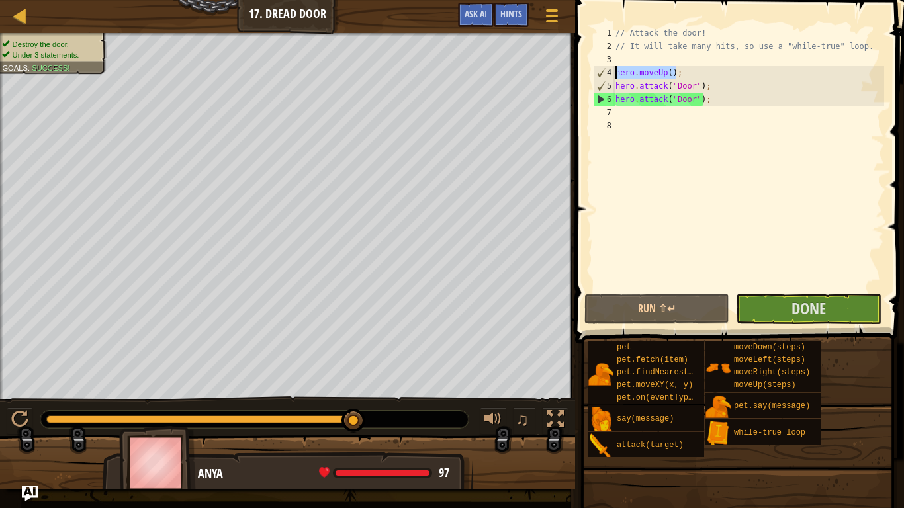
drag, startPoint x: 674, startPoint y: 72, endPoint x: 609, endPoint y: 76, distance: 64.9
click at [609, 76] on div "1 2 3 4 5 6 7 8 // Attack the door! // It will take many hits, so use a "while-…" at bounding box center [737, 158] width 293 height 265
type textarea ";"
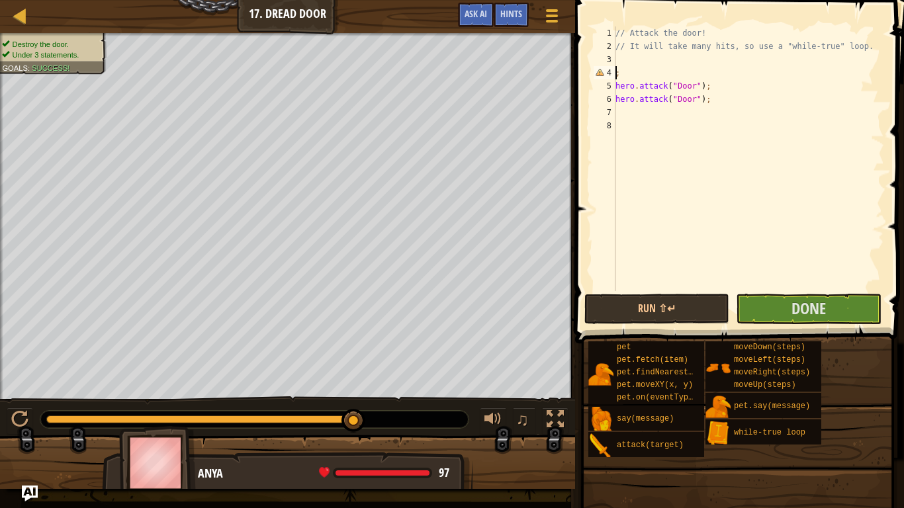
click at [645, 69] on div "// Attack the door! // It will take many hits, so use a "while-true" loop. ; he…" at bounding box center [748, 171] width 271 height 291
click at [616, 105] on div "// Attack the door! // It will take many hits, so use a "while-true" loop. hero…" at bounding box center [748, 171] width 271 height 291
type textarea "hero.attack("Door");"
click at [624, 110] on div "// Attack the door! // It will take many hits, so use a "while-true" loop. hero…" at bounding box center [748, 171] width 271 height 291
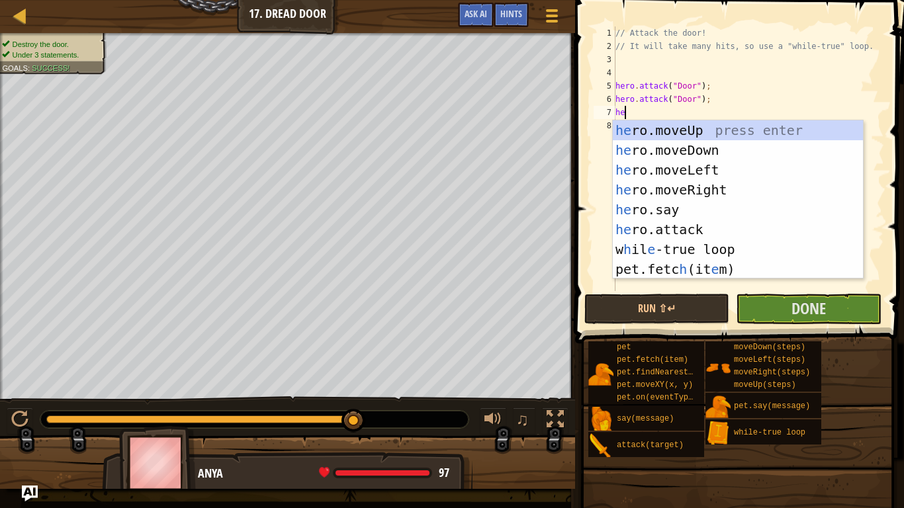
type textarea "her"
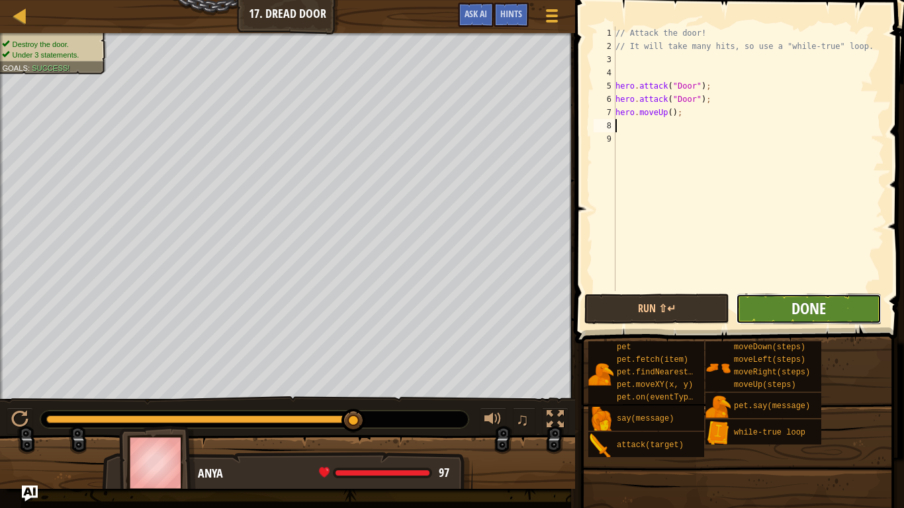
click at [800, 314] on span "Done" at bounding box center [808, 308] width 34 height 21
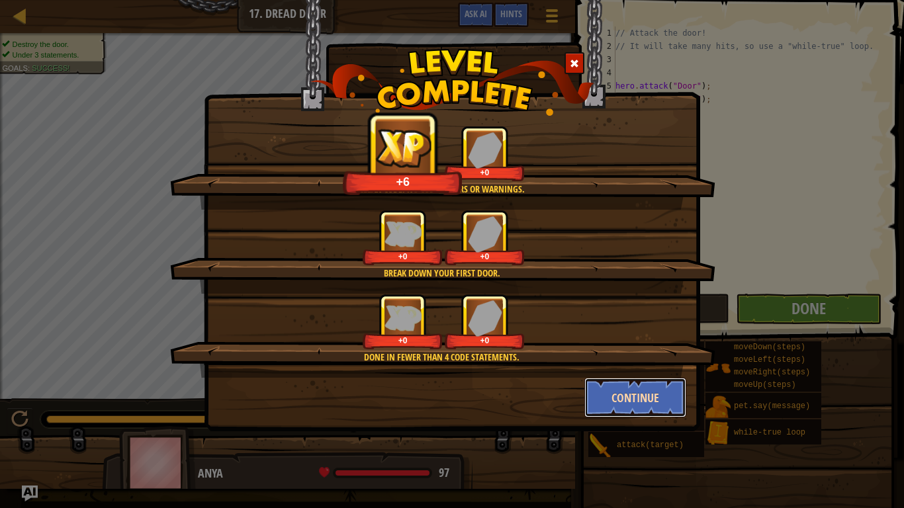
click at [641, 396] on button "Continue" at bounding box center [635, 398] width 103 height 40
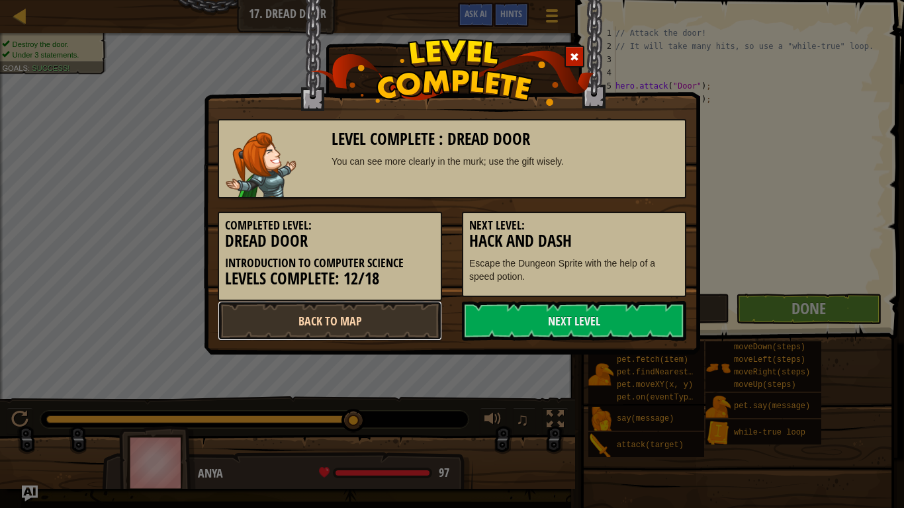
click at [363, 310] on link "Back to Map" at bounding box center [330, 321] width 224 height 40
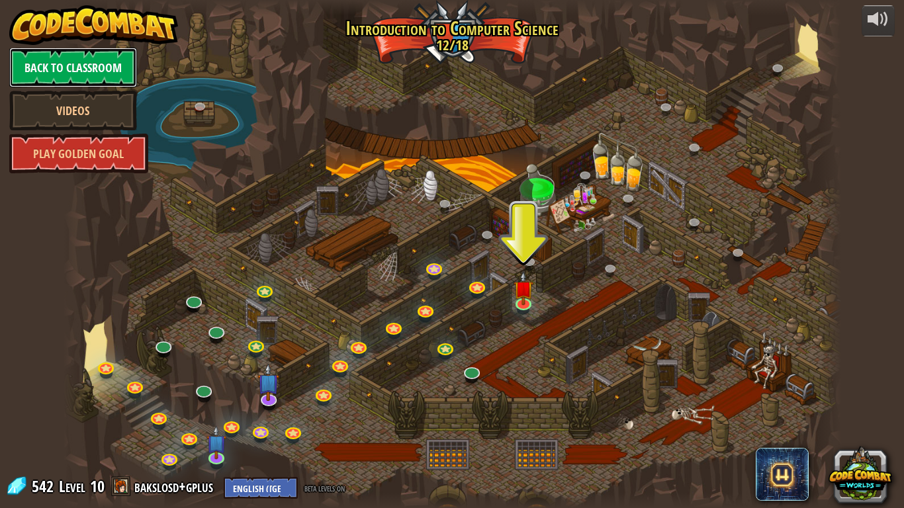
click at [36, 69] on link "Back to Classroom" at bounding box center [73, 68] width 128 height 40
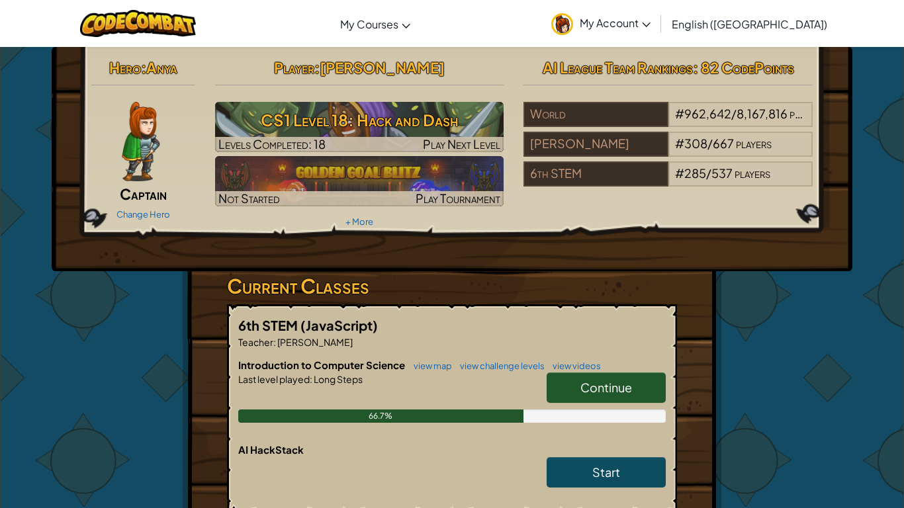
click at [602, 365] on h6 "Introduction to Computer Science view map view challenge levels view videos" at bounding box center [451, 365] width 427 height 15
click at [609, 370] on h6 "Introduction to Computer Science view map view challenge levels view videos" at bounding box center [451, 365] width 427 height 15
click at [613, 375] on link "Continue" at bounding box center [605, 387] width 119 height 30
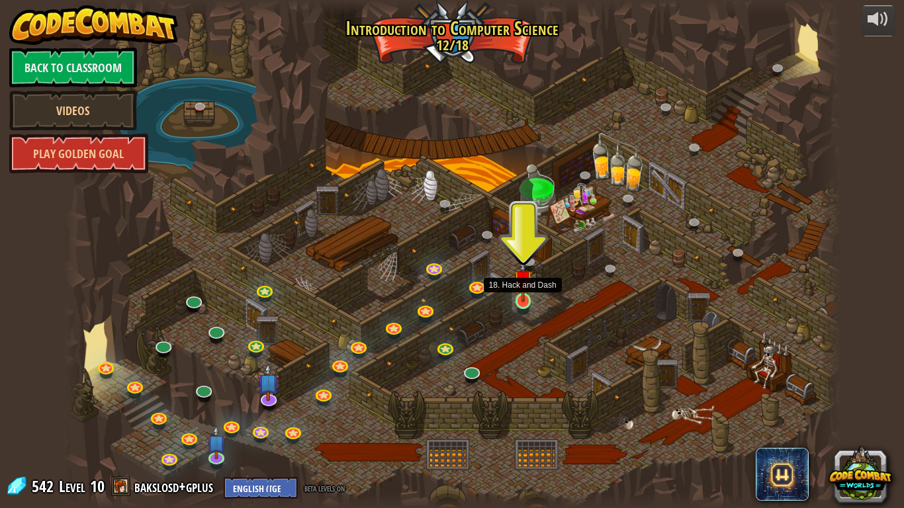
click at [530, 300] on img at bounding box center [523, 279] width 20 height 45
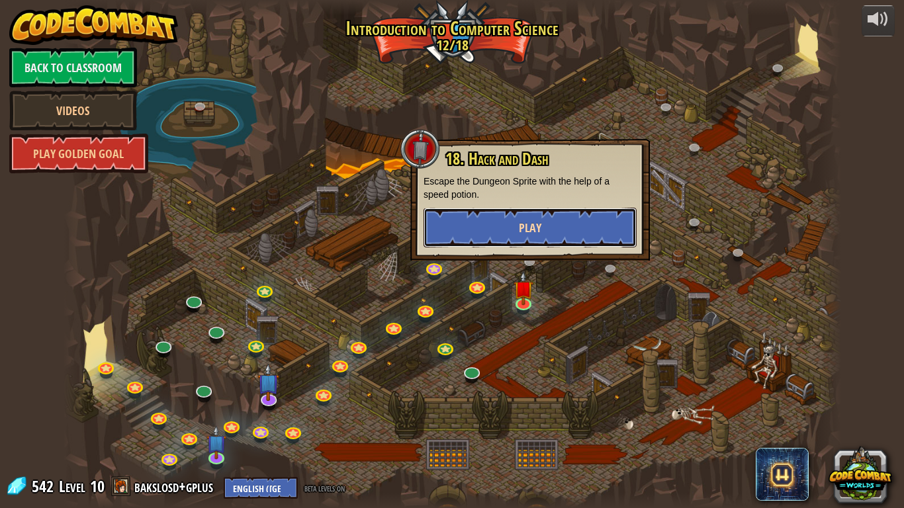
click at [511, 209] on button "Play" at bounding box center [529, 228] width 213 height 40
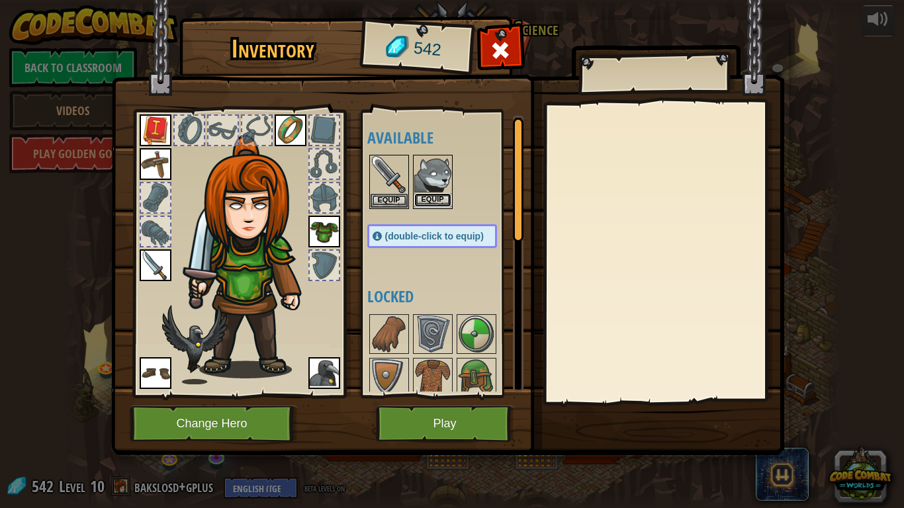
click at [442, 204] on button "Equip" at bounding box center [432, 200] width 37 height 14
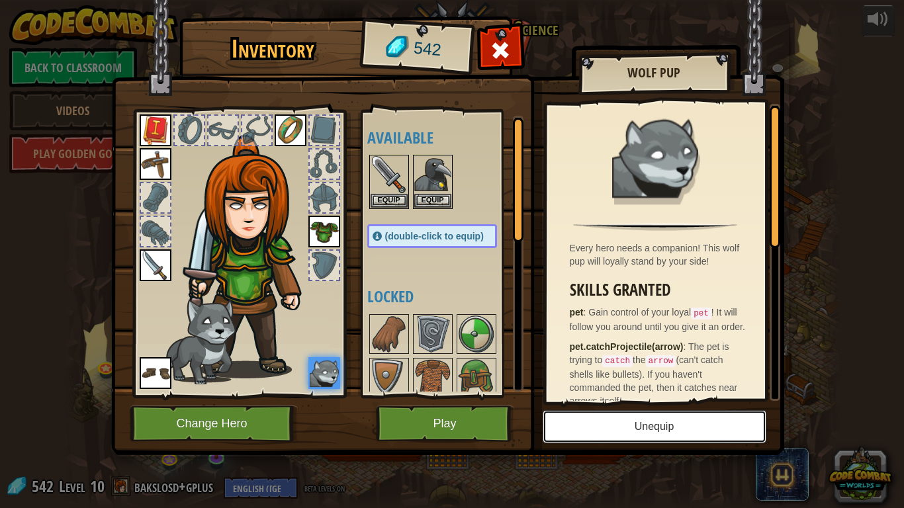
click at [557, 396] on button "Unequip" at bounding box center [654, 426] width 224 height 33
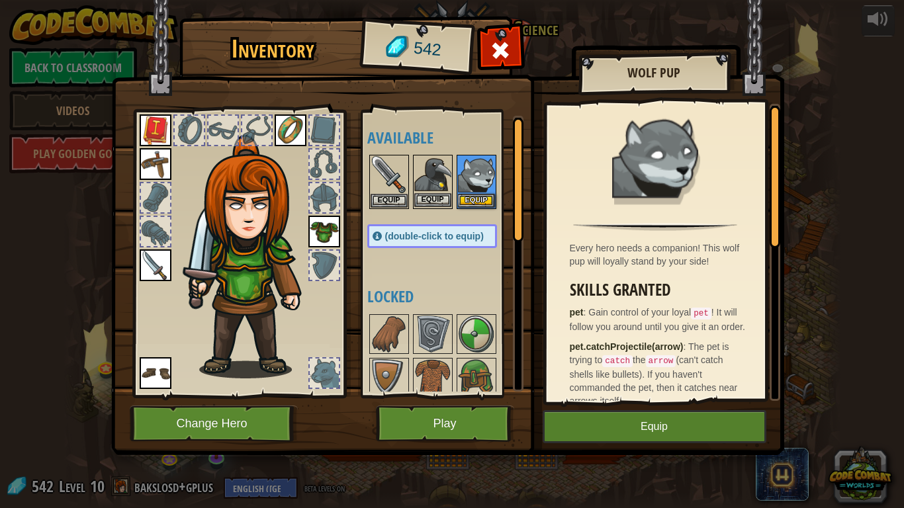
click at [435, 192] on img at bounding box center [432, 174] width 37 height 37
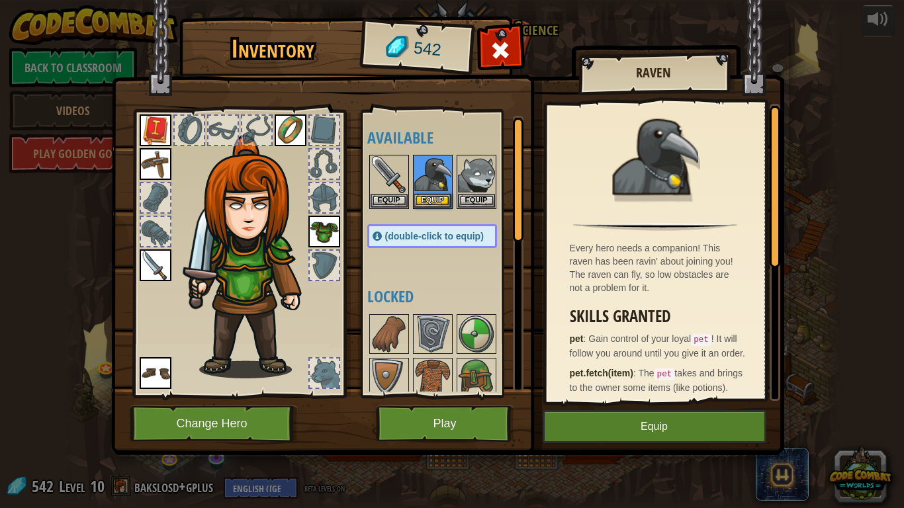
click at [671, 194] on img at bounding box center [655, 157] width 86 height 86
click at [497, 179] on div at bounding box center [445, 182] width 156 height 58
click at [458, 199] on button "Equip" at bounding box center [476, 200] width 37 height 14
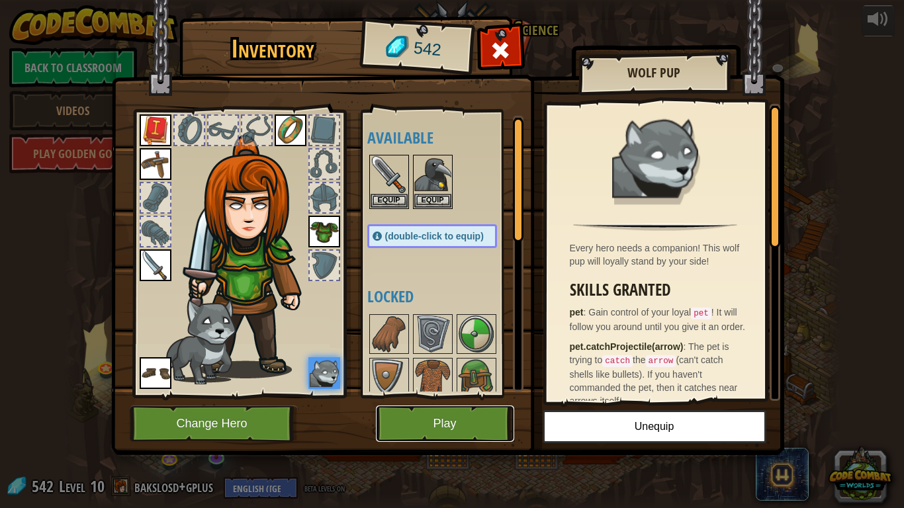
click at [491, 396] on button "Play" at bounding box center [445, 423] width 138 height 36
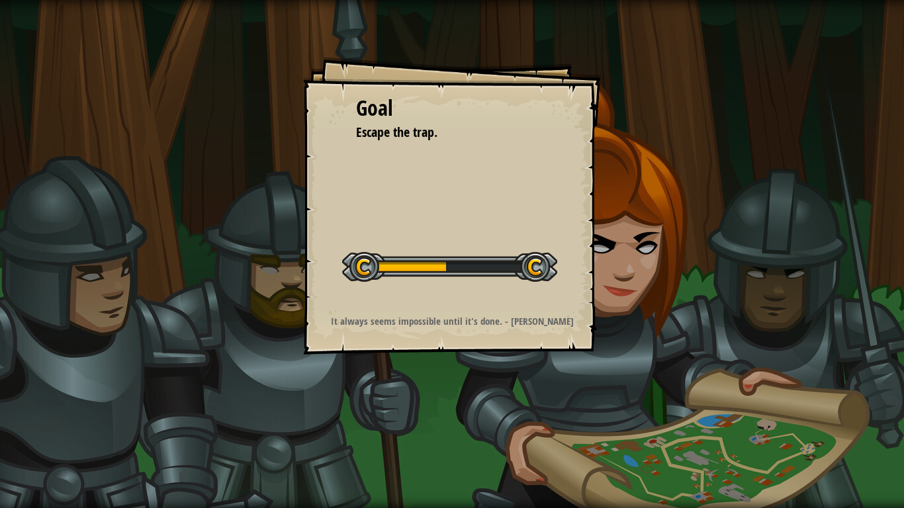
click at [585, 396] on div "Goal Escape the trap. Start Level Error loading from server. Try refreshing the…" at bounding box center [452, 254] width 904 height 508
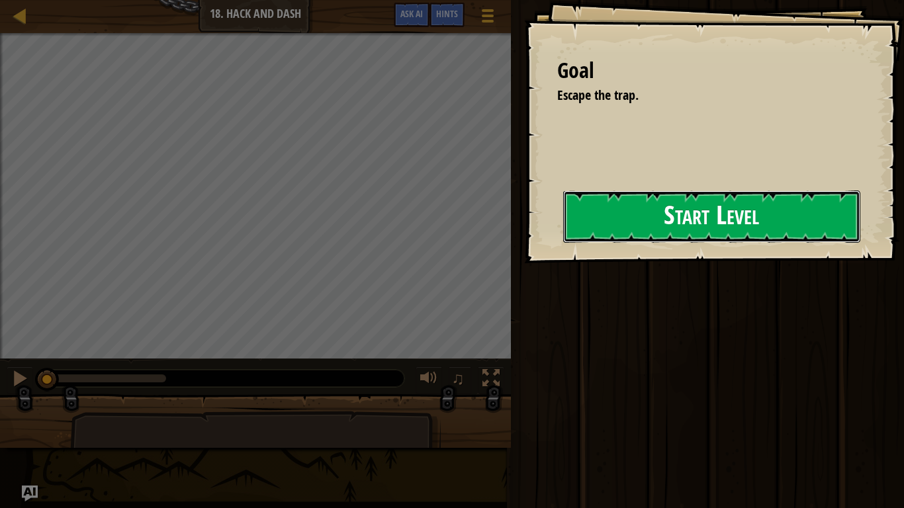
click at [619, 230] on button "Start Level" at bounding box center [711, 217] width 297 height 52
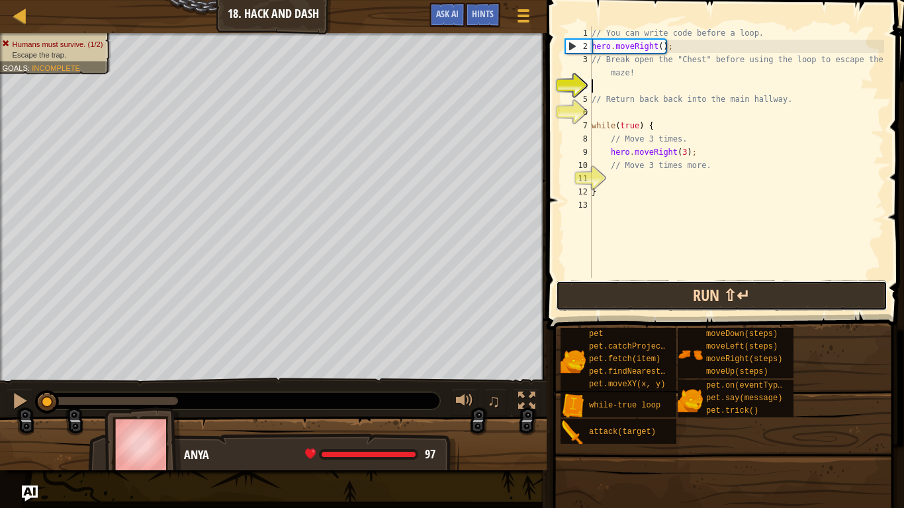
click at [650, 300] on button "Run ⇧↵" at bounding box center [721, 295] width 331 height 30
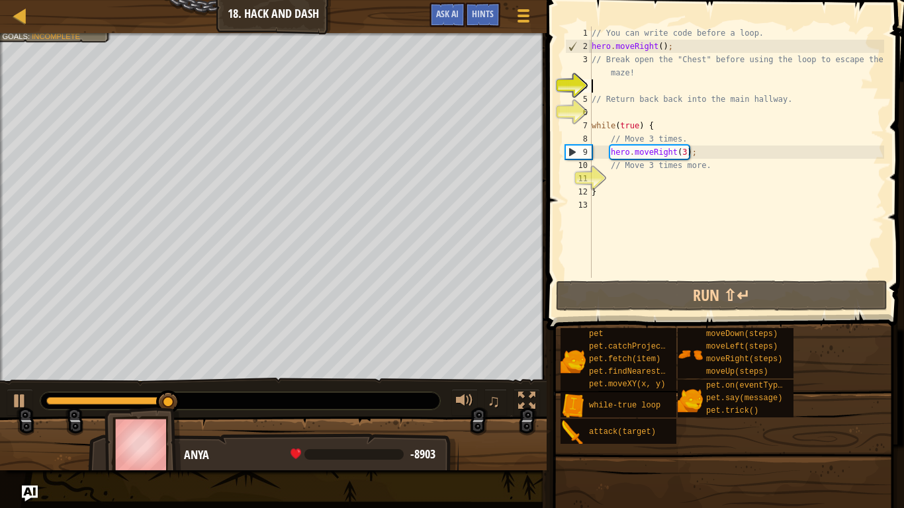
click at [685, 155] on div "// You can write code before a loop. hero . moveRight ( ) ; // Break open the "…" at bounding box center [736, 165] width 295 height 278
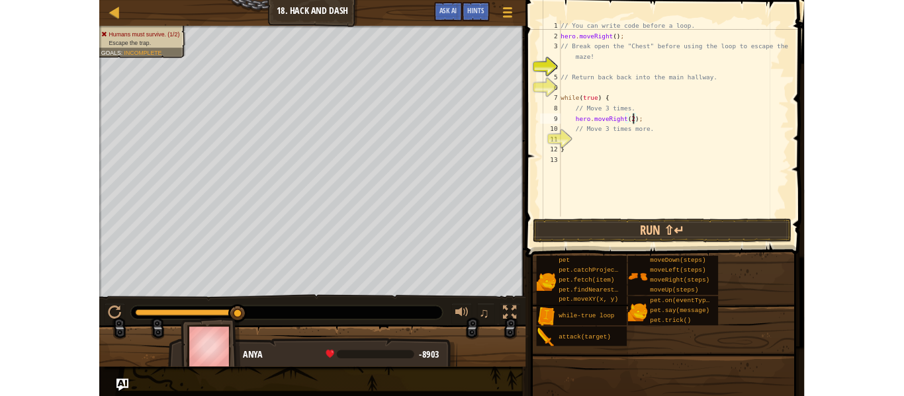
scroll to position [6, 13]
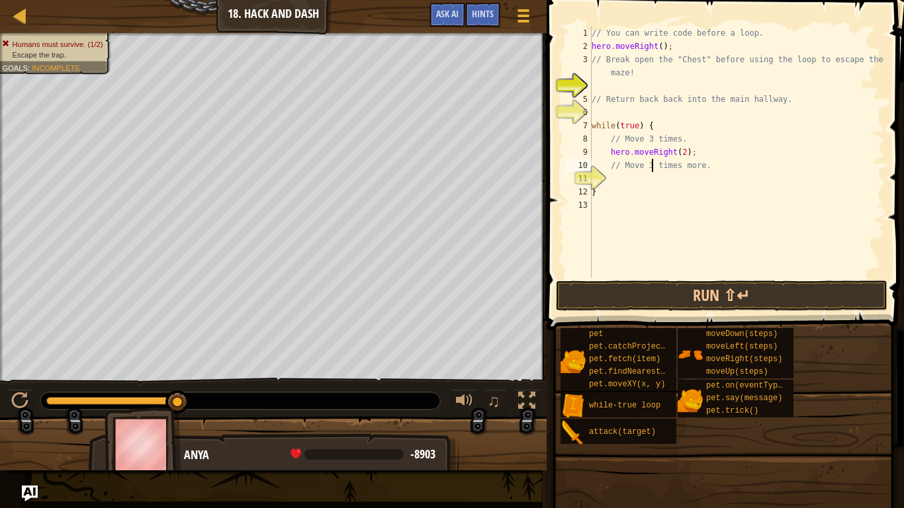
click at [652, 169] on div "// You can write code before a loop. hero . moveRight ( ) ; // Break open the "…" at bounding box center [736, 165] width 295 height 278
type textarea "// Move 3 times more."
click at [762, 289] on button "Run ⇧↵" at bounding box center [721, 295] width 331 height 30
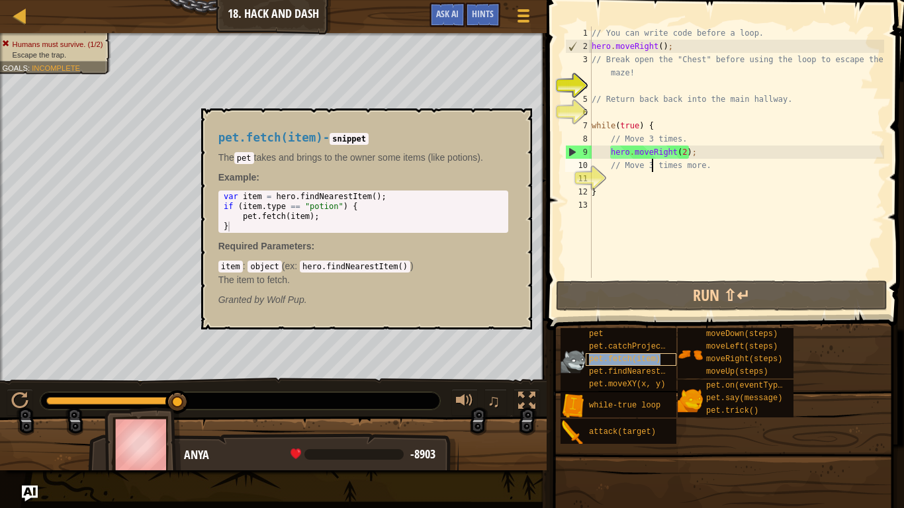
click at [605, 360] on span "pet.fetch(item)" at bounding box center [624, 359] width 71 height 9
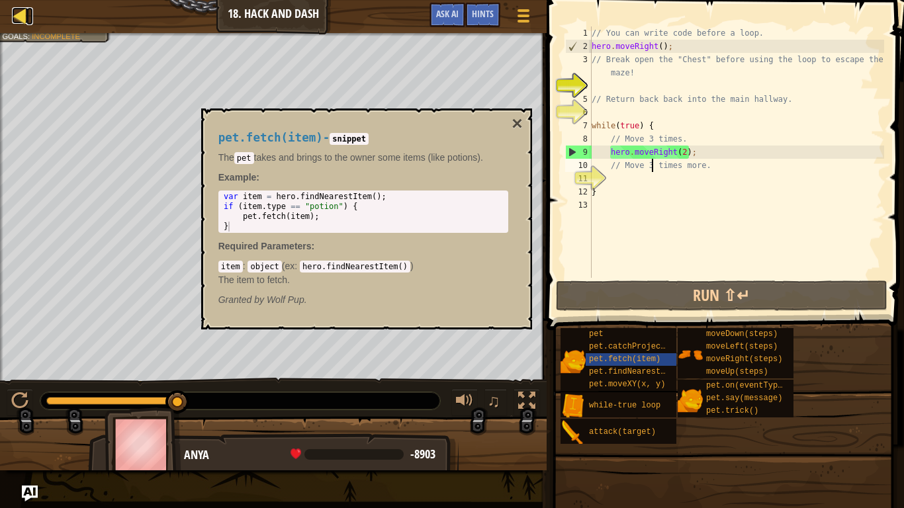
click at [26, 22] on div at bounding box center [20, 15] width 17 height 17
